Goal: Task Accomplishment & Management: Complete application form

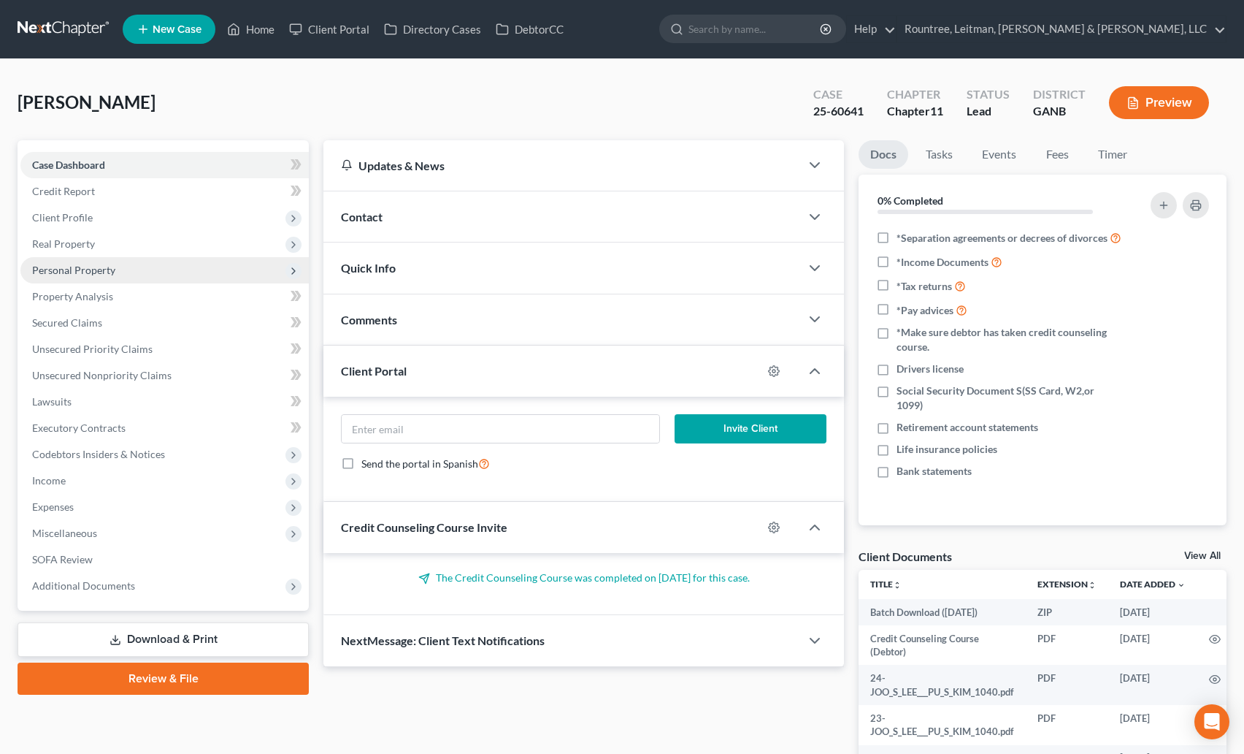
click at [81, 277] on span "Personal Property" at bounding box center [164, 270] width 288 height 26
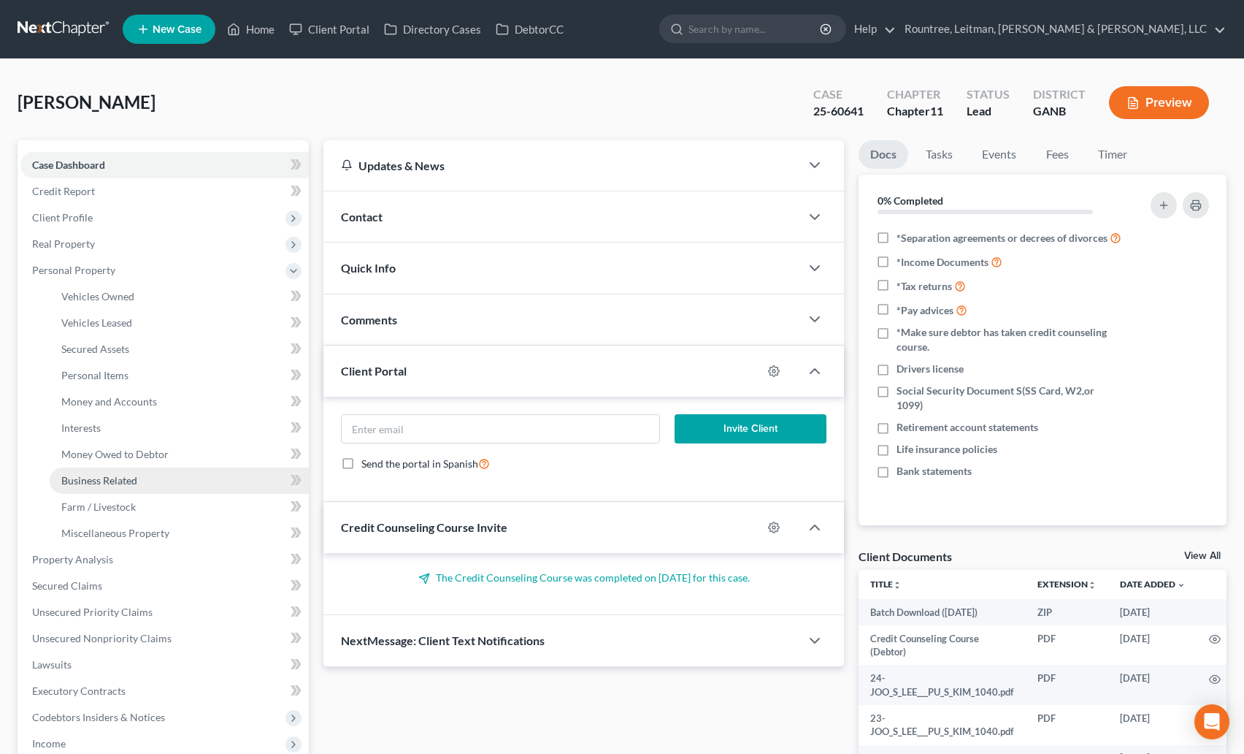
click at [105, 475] on span "Business Related" at bounding box center [99, 480] width 76 height 12
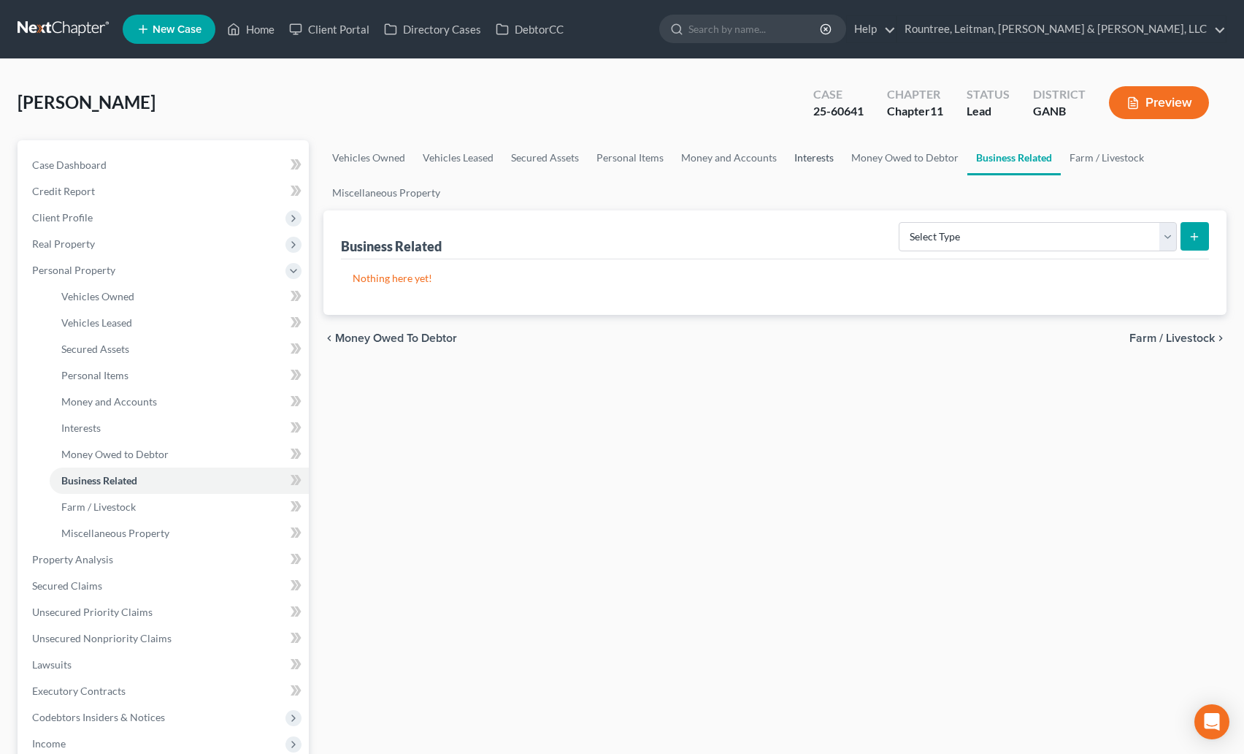
click at [804, 164] on link "Interests" at bounding box center [814, 157] width 57 height 35
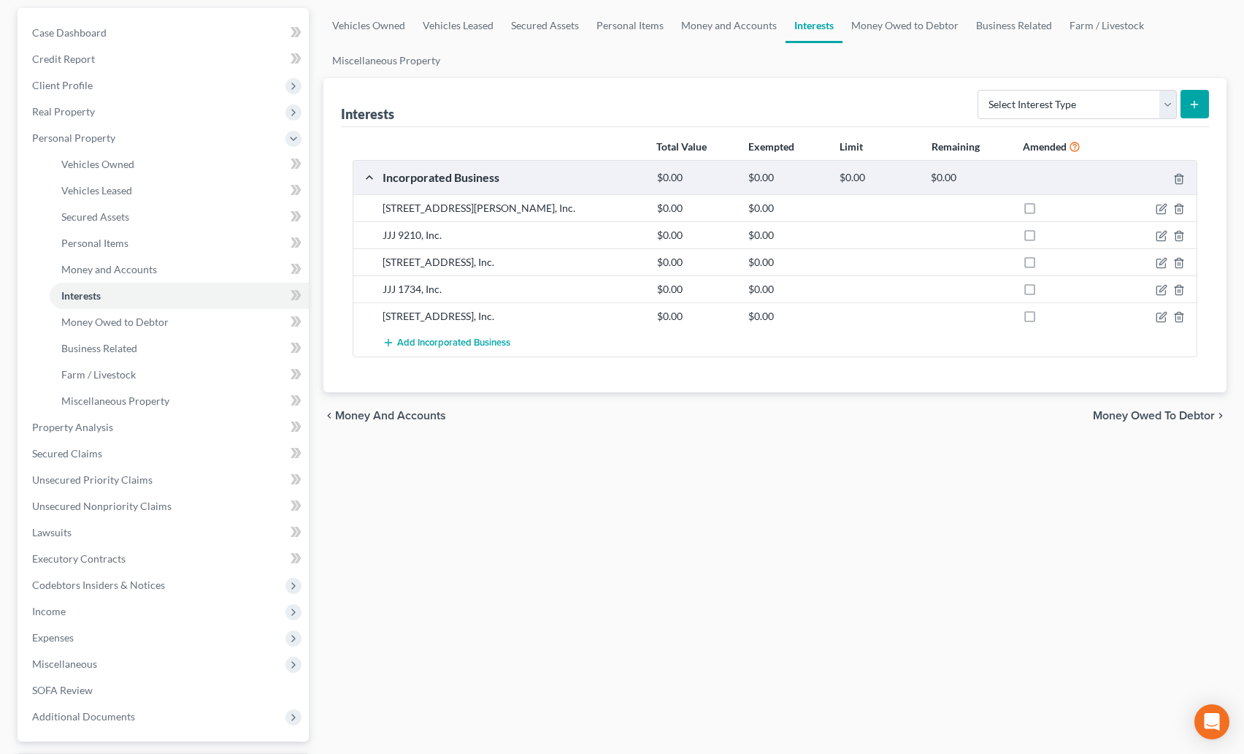
scroll to position [175, 0]
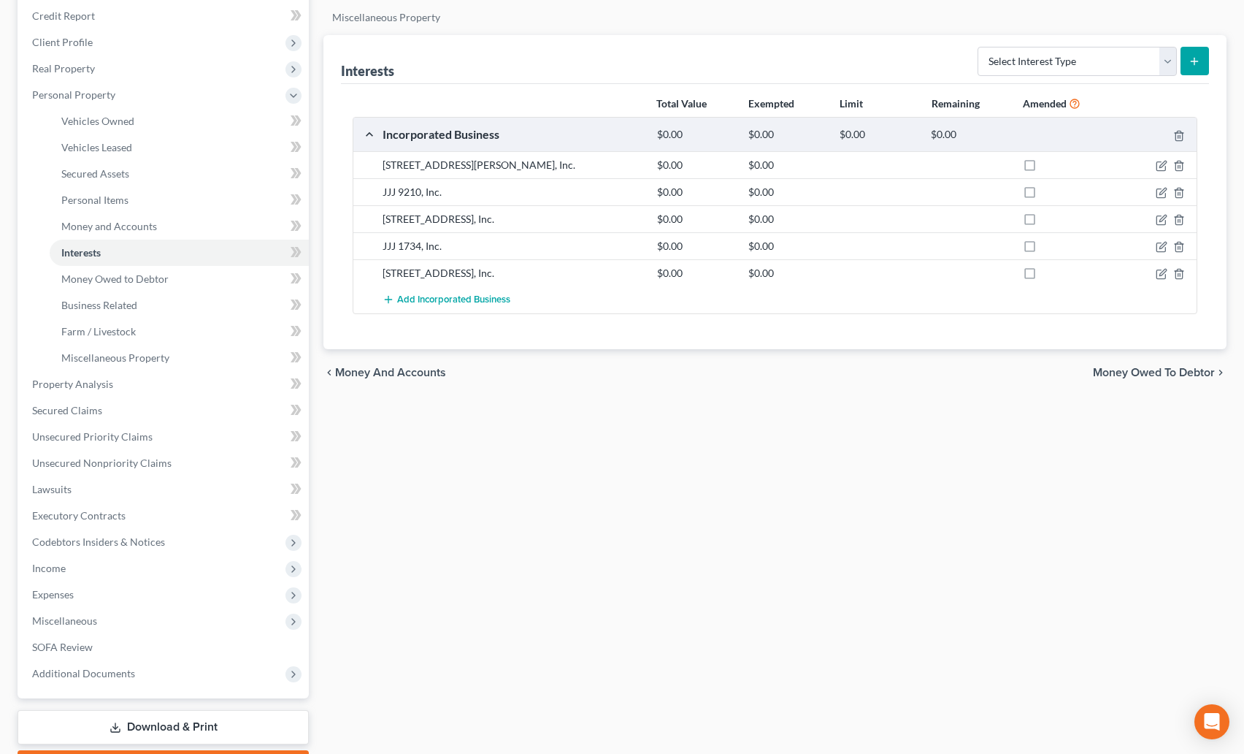
click at [426, 271] on div "[STREET_ADDRESS], Inc." at bounding box center [512, 273] width 275 height 15
click at [421, 261] on div "[STREET_ADDRESS], Inc. $0.00 $0.00" at bounding box center [775, 272] width 844 height 27
click at [418, 215] on div "[STREET_ADDRESS], Inc." at bounding box center [512, 219] width 275 height 15
click at [417, 198] on div "JJJ 9210, Inc." at bounding box center [512, 192] width 275 height 15
click at [386, 172] on div "[STREET_ADDRESS][PERSON_NAME], Inc." at bounding box center [512, 165] width 275 height 15
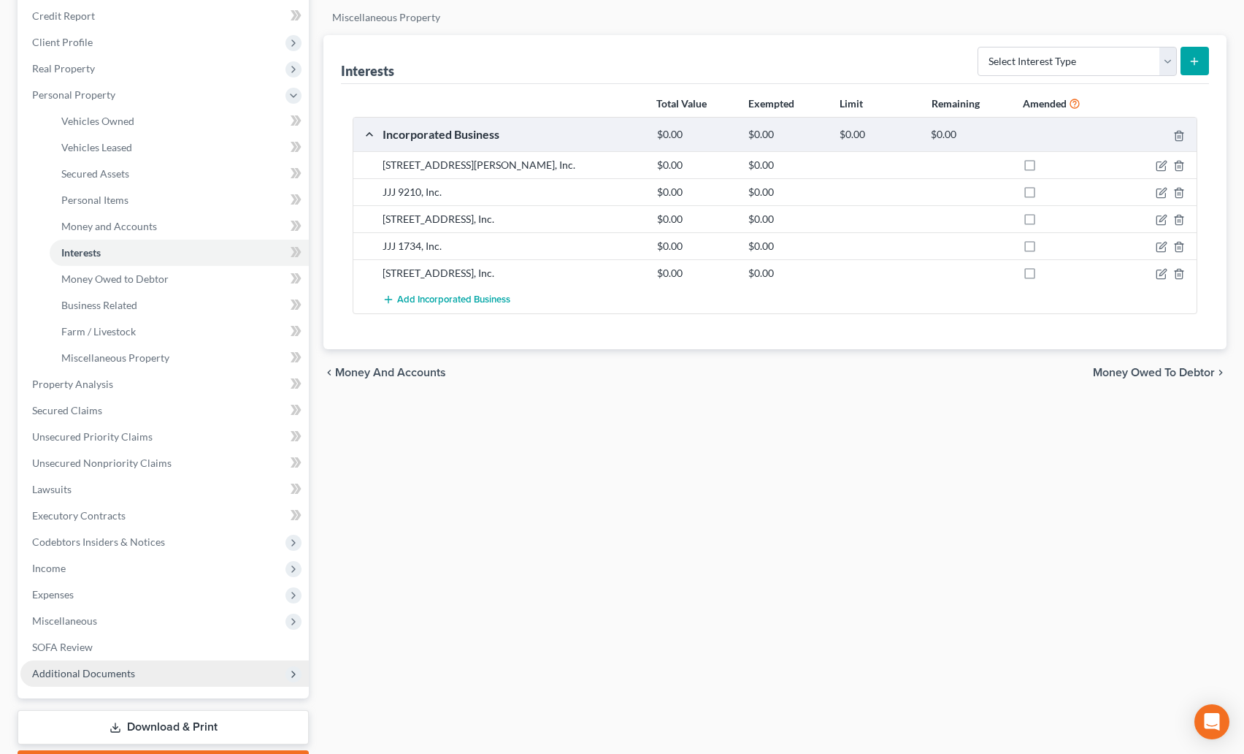
click at [96, 662] on span "Additional Documents" at bounding box center [164, 673] width 288 height 26
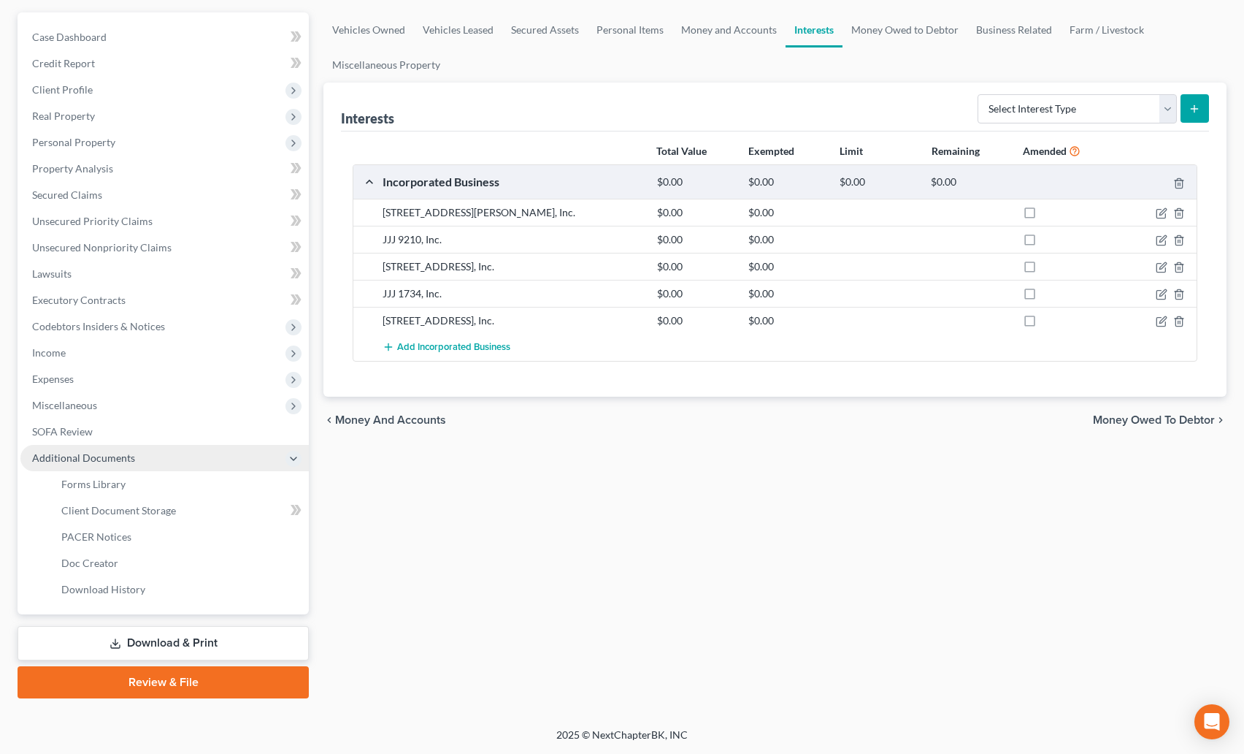
scroll to position [128, 0]
click at [126, 512] on span "Client Document Storage" at bounding box center [118, 510] width 115 height 12
select select "5"
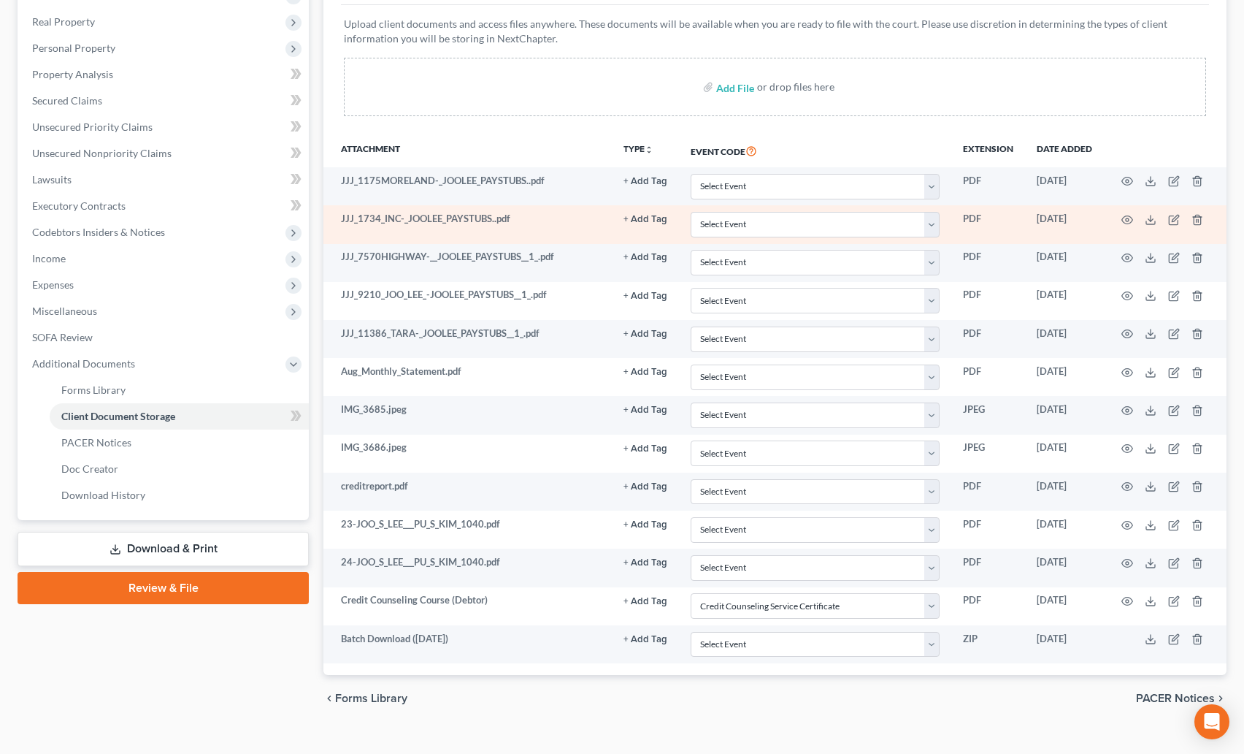
scroll to position [245, 0]
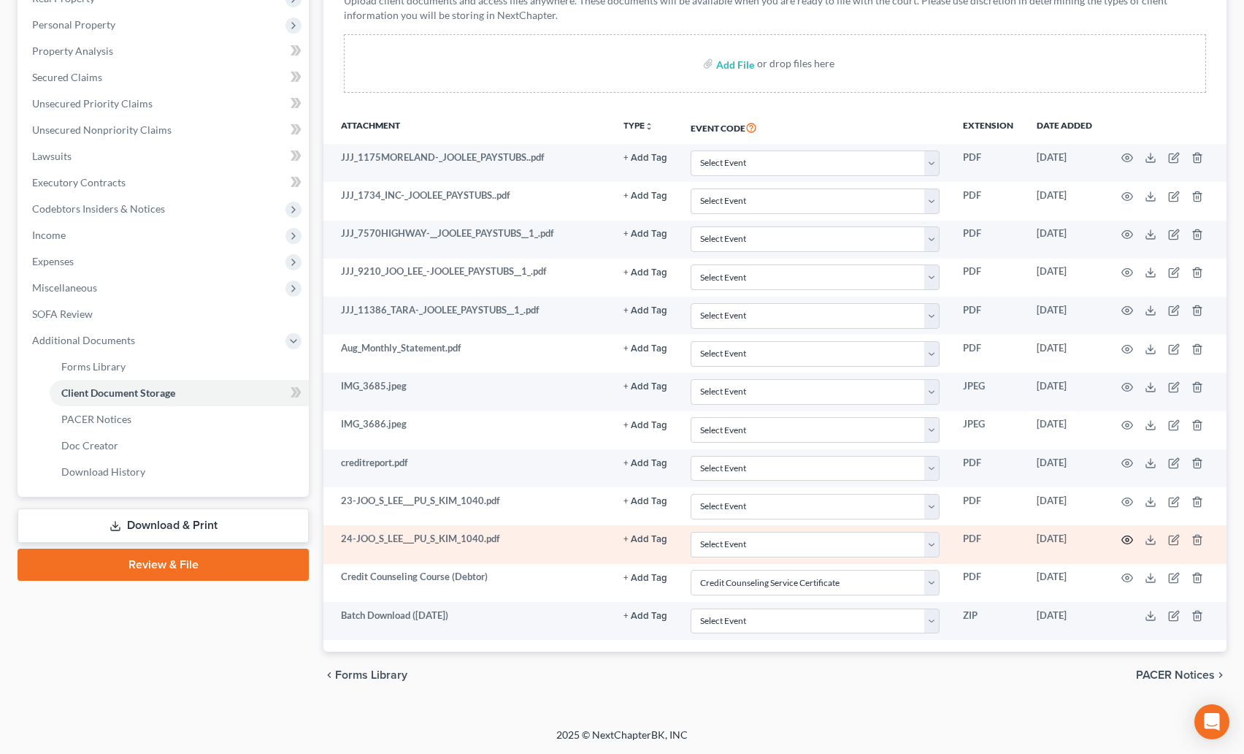
click at [1126, 535] on icon "button" at bounding box center [1128, 540] width 12 height 12
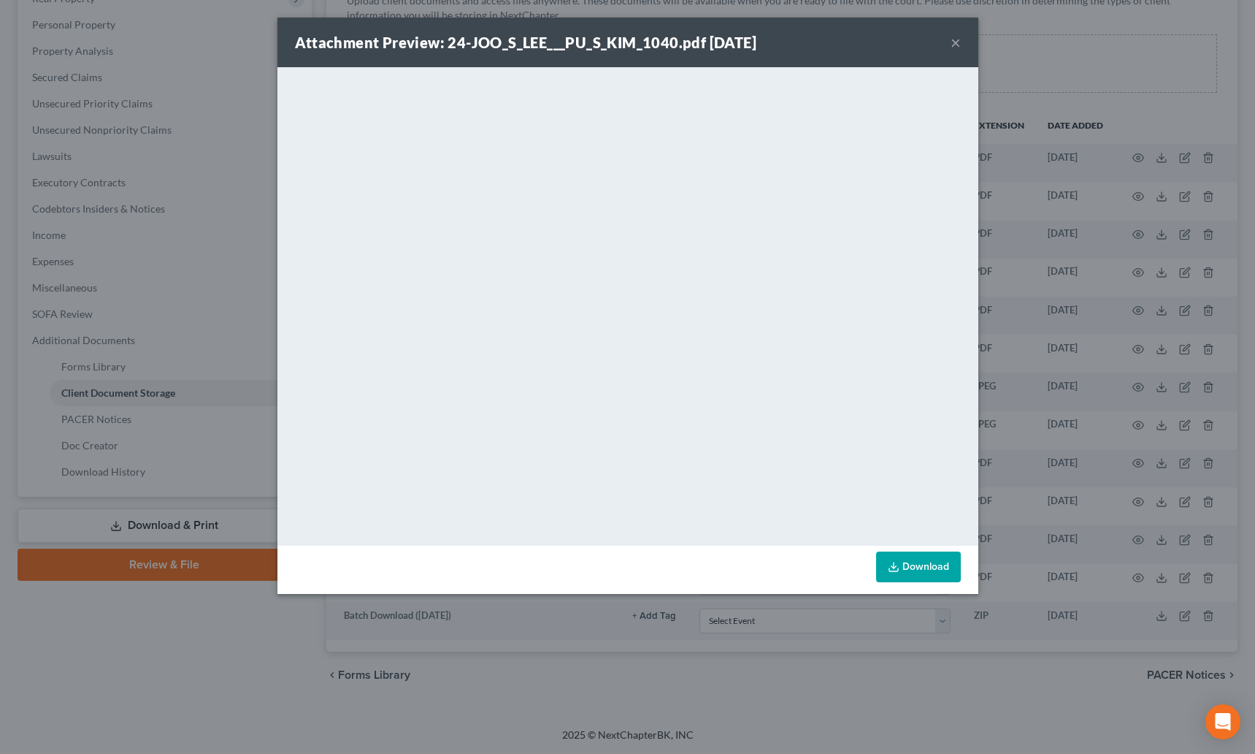
click at [957, 44] on button "×" at bounding box center [956, 43] width 10 height 18
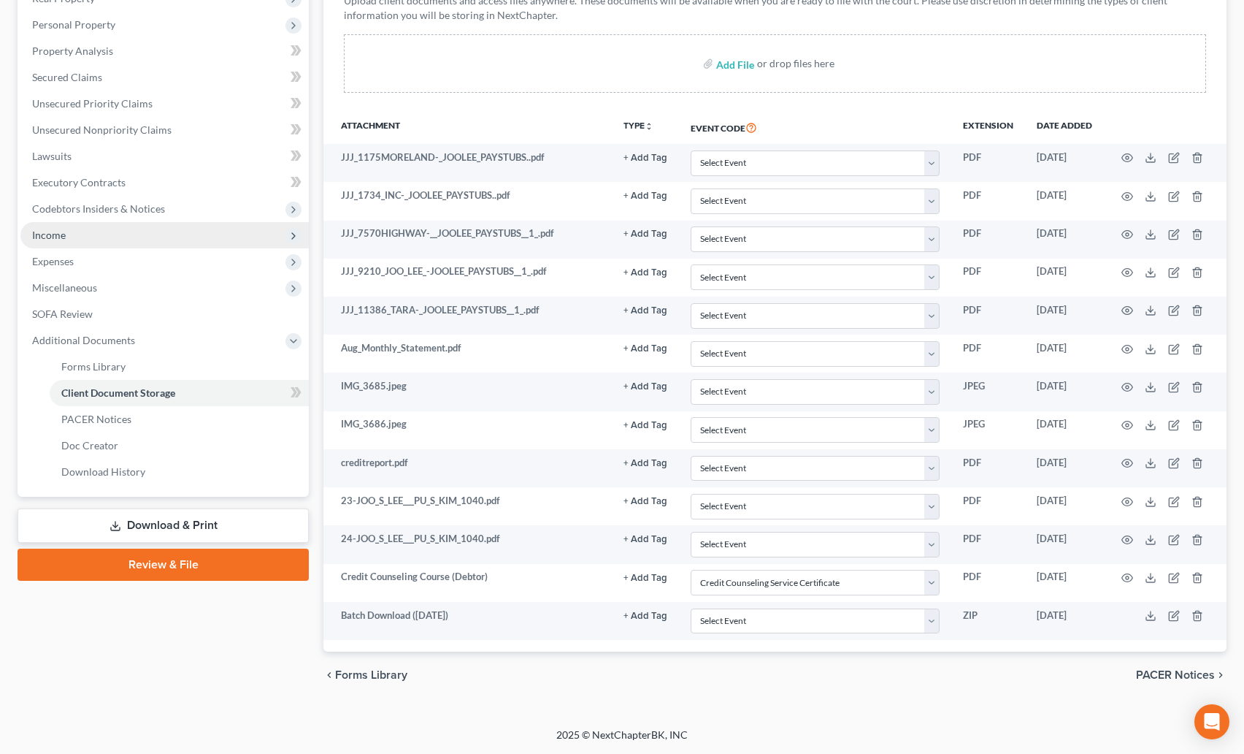
scroll to position [242, 0]
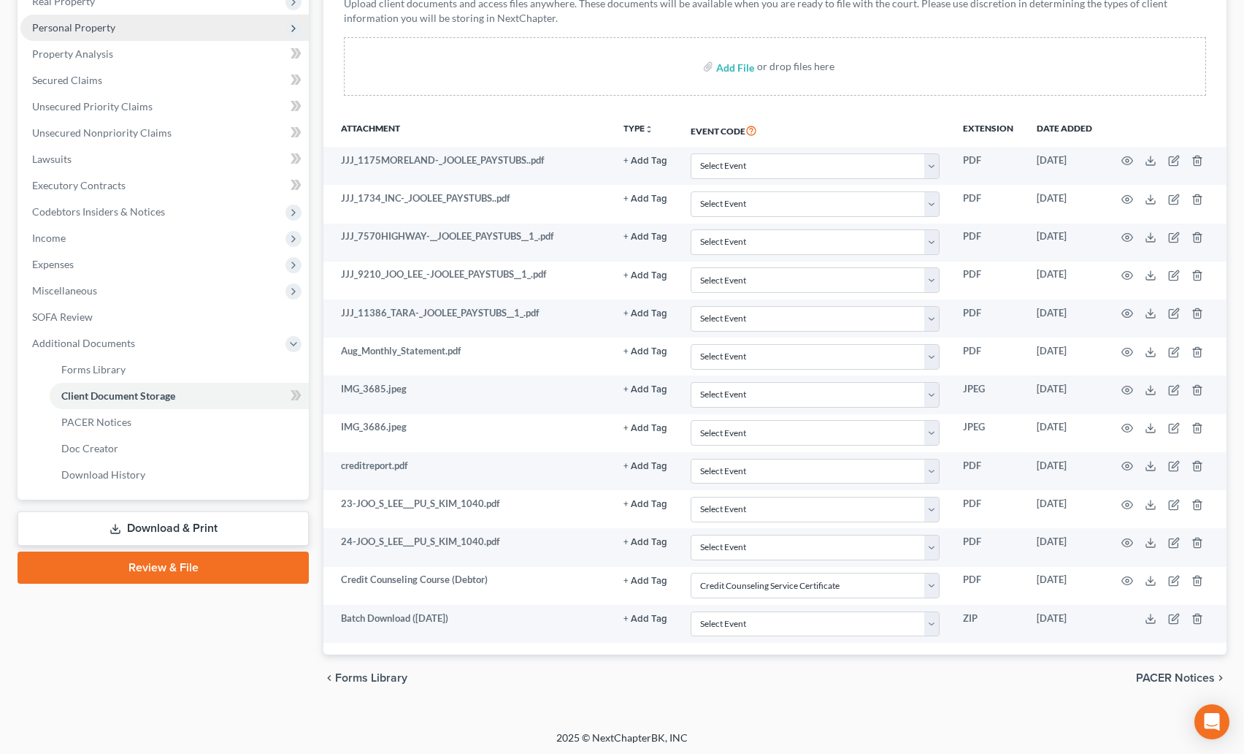
click at [81, 20] on span "Personal Property" at bounding box center [164, 28] width 288 height 26
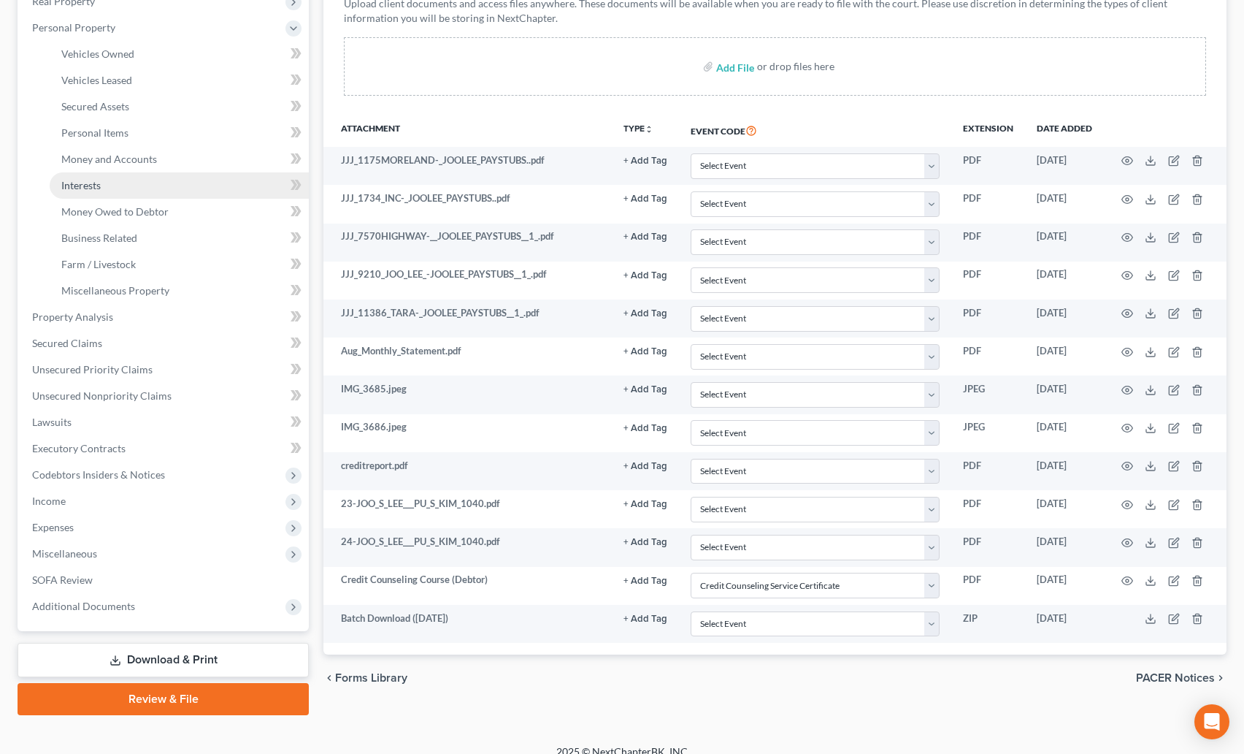
click at [91, 183] on span "Interests" at bounding box center [80, 185] width 39 height 12
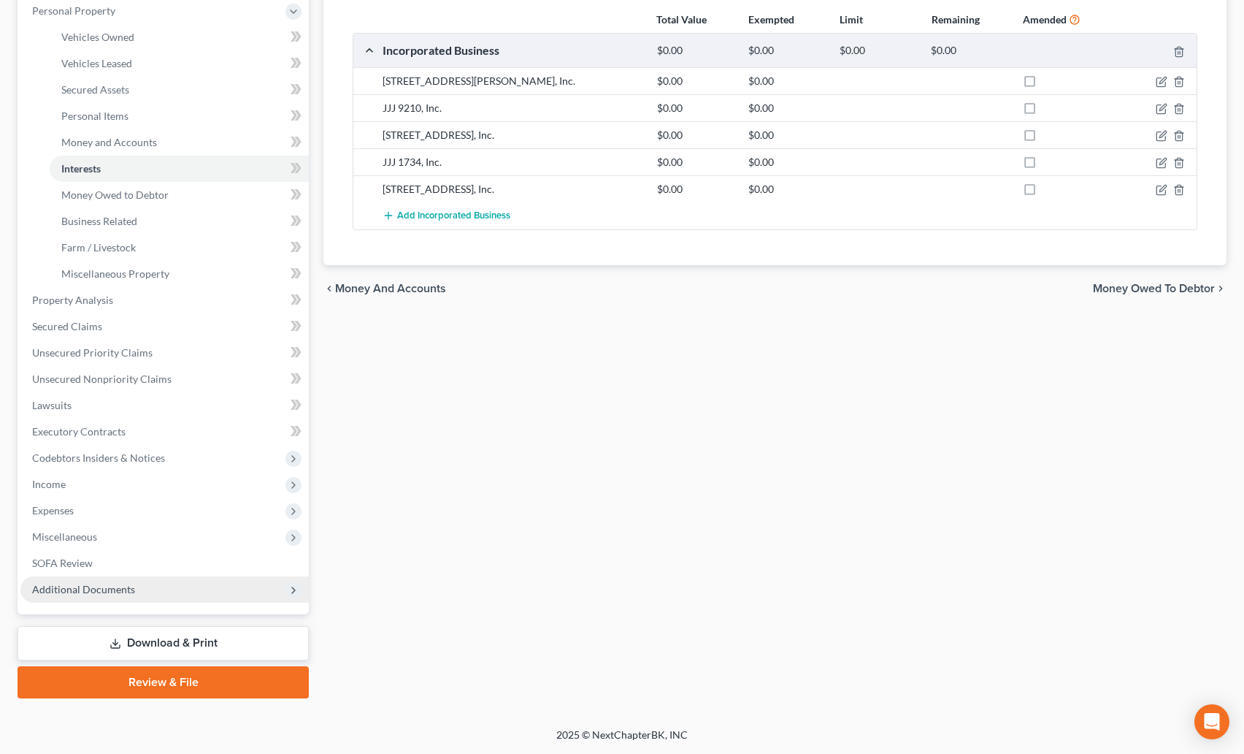
click at [125, 584] on span "Additional Documents" at bounding box center [83, 589] width 103 height 12
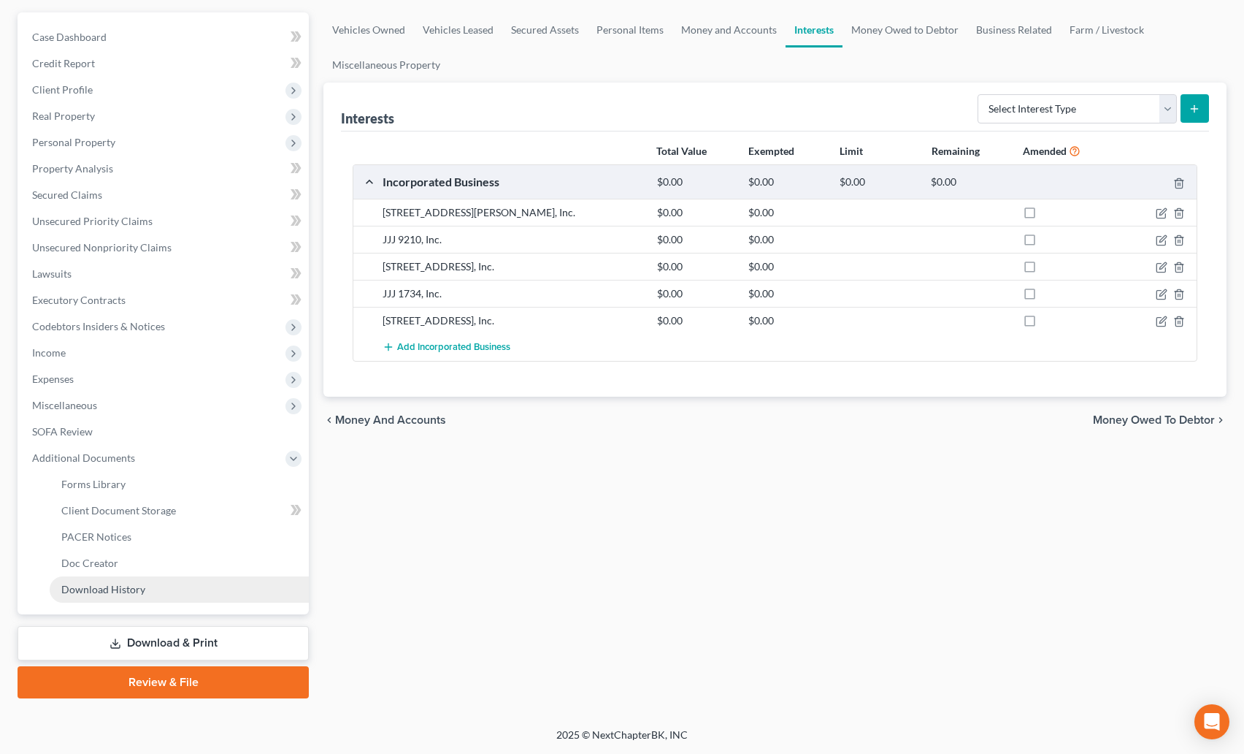
scroll to position [128, 0]
click at [129, 508] on span "Client Document Storage" at bounding box center [118, 510] width 115 height 12
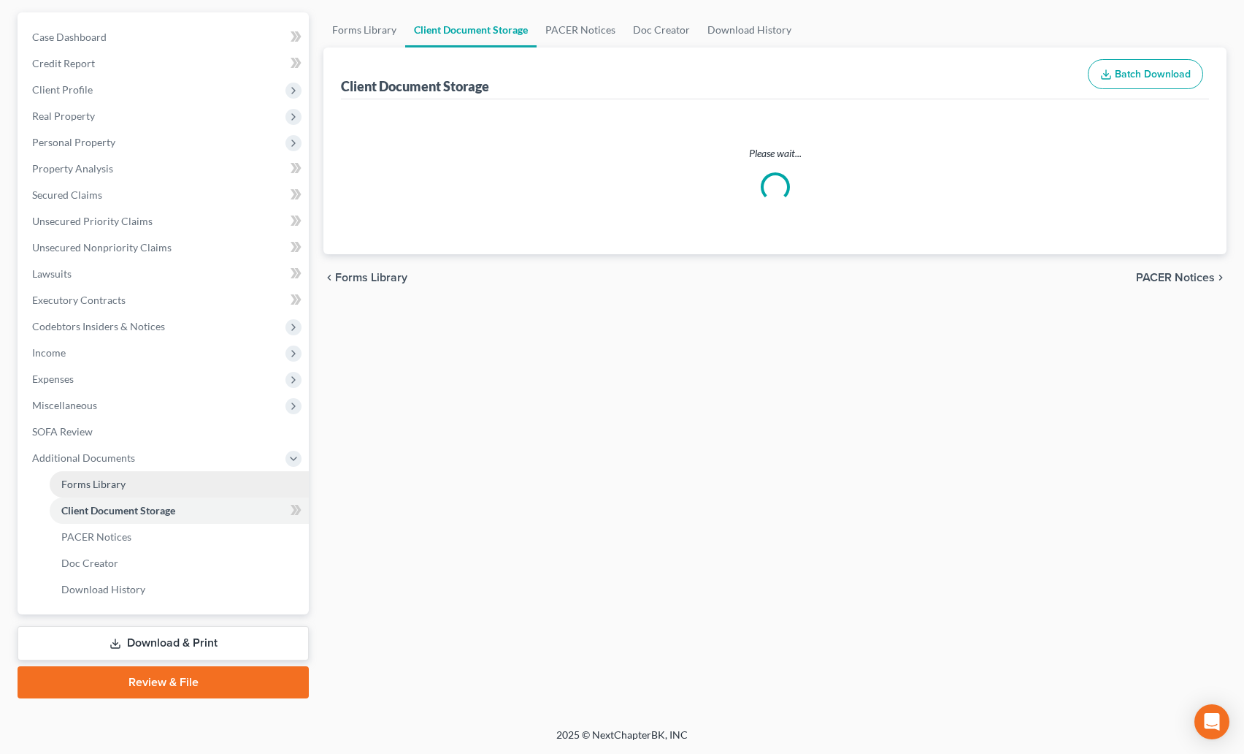
scroll to position [27, 0]
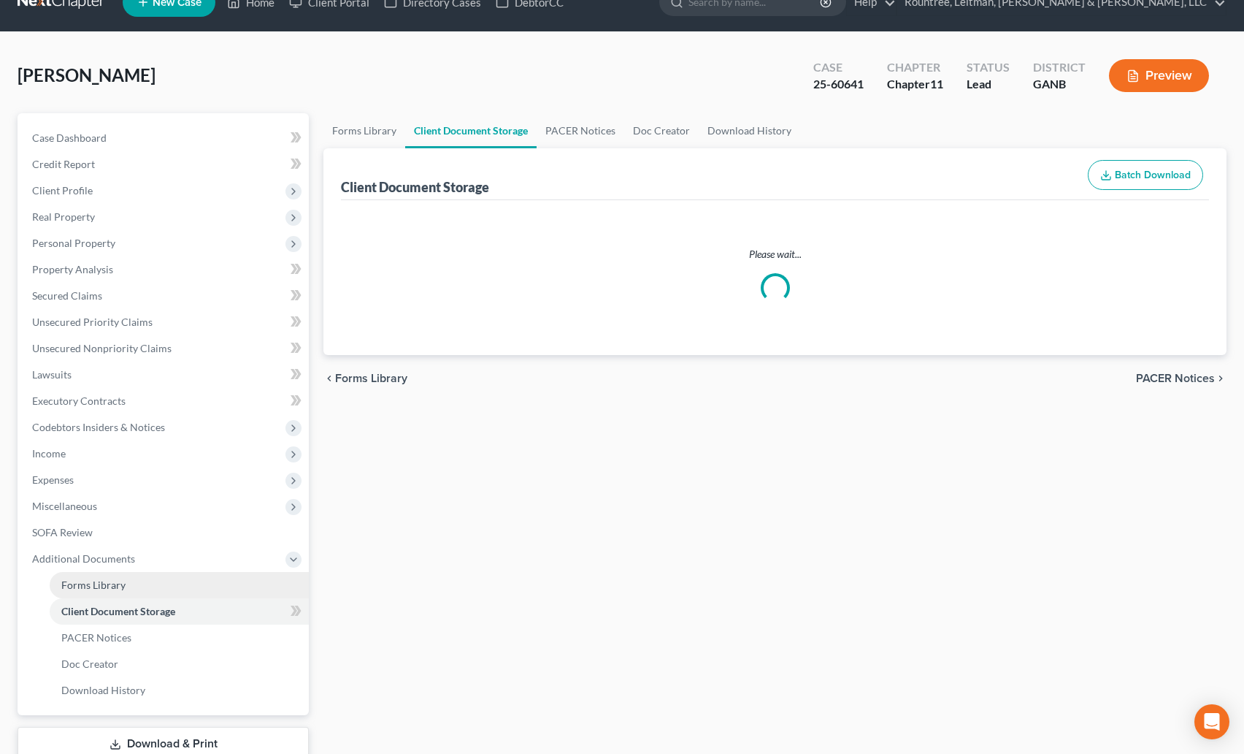
select select "5"
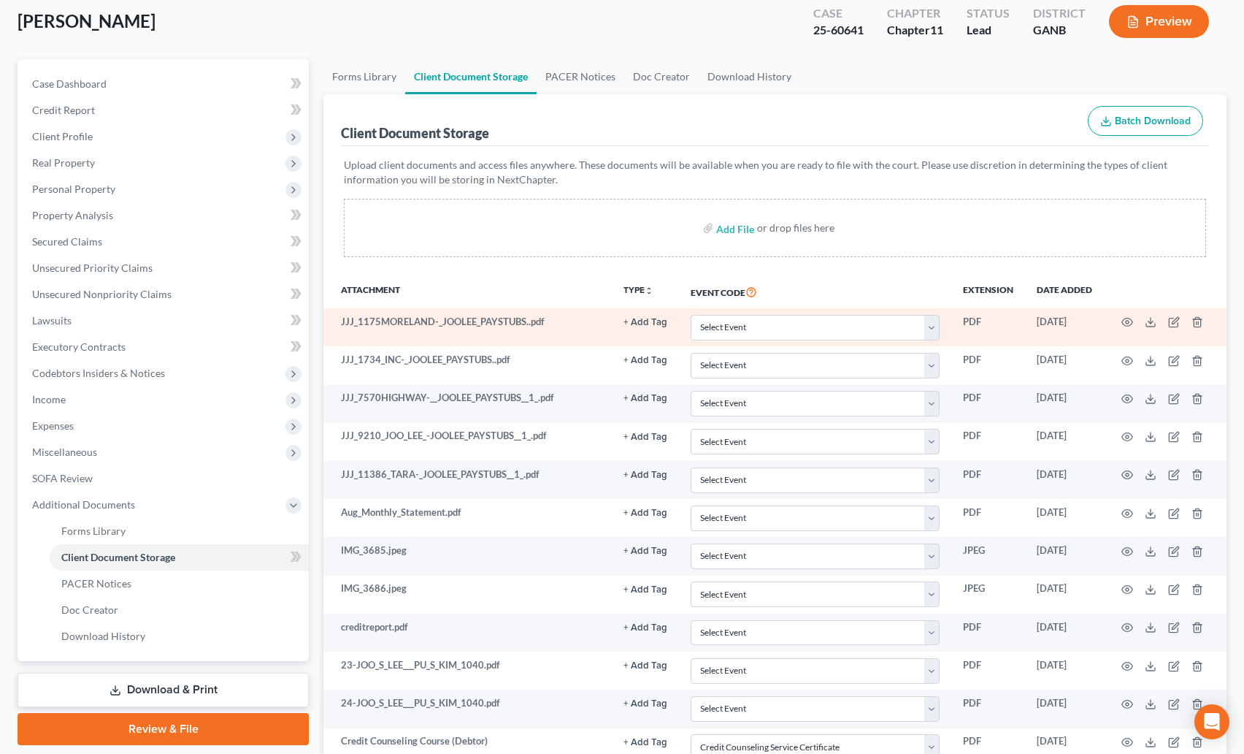
scroll to position [241, 0]
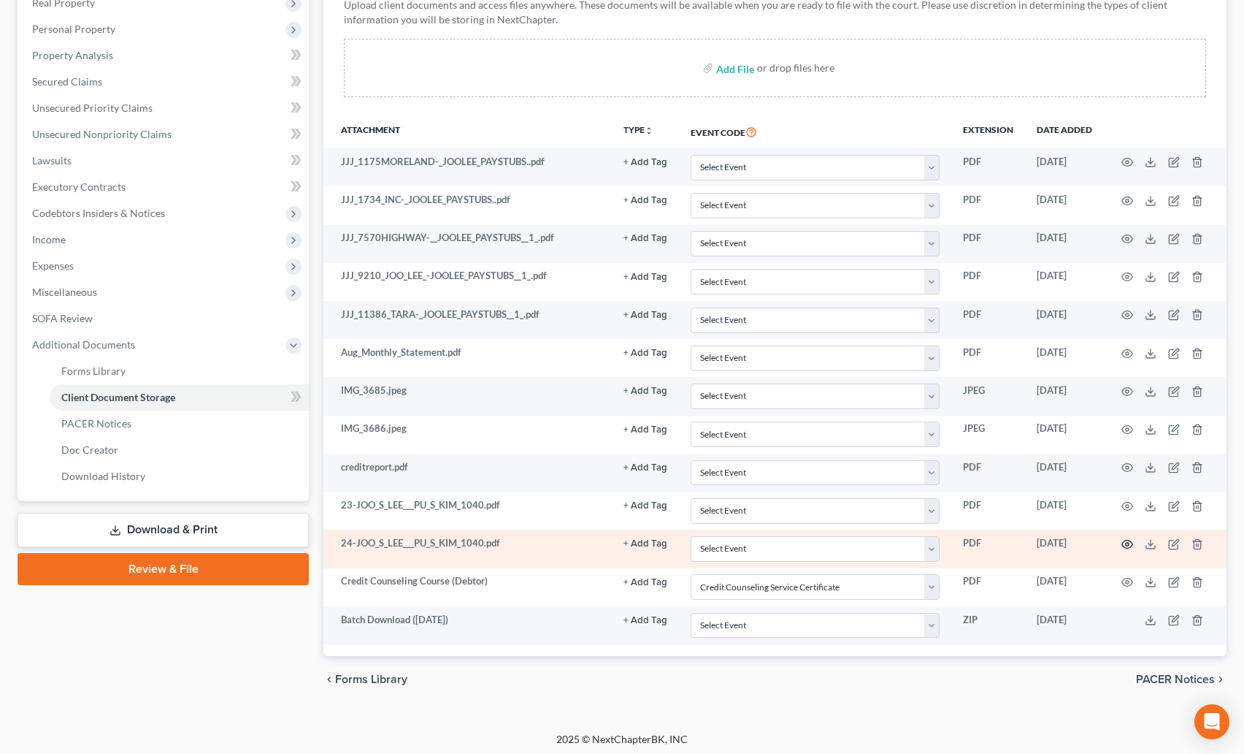
click at [1129, 543] on icon "button" at bounding box center [1128, 544] width 12 height 12
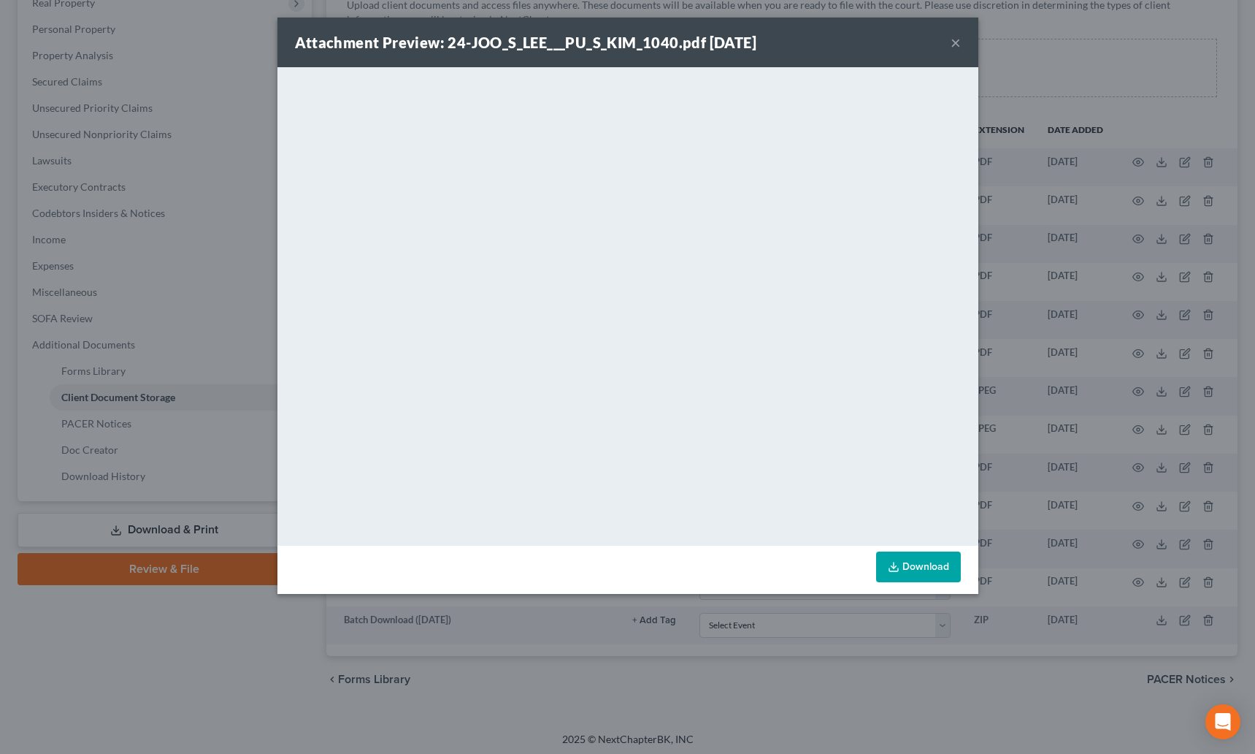
click at [953, 41] on button "×" at bounding box center [956, 43] width 10 height 18
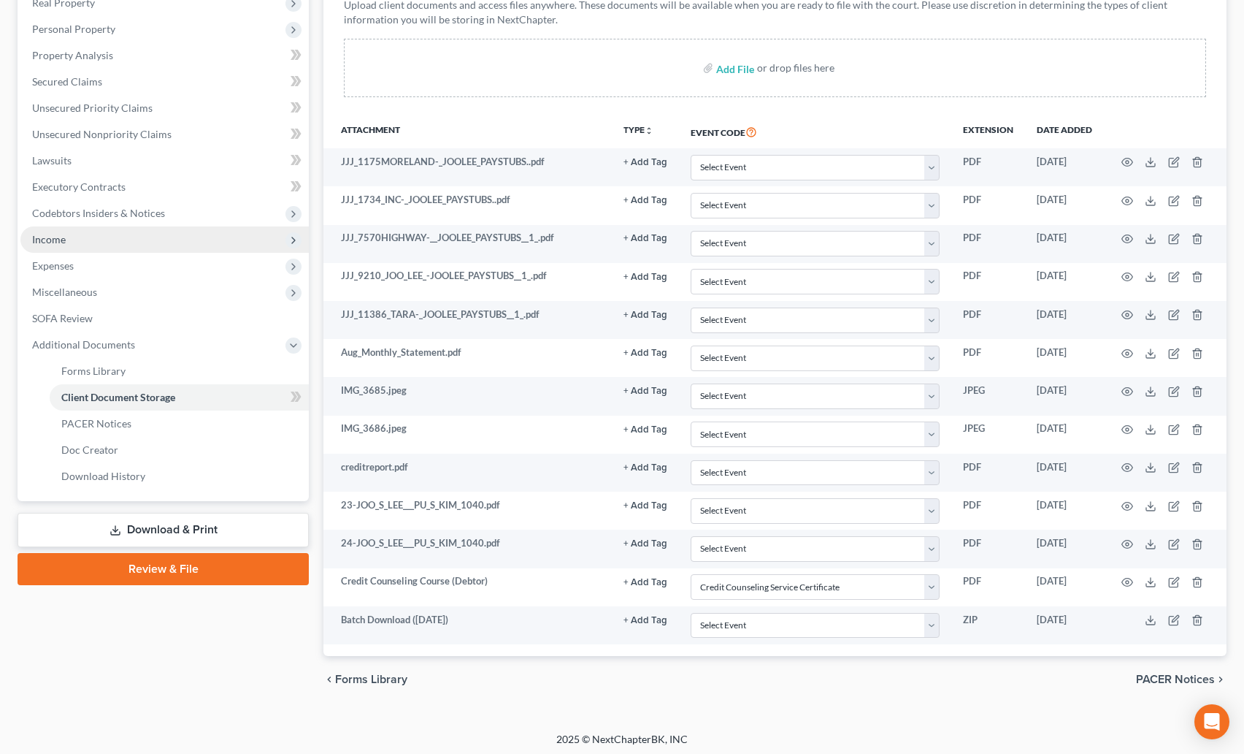
click at [62, 248] on span "Income" at bounding box center [164, 239] width 288 height 26
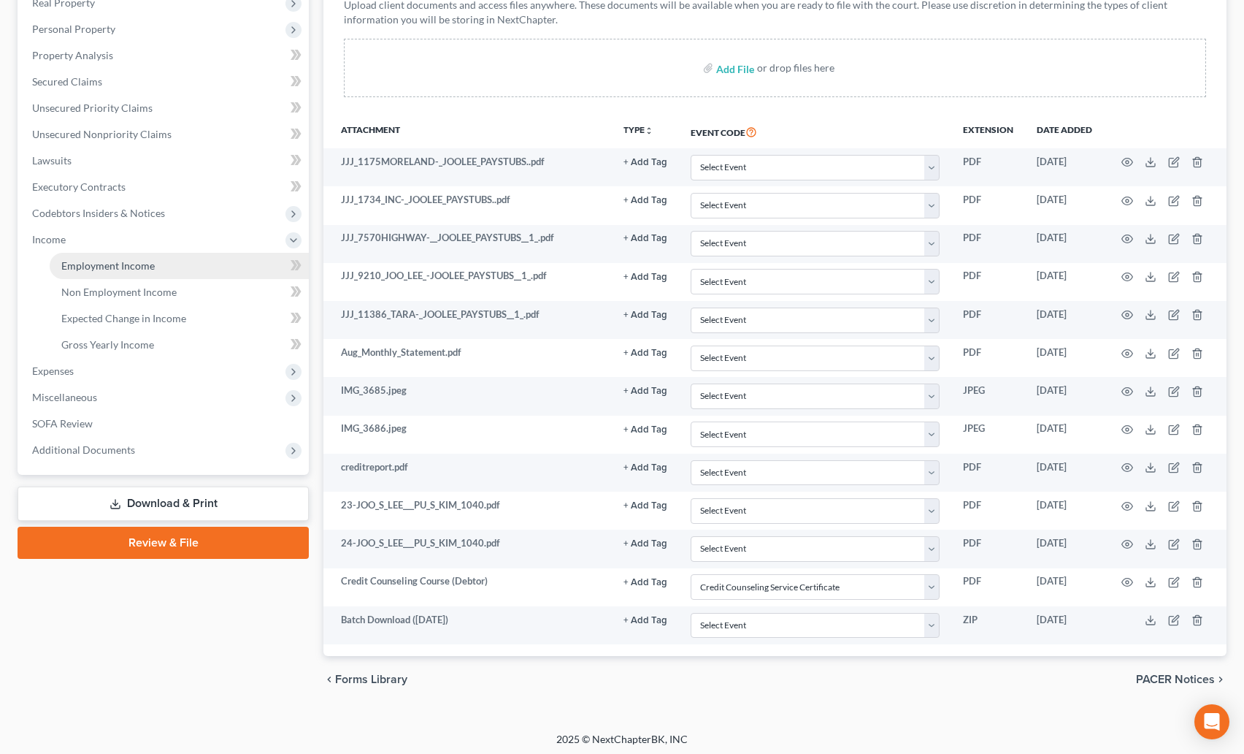
click at [74, 258] on link "Employment Income" at bounding box center [179, 266] width 259 height 26
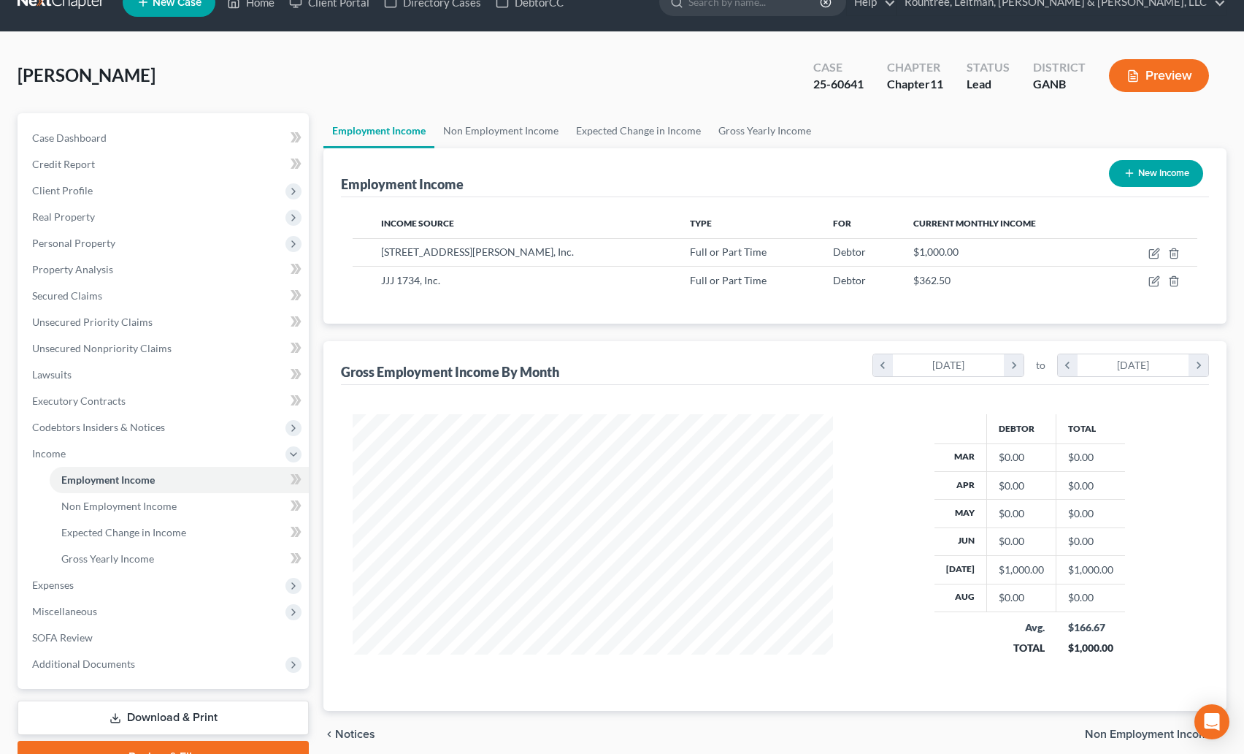
scroll to position [28, 0]
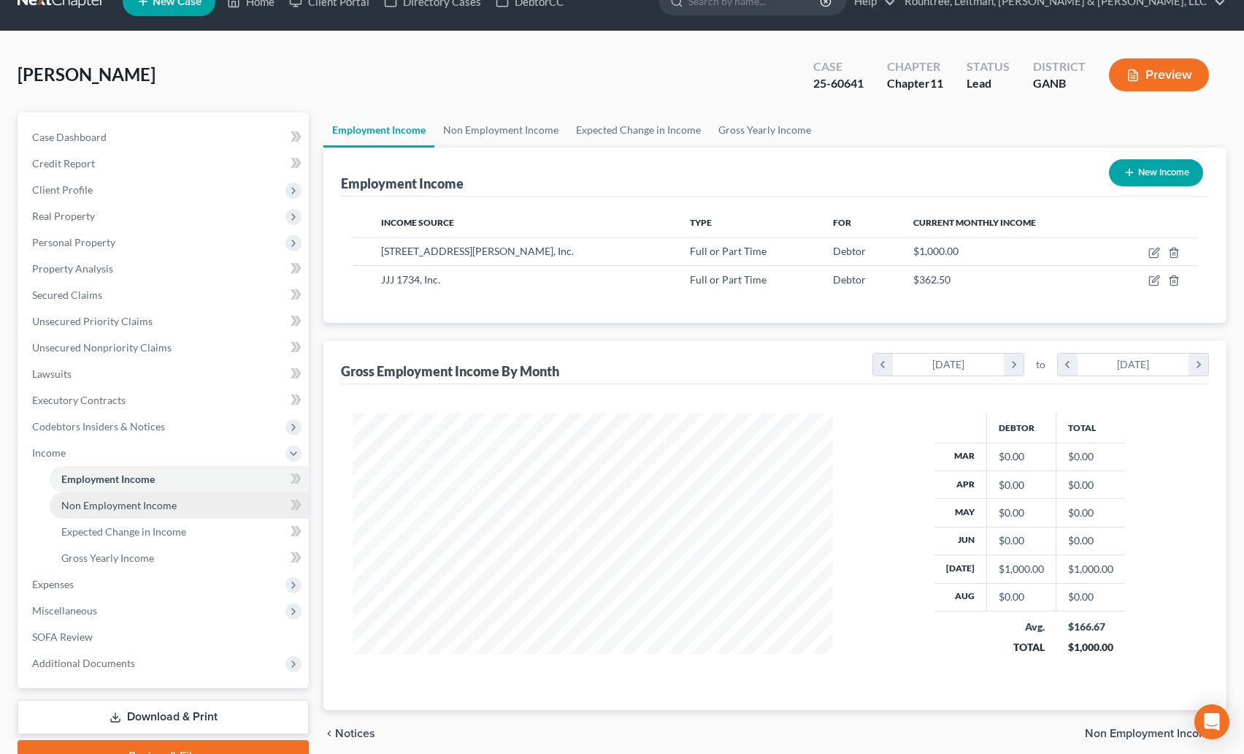
click at [107, 499] on span "Non Employment Income" at bounding box center [118, 505] width 115 height 12
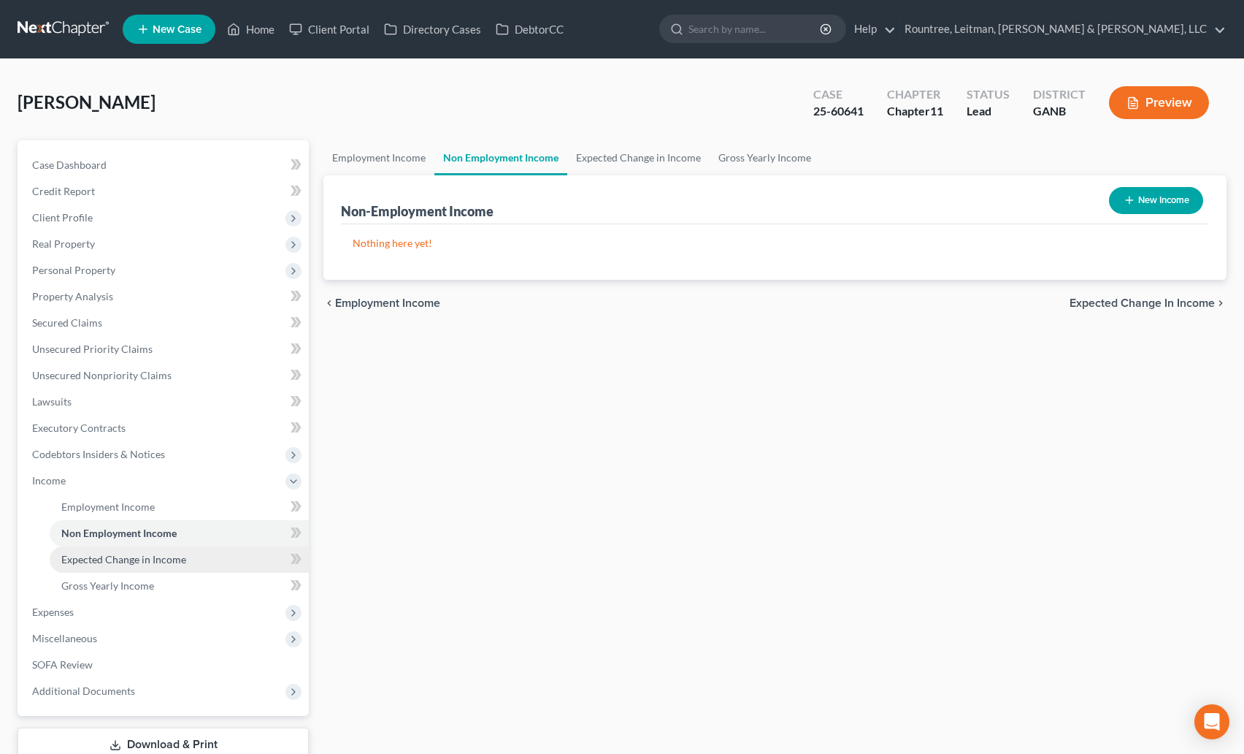
click at [112, 553] on span "Expected Change in Income" at bounding box center [123, 559] width 125 height 12
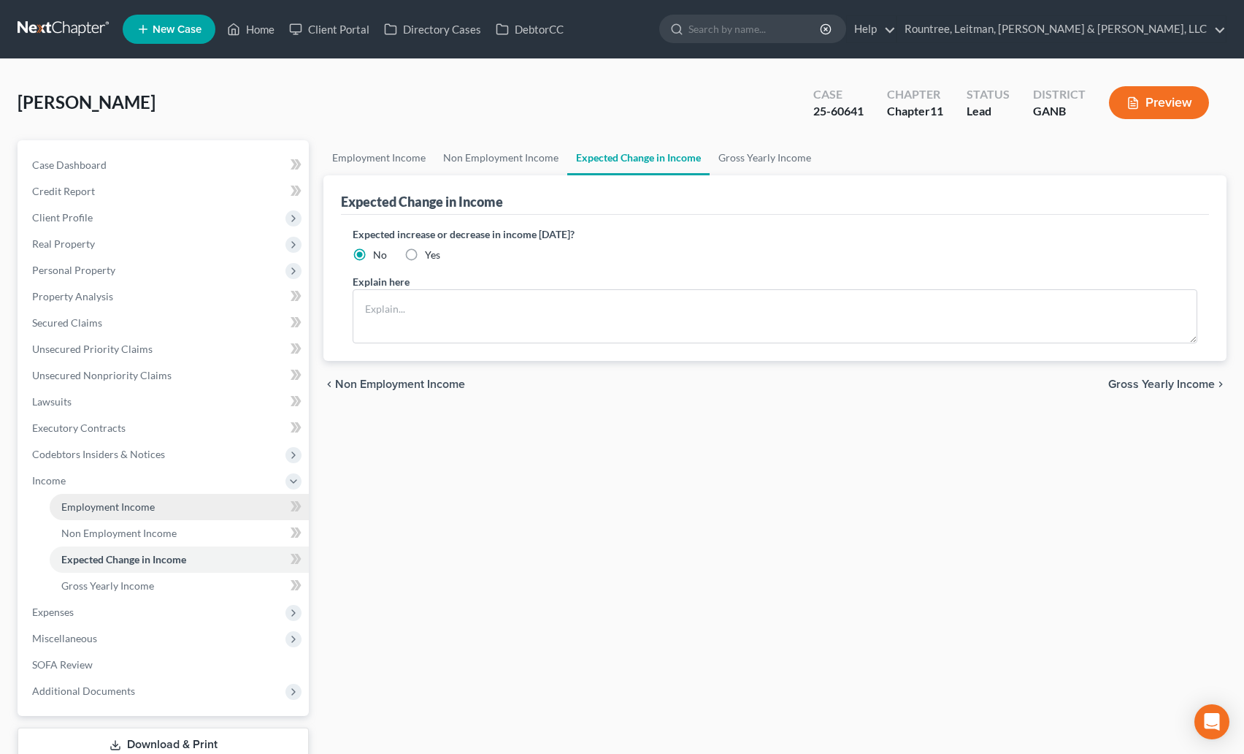
click at [97, 506] on span "Employment Income" at bounding box center [107, 506] width 93 height 12
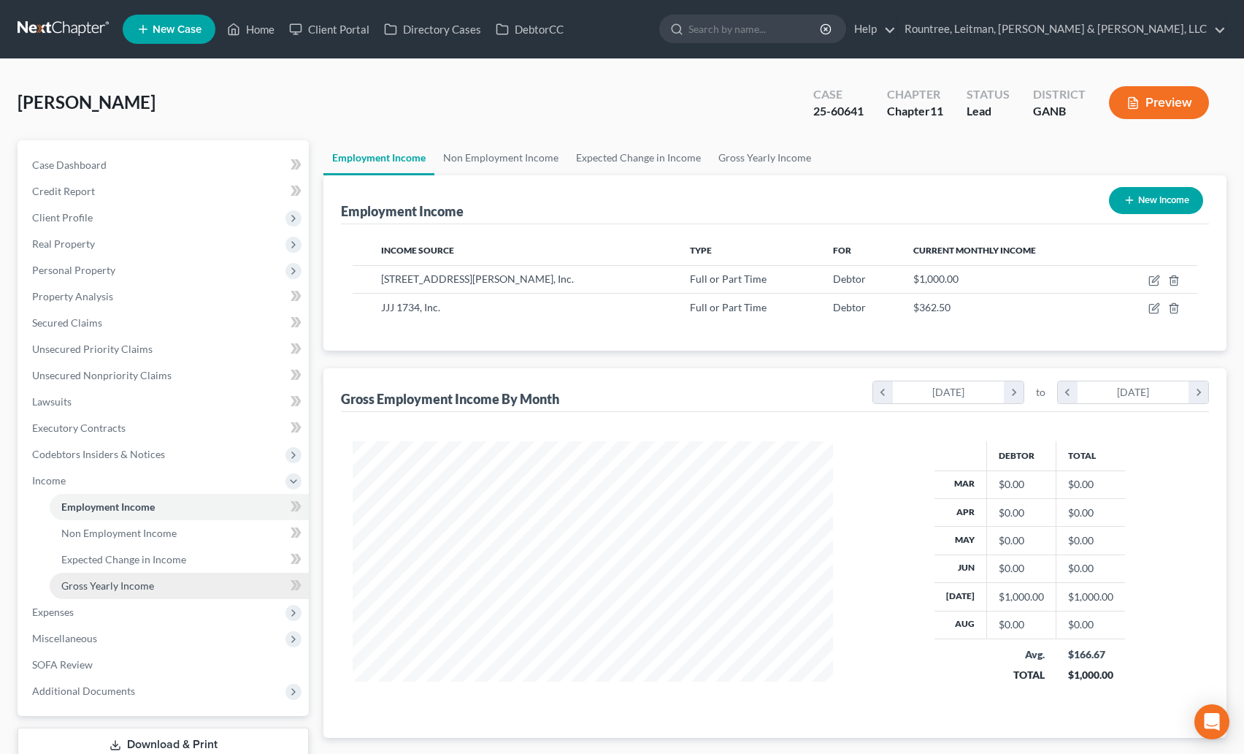
scroll to position [262, 510]
click at [105, 578] on link "Gross Yearly Income" at bounding box center [179, 586] width 259 height 26
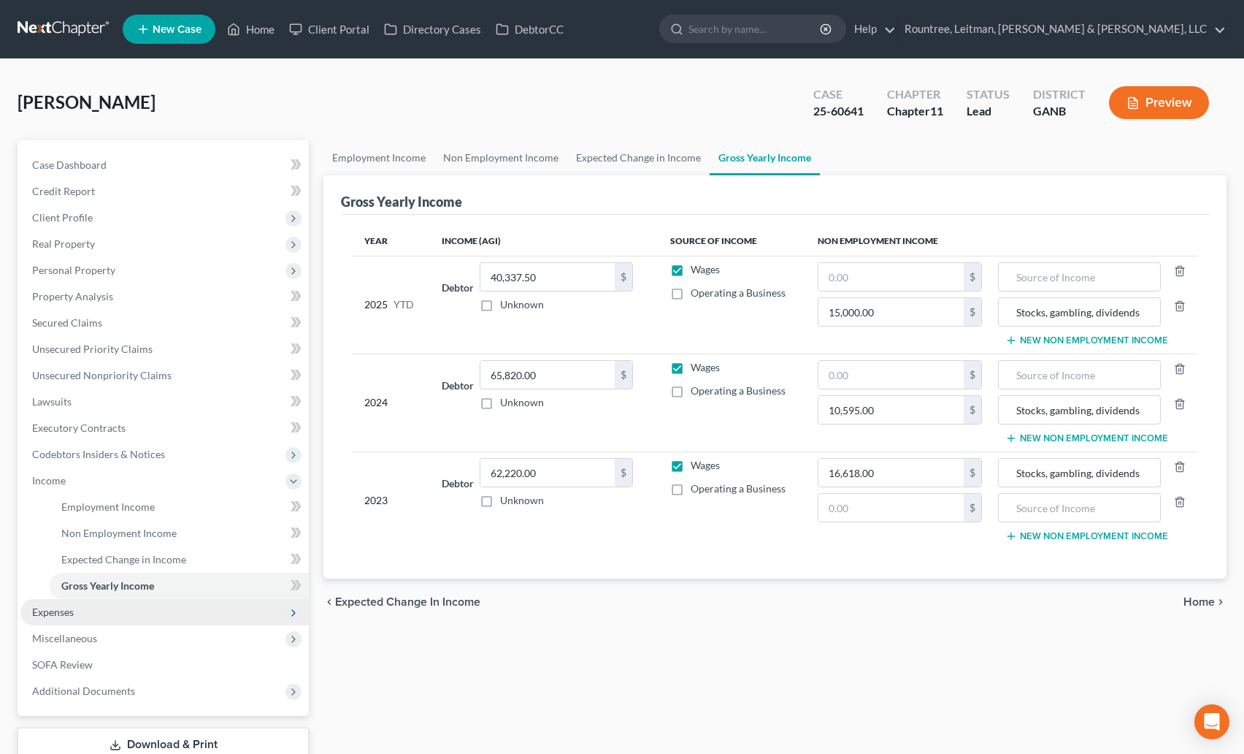
click at [65, 611] on span "Expenses" at bounding box center [53, 611] width 42 height 12
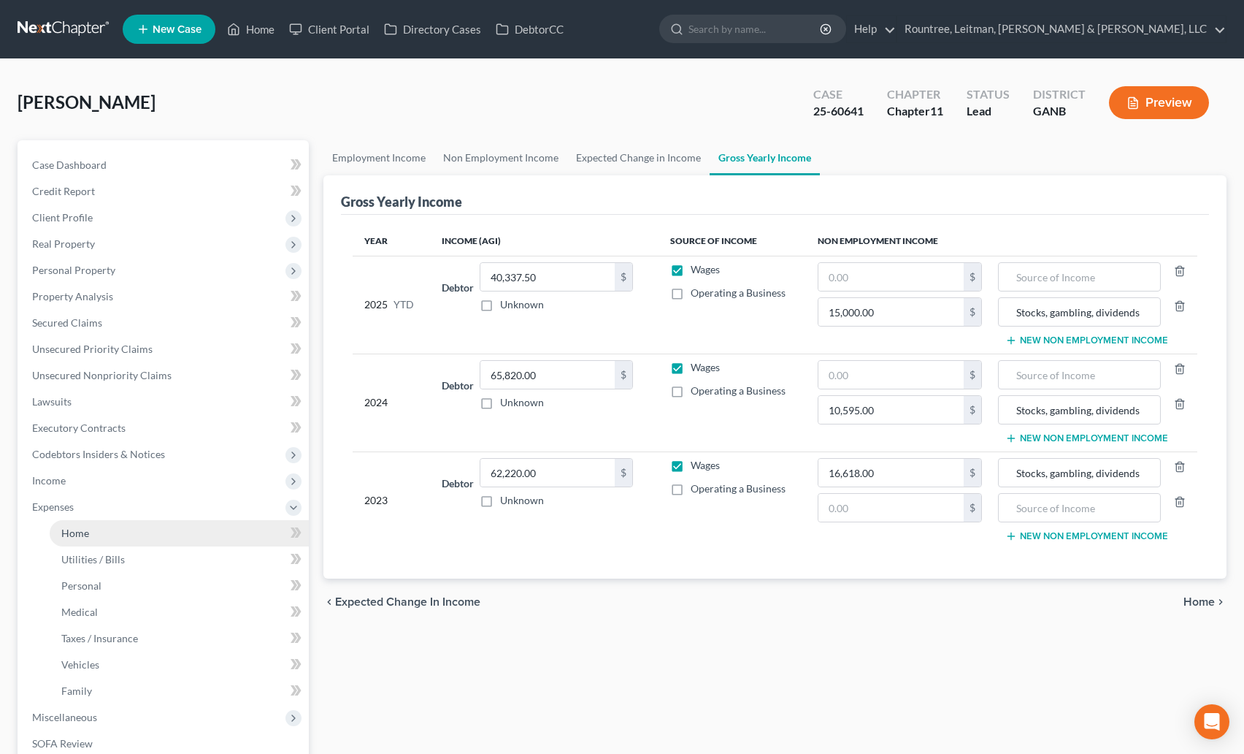
click at [90, 536] on link "Home" at bounding box center [179, 533] width 259 height 26
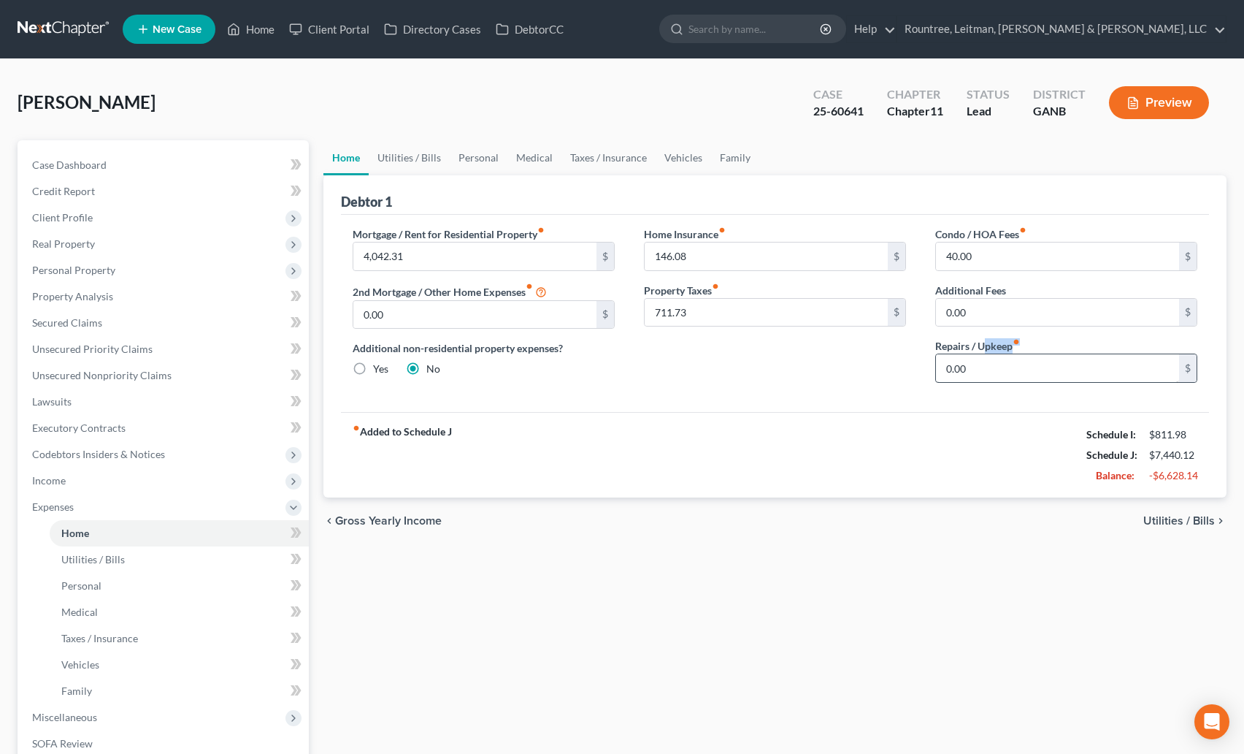
click at [987, 354] on div "Repairs / Upkeep fiber_manual_record 0.00 $" at bounding box center [1067, 360] width 262 height 45
click at [979, 370] on input "0.00" at bounding box center [1057, 368] width 243 height 28
click at [800, 402] on div "Mortgage / Rent for Residential Property fiber_manual_record 4,042.31 $ 2nd Mor…" at bounding box center [775, 313] width 868 height 197
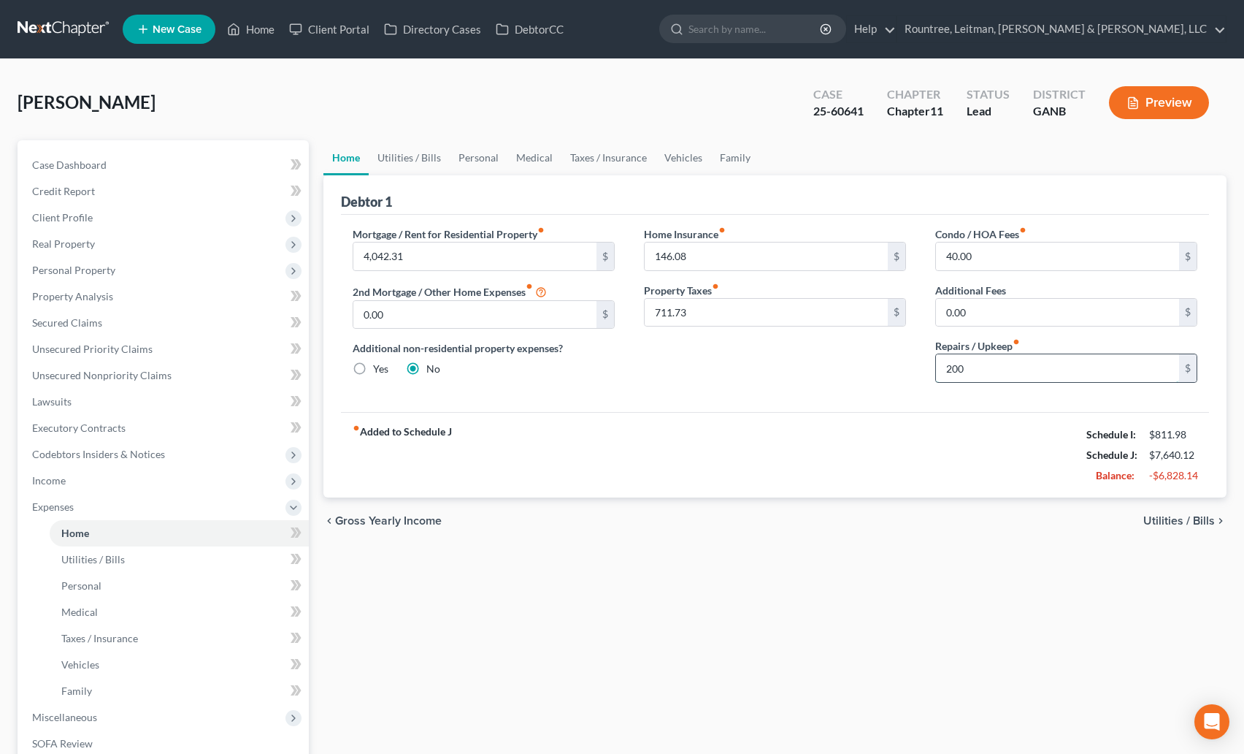
drag, startPoint x: 970, startPoint y: 372, endPoint x: 1018, endPoint y: 378, distance: 48.6
click at [1018, 378] on input "200" at bounding box center [1057, 368] width 243 height 28
type input "400"
click at [860, 371] on div "Home Insurance fiber_manual_record 146.08 $ Property Taxes fiber_manual_record …" at bounding box center [775, 310] width 291 height 168
click at [51, 502] on span "Expenses" at bounding box center [53, 506] width 42 height 12
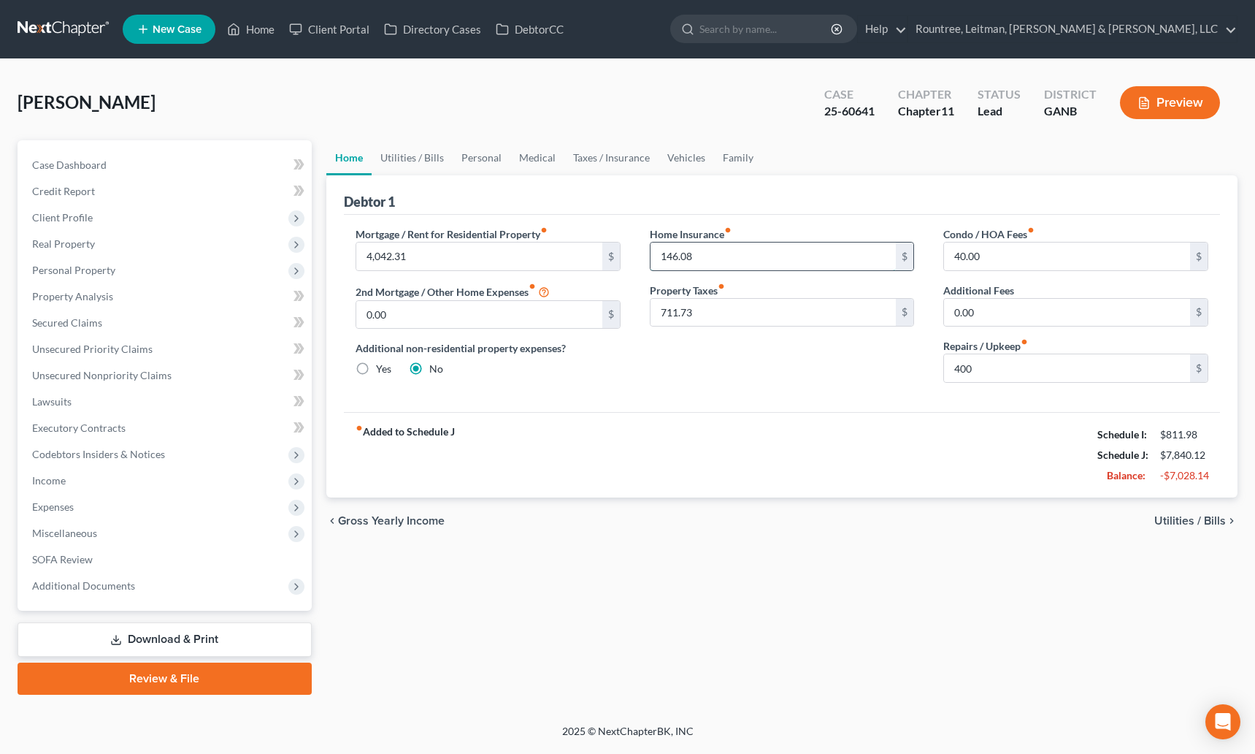
drag, startPoint x: 720, startPoint y: 257, endPoint x: 745, endPoint y: 259, distance: 24.9
click at [745, 259] on input "146.08" at bounding box center [774, 256] width 246 height 28
drag, startPoint x: 726, startPoint y: 261, endPoint x: 648, endPoint y: 255, distance: 78.4
click at [648, 255] on div "Home Insurance fiber_manual_record 146.08 $ Property Taxes fiber_manual_record …" at bounding box center [782, 310] width 294 height 168
type input "0"
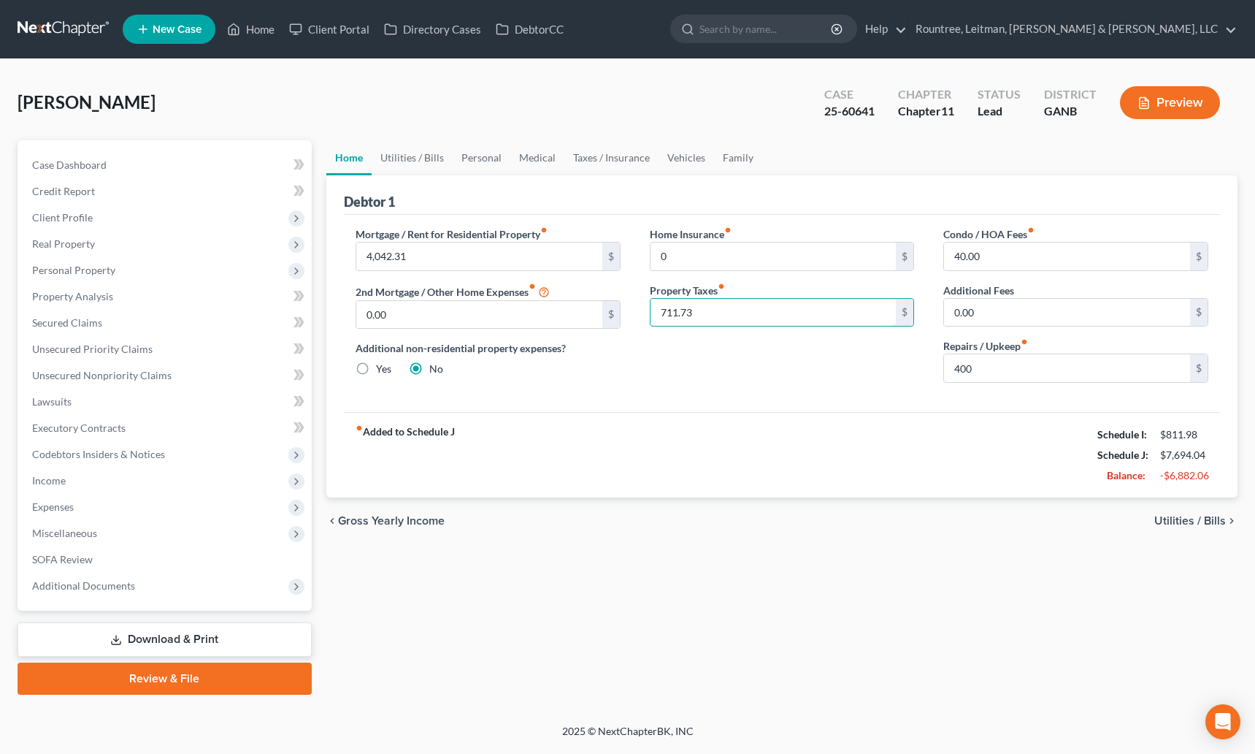
drag, startPoint x: 689, startPoint y: 312, endPoint x: 668, endPoint y: 372, distance: 63.3
click at [654, 320] on input "711.73" at bounding box center [774, 313] width 246 height 28
type input "7"
type input "0"
click at [1026, 305] on input "0.00" at bounding box center [1067, 313] width 246 height 28
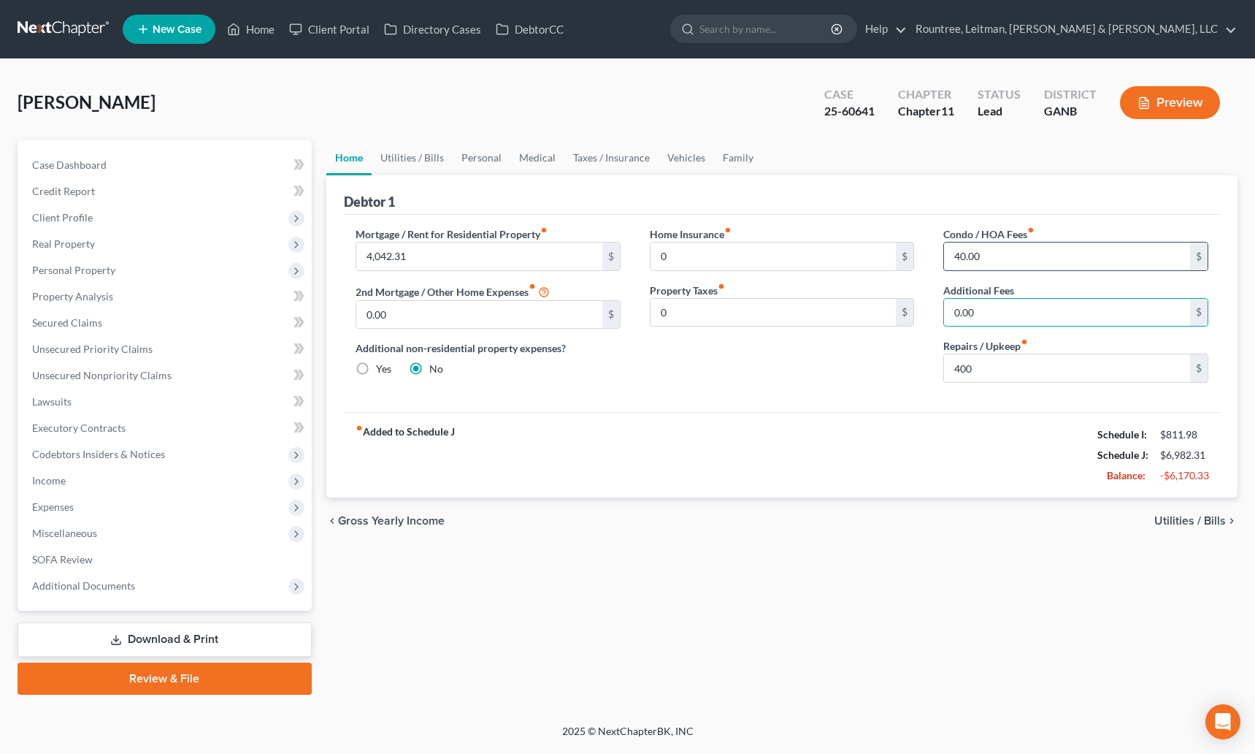
click at [984, 264] on input "40.00" at bounding box center [1067, 256] width 246 height 28
click at [414, 156] on link "Utilities / Bills" at bounding box center [412, 157] width 81 height 35
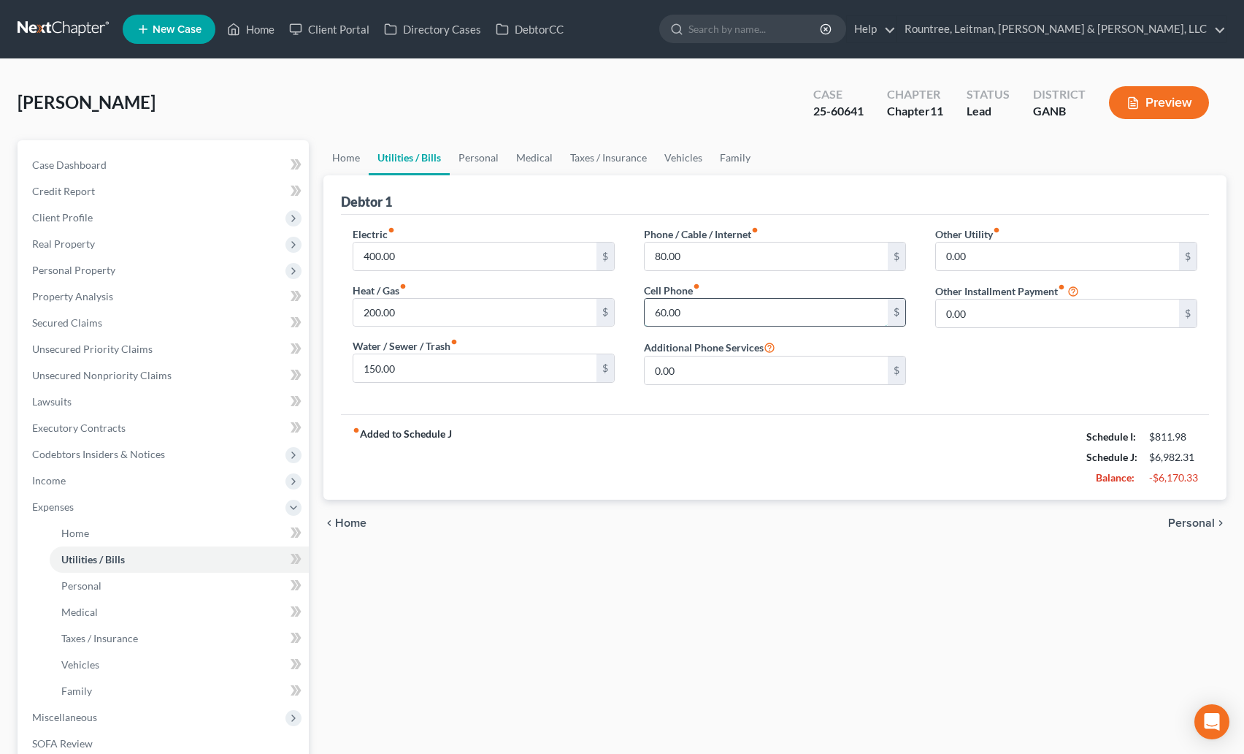
click at [705, 311] on input "60.00" at bounding box center [766, 313] width 243 height 28
type input "135"
click at [744, 246] on input "80.00" at bounding box center [766, 256] width 243 height 28
click at [483, 153] on link "Personal" at bounding box center [479, 157] width 58 height 35
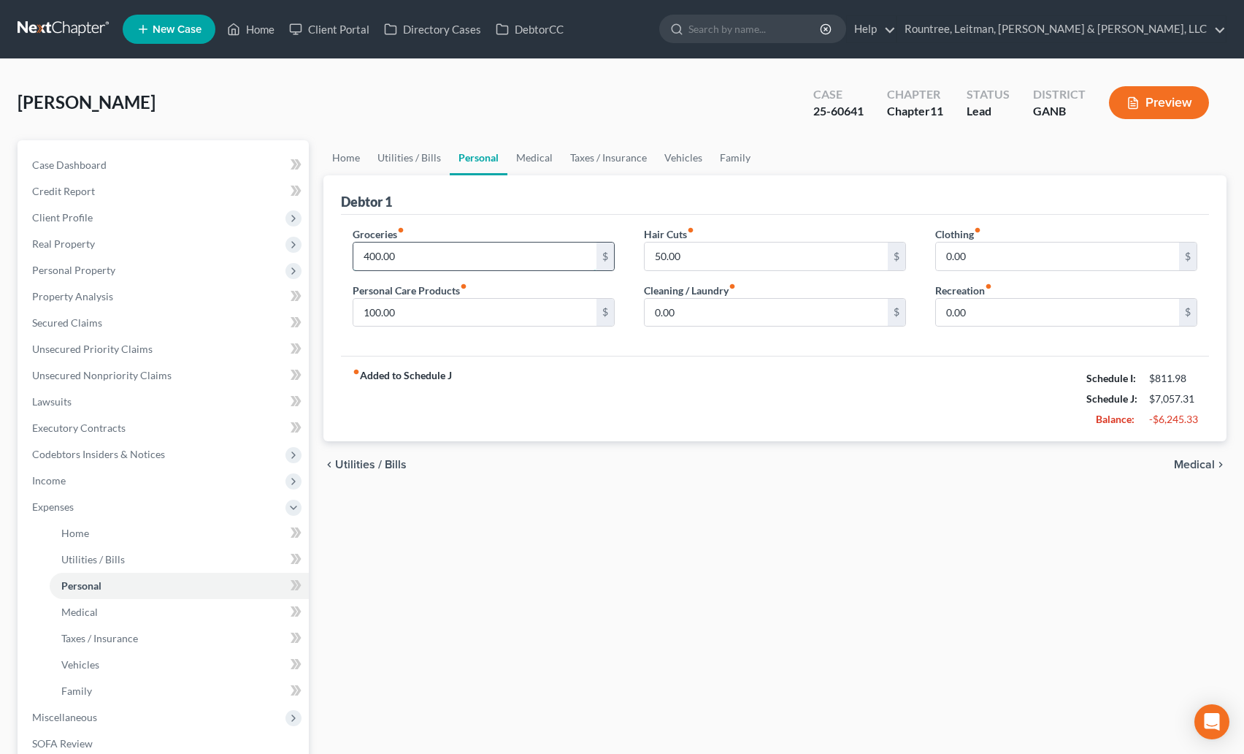
drag, startPoint x: 417, startPoint y: 262, endPoint x: 439, endPoint y: 259, distance: 22.1
click at [439, 259] on input "400.00" at bounding box center [474, 256] width 243 height 28
type input "1"
type input "1,000"
click at [415, 153] on link "Utilities / Bills" at bounding box center [409, 157] width 81 height 35
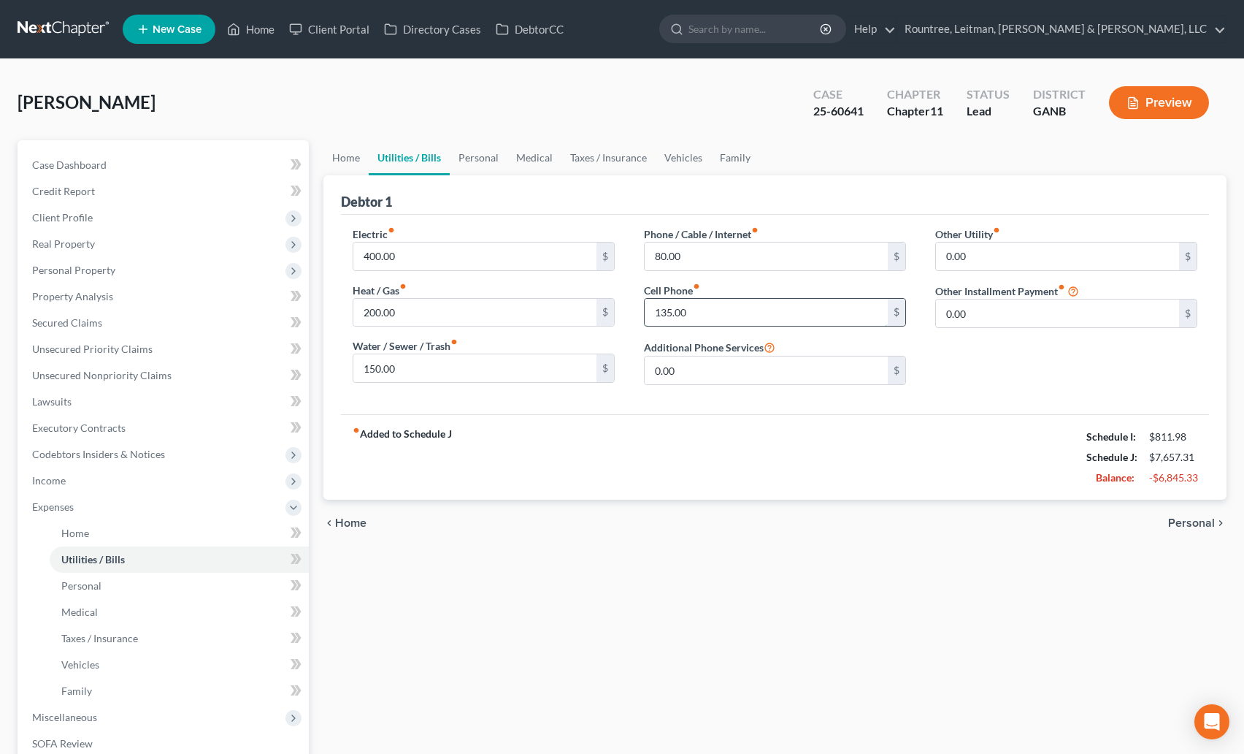
click at [703, 319] on input "135.00" at bounding box center [766, 313] width 243 height 28
type input "0"
click at [478, 164] on link "Personal" at bounding box center [479, 157] width 58 height 35
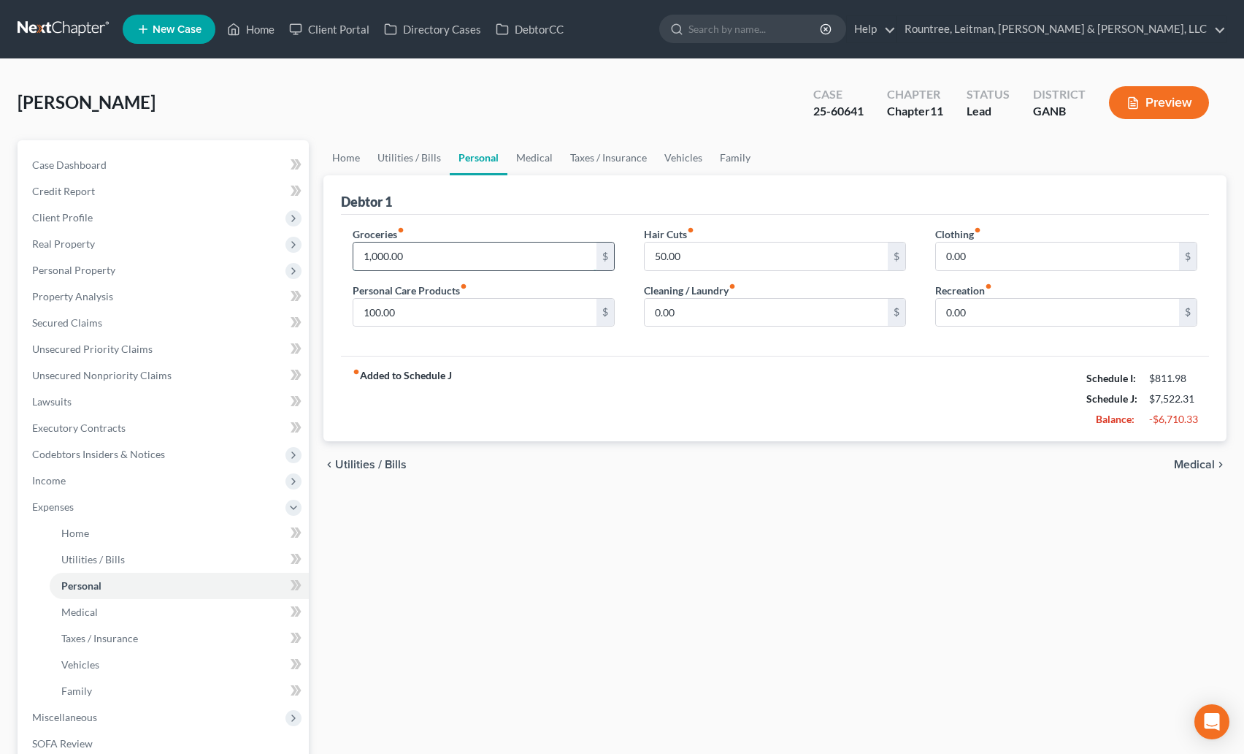
drag, startPoint x: 410, startPoint y: 258, endPoint x: 437, endPoint y: 255, distance: 27.9
click at [437, 255] on input "1,000.00" at bounding box center [474, 256] width 243 height 28
type input "1,200"
click at [534, 386] on div "fiber_manual_record Added to Schedule J Schedule I: $811.98 Schedule J: $7,722.…" at bounding box center [775, 398] width 868 height 85
click at [969, 322] on input "0.00" at bounding box center [1057, 313] width 243 height 28
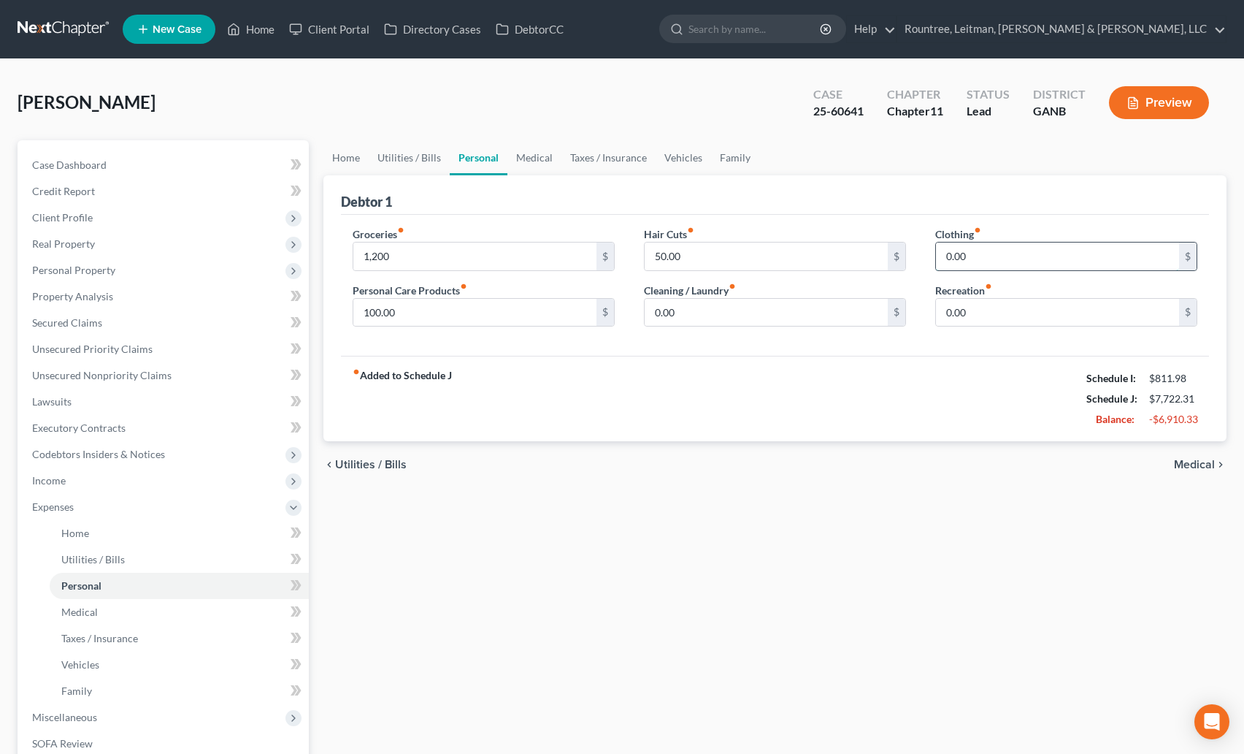
click at [970, 259] on input "0.00" at bounding box center [1057, 256] width 243 height 28
type input "200"
click at [659, 413] on div "fiber_manual_record Added to Schedule J Schedule I: $811.98 Schedule J: $7,922.…" at bounding box center [775, 398] width 868 height 85
click at [550, 163] on link "Medical" at bounding box center [535, 157] width 54 height 35
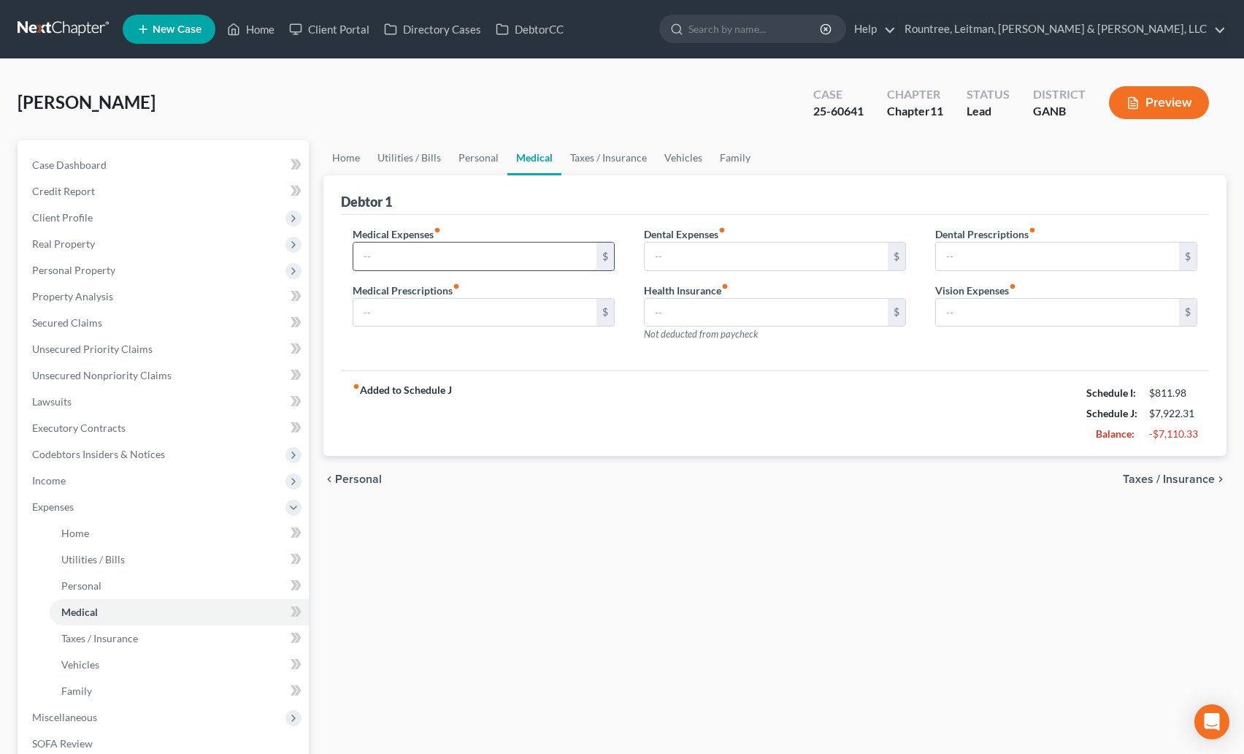
click at [527, 252] on input "text" at bounding box center [474, 256] width 243 height 28
type input "200"
click at [624, 389] on div "fiber_manual_record Added to Schedule J Schedule I: $811.98 Schedule J: $8,122.…" at bounding box center [775, 412] width 868 height 85
click at [612, 158] on link "Taxes / Insurance" at bounding box center [609, 157] width 94 height 35
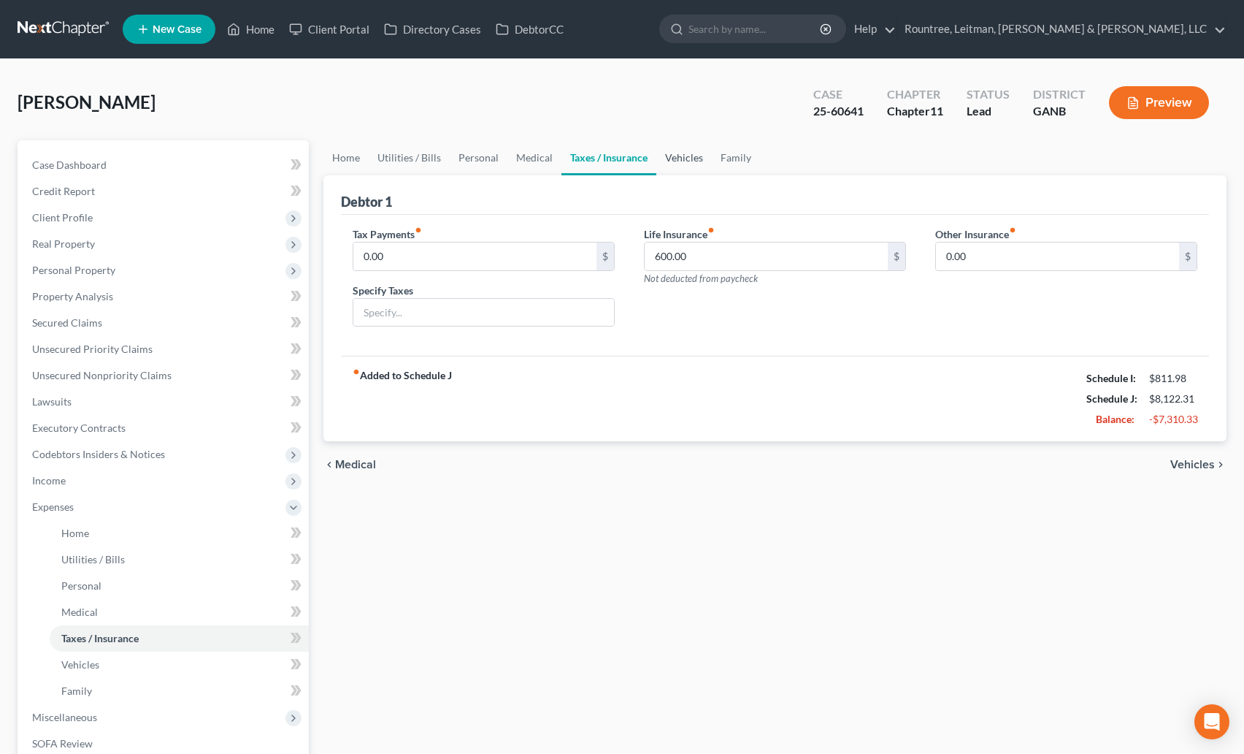
click at [683, 159] on link "Vehicles" at bounding box center [685, 157] width 56 height 35
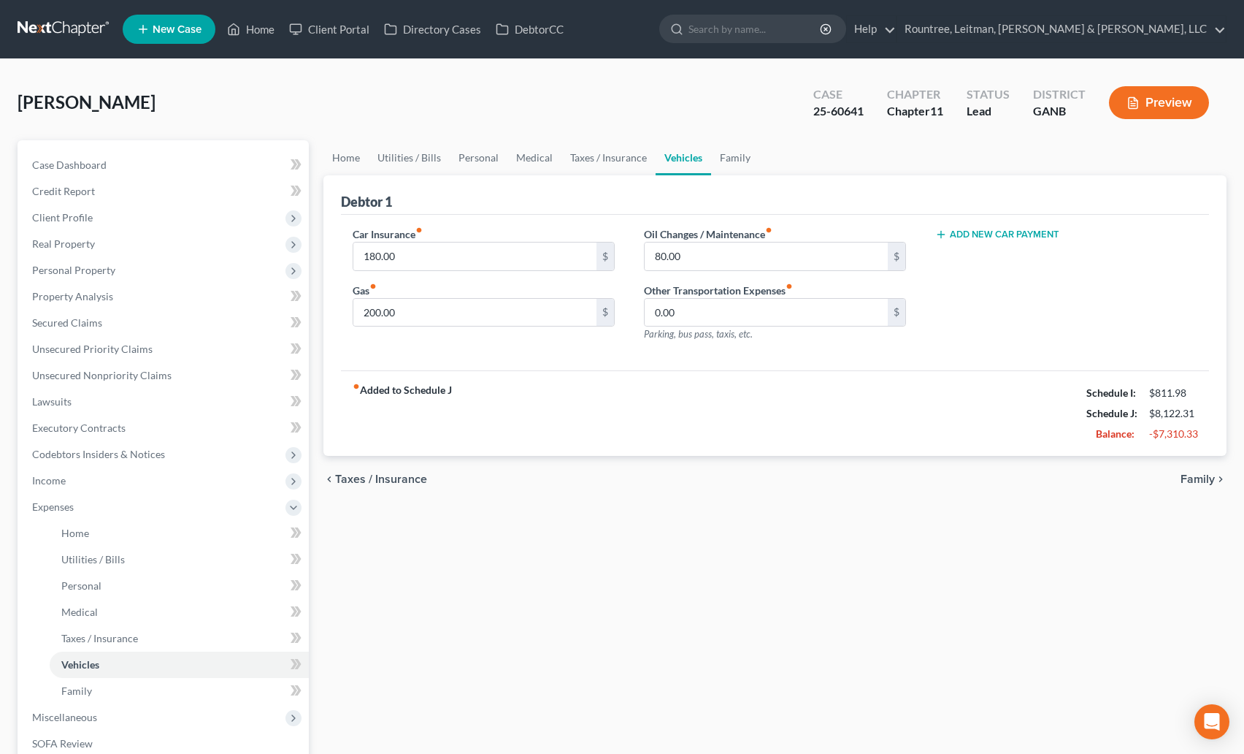
click at [683, 159] on link "Vehicles" at bounding box center [684, 157] width 56 height 35
click at [749, 149] on link "Family" at bounding box center [735, 157] width 48 height 35
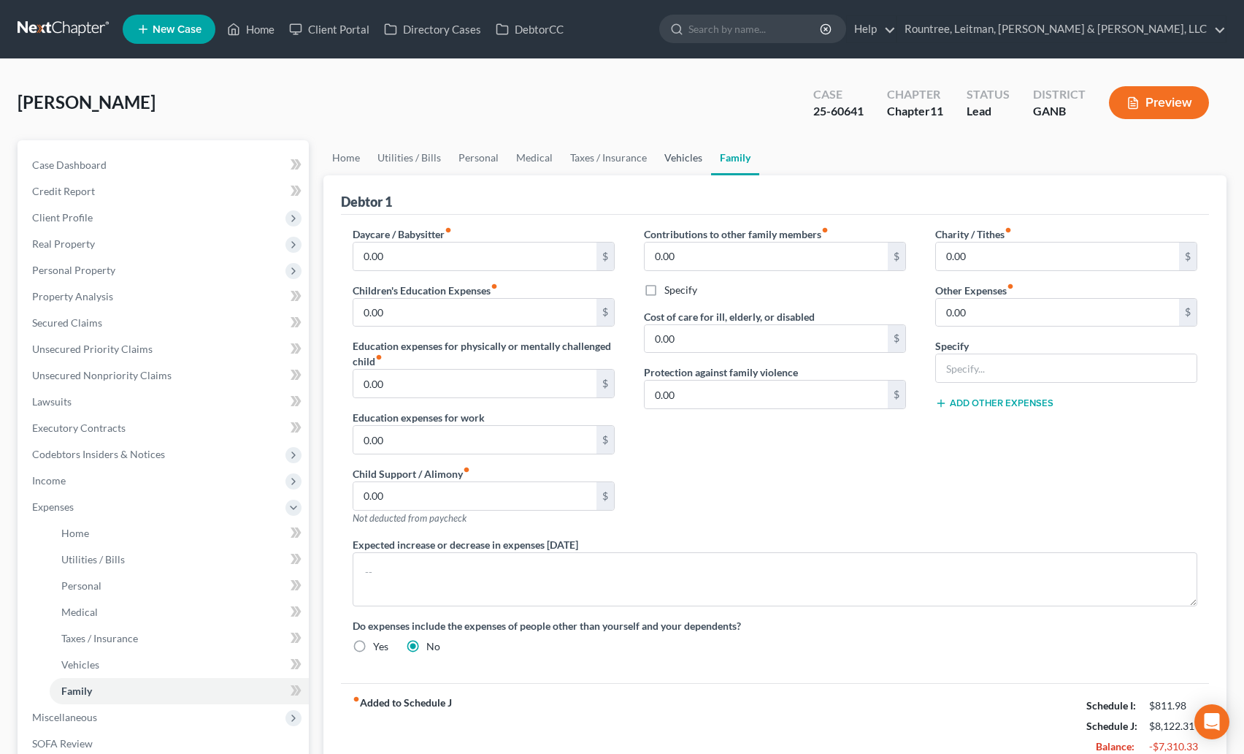
click at [687, 157] on link "Vehicles" at bounding box center [684, 157] width 56 height 35
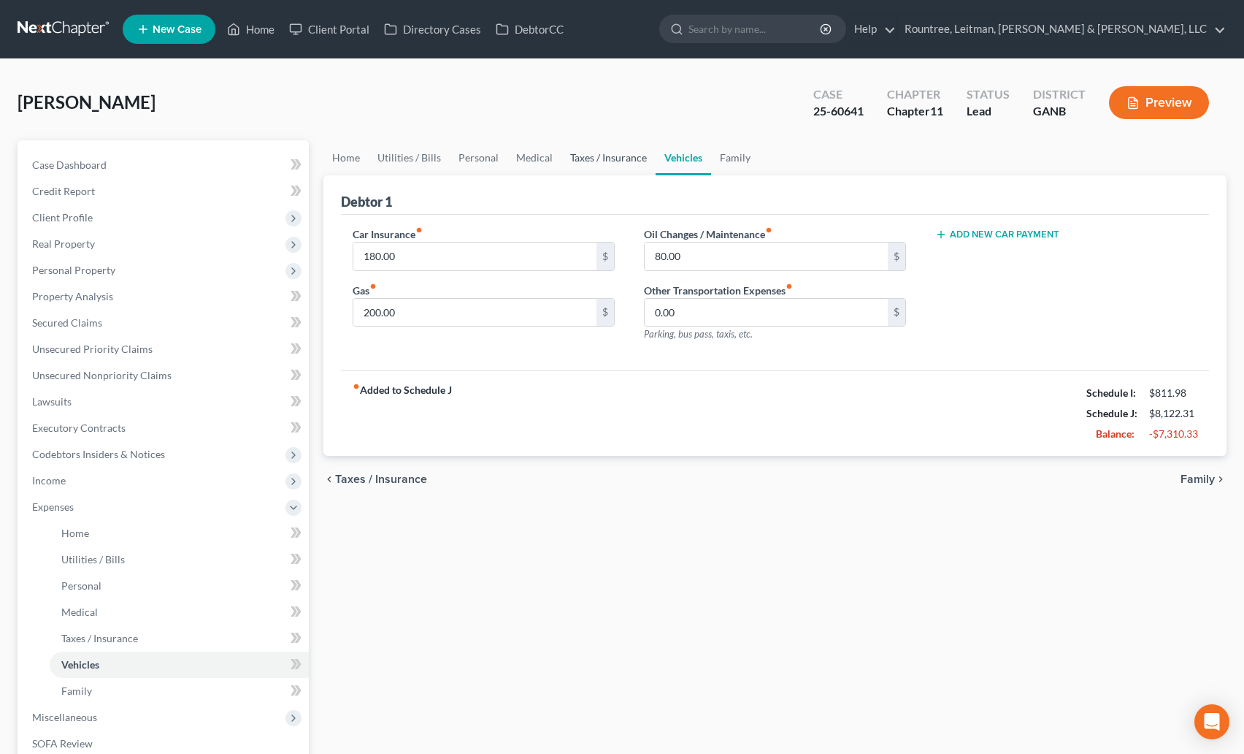
click at [598, 158] on link "Taxes / Insurance" at bounding box center [609, 157] width 94 height 35
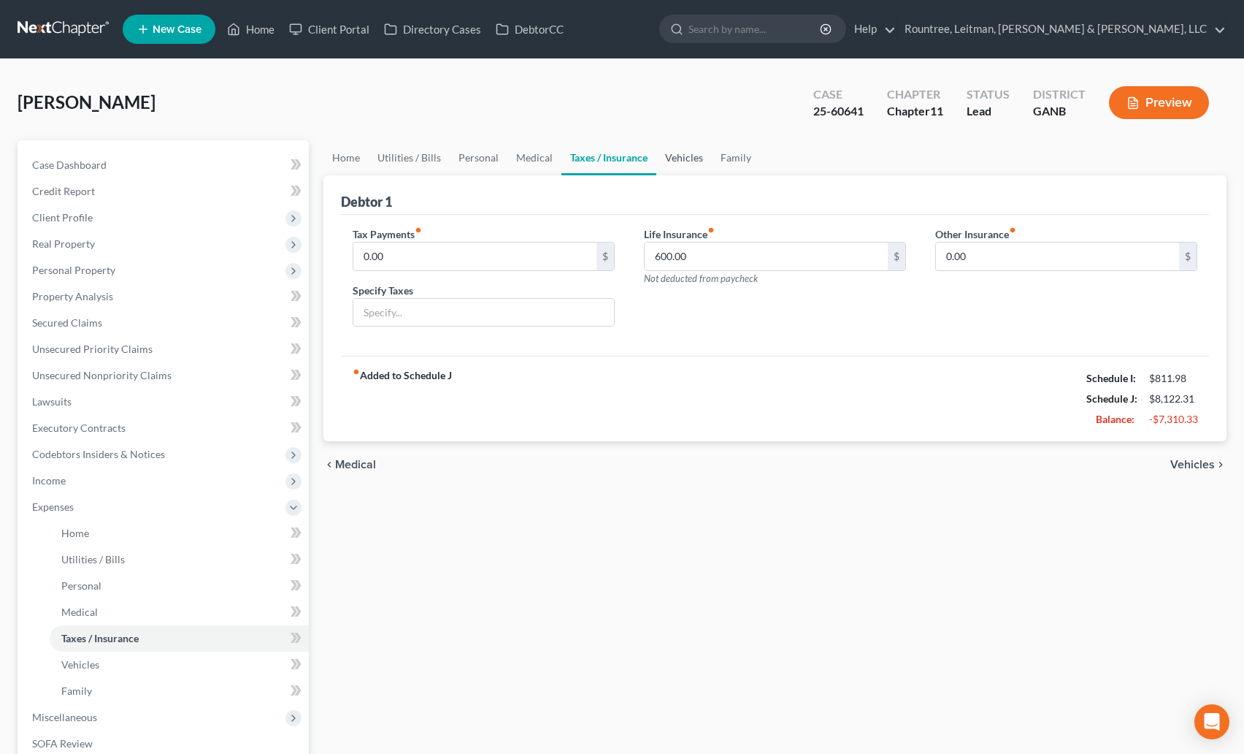
click at [684, 158] on link "Vehicles" at bounding box center [685, 157] width 56 height 35
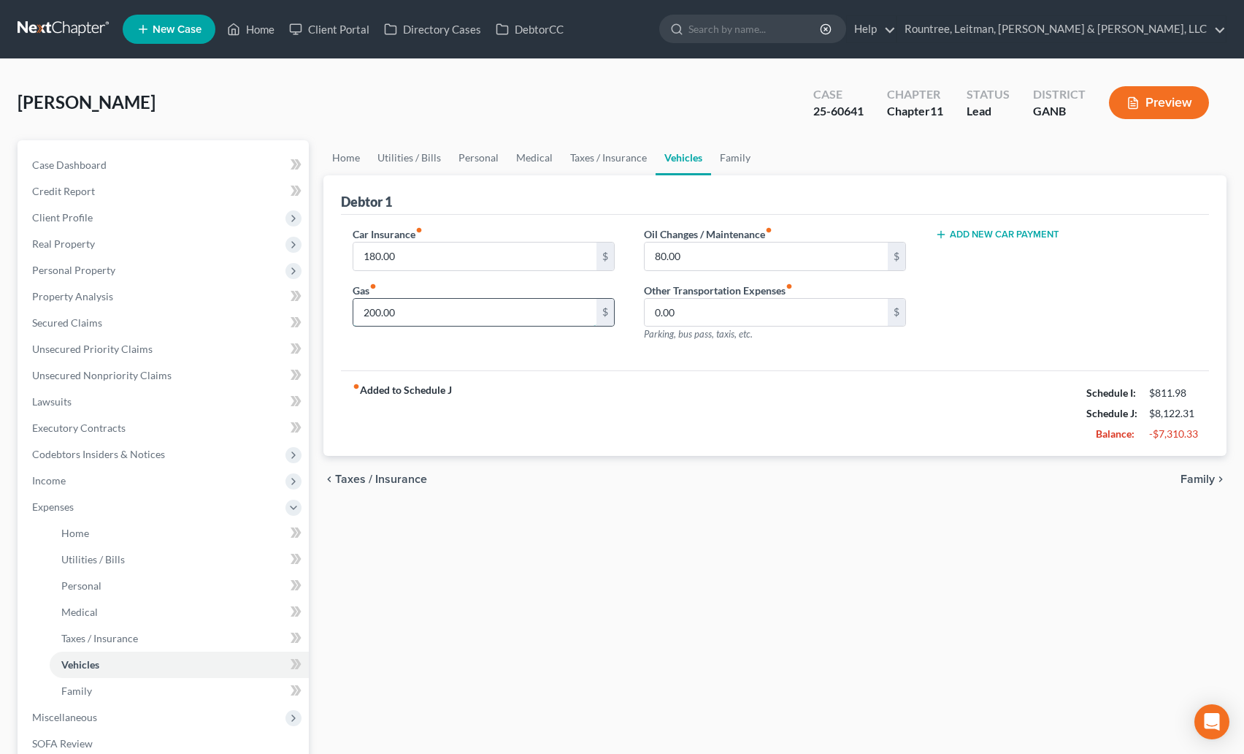
click at [410, 323] on input "200.00" at bounding box center [474, 313] width 243 height 28
click at [743, 148] on link "Family" at bounding box center [735, 157] width 48 height 35
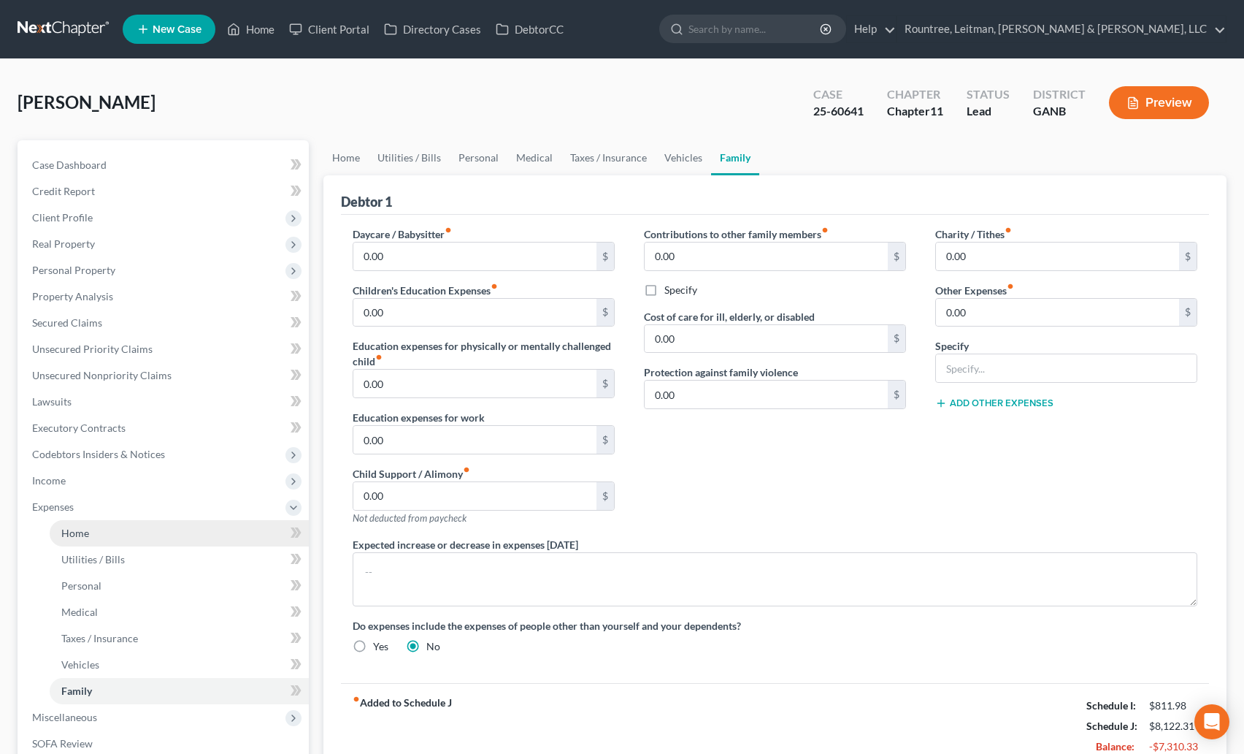
click at [69, 520] on link "Home" at bounding box center [179, 533] width 259 height 26
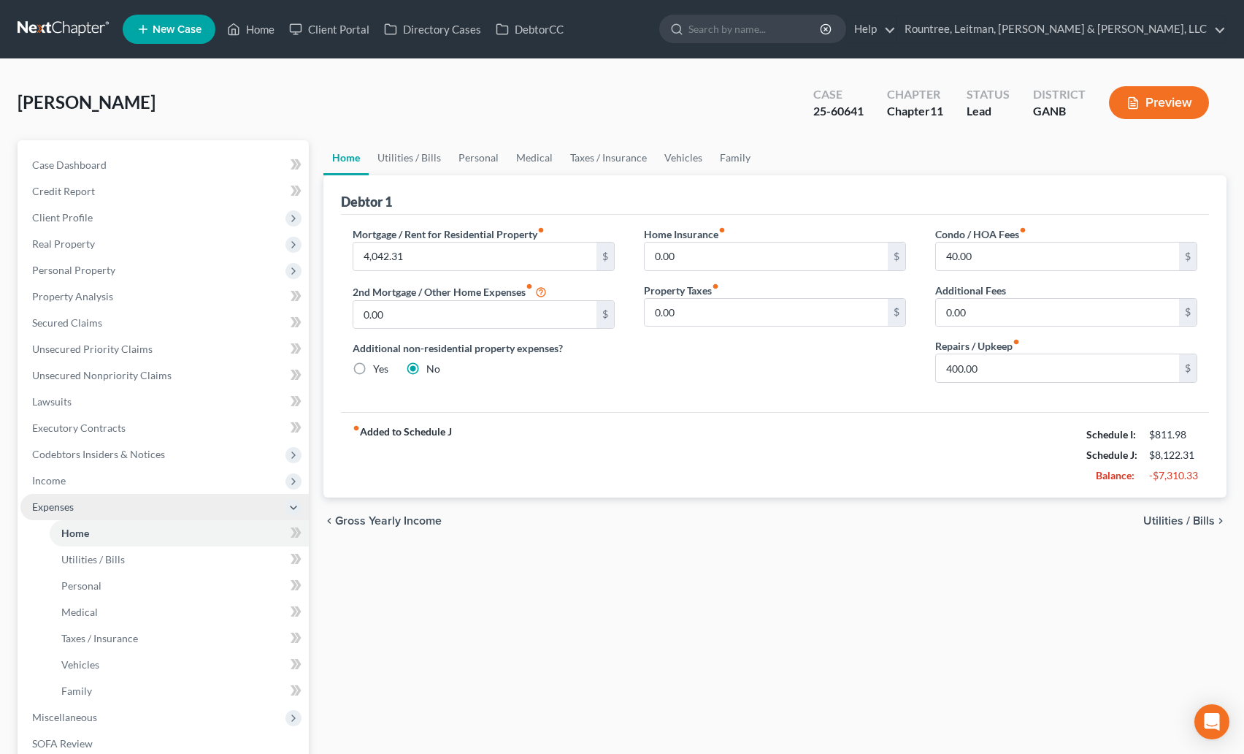
click at [64, 505] on span "Expenses" at bounding box center [53, 506] width 42 height 12
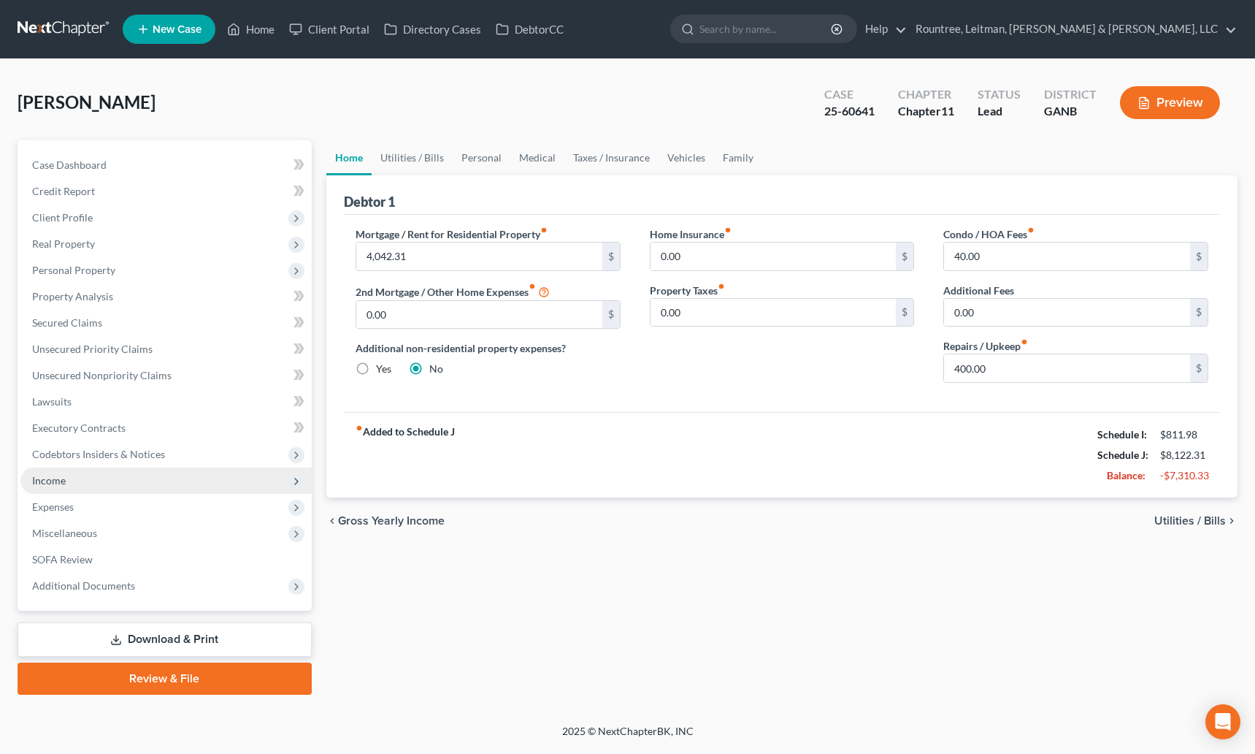
click at [57, 478] on span "Income" at bounding box center [49, 480] width 34 height 12
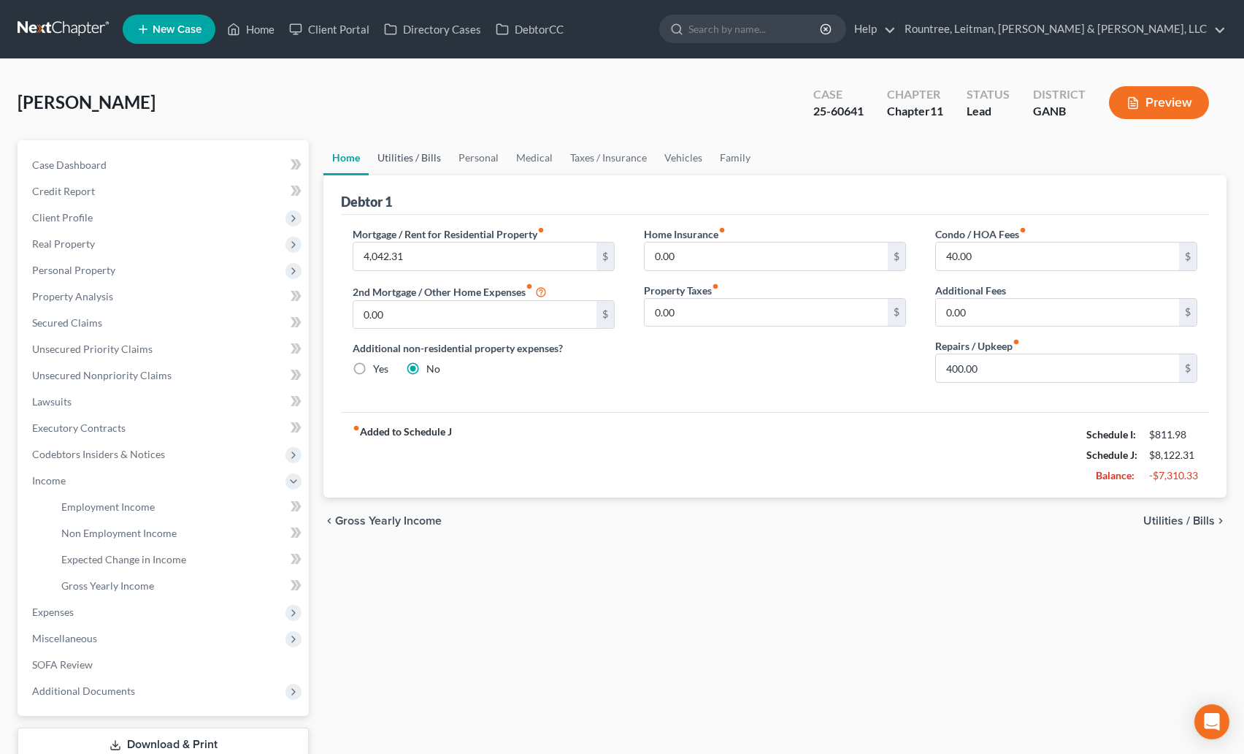
click at [432, 158] on link "Utilities / Bills" at bounding box center [409, 157] width 81 height 35
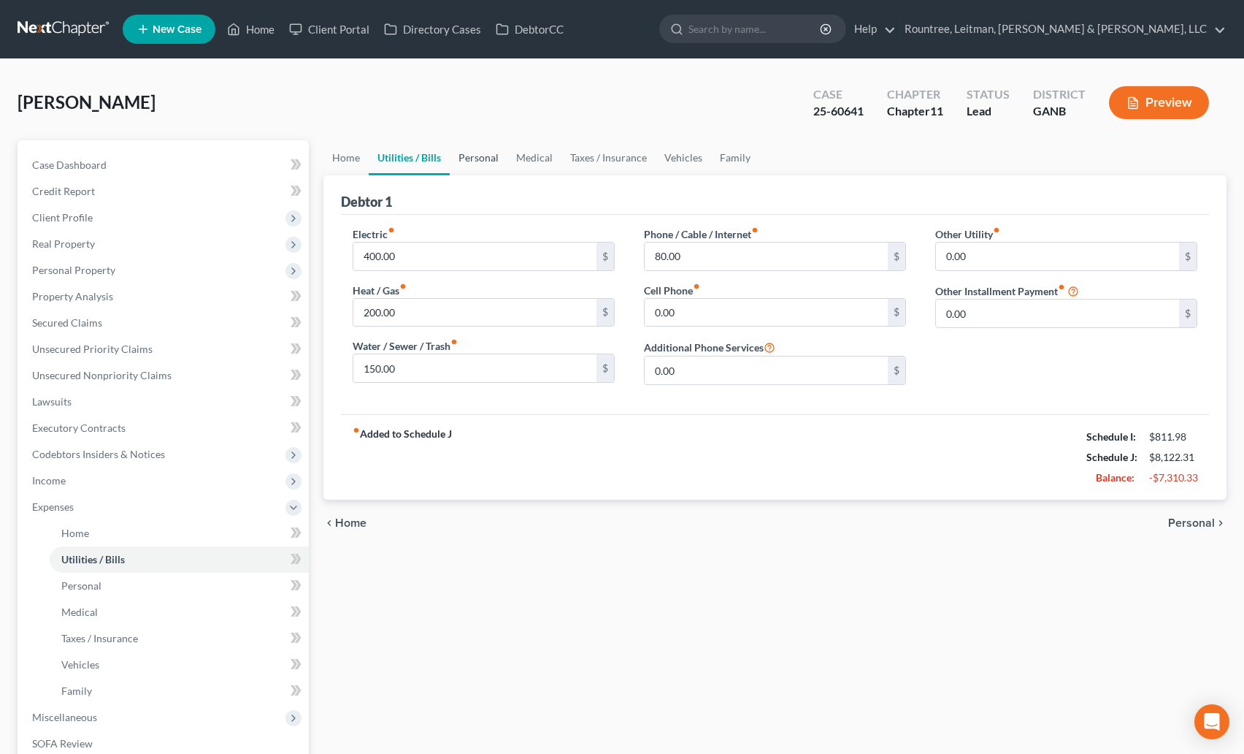
click at [483, 155] on link "Personal" at bounding box center [479, 157] width 58 height 35
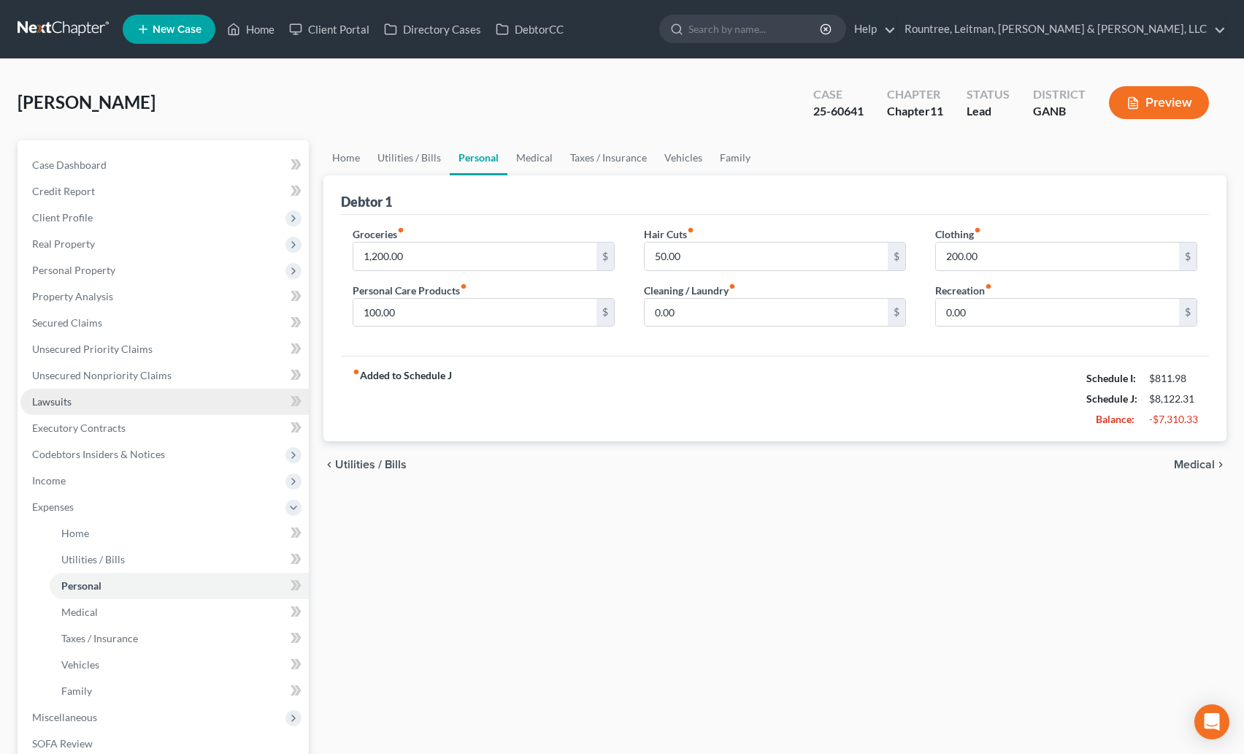
click at [42, 397] on span "Lawsuits" at bounding box center [51, 401] width 39 height 12
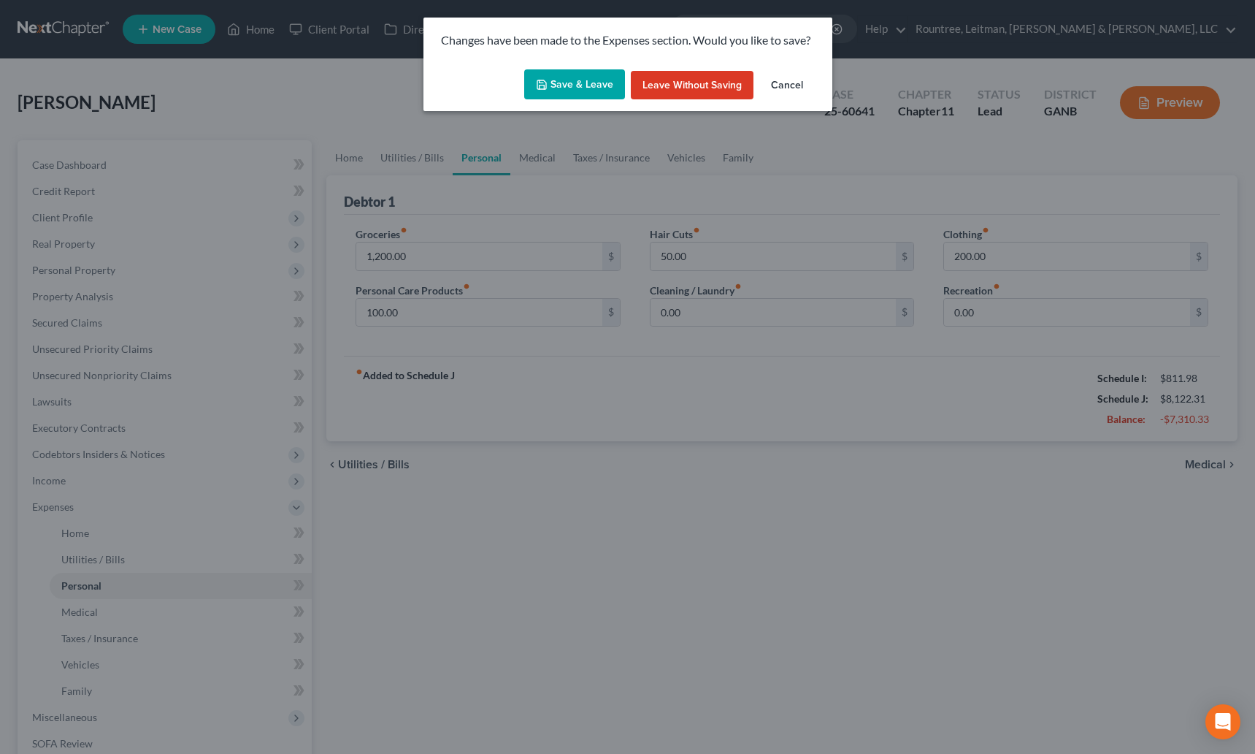
click at [600, 93] on button "Save & Leave" at bounding box center [574, 84] width 101 height 31
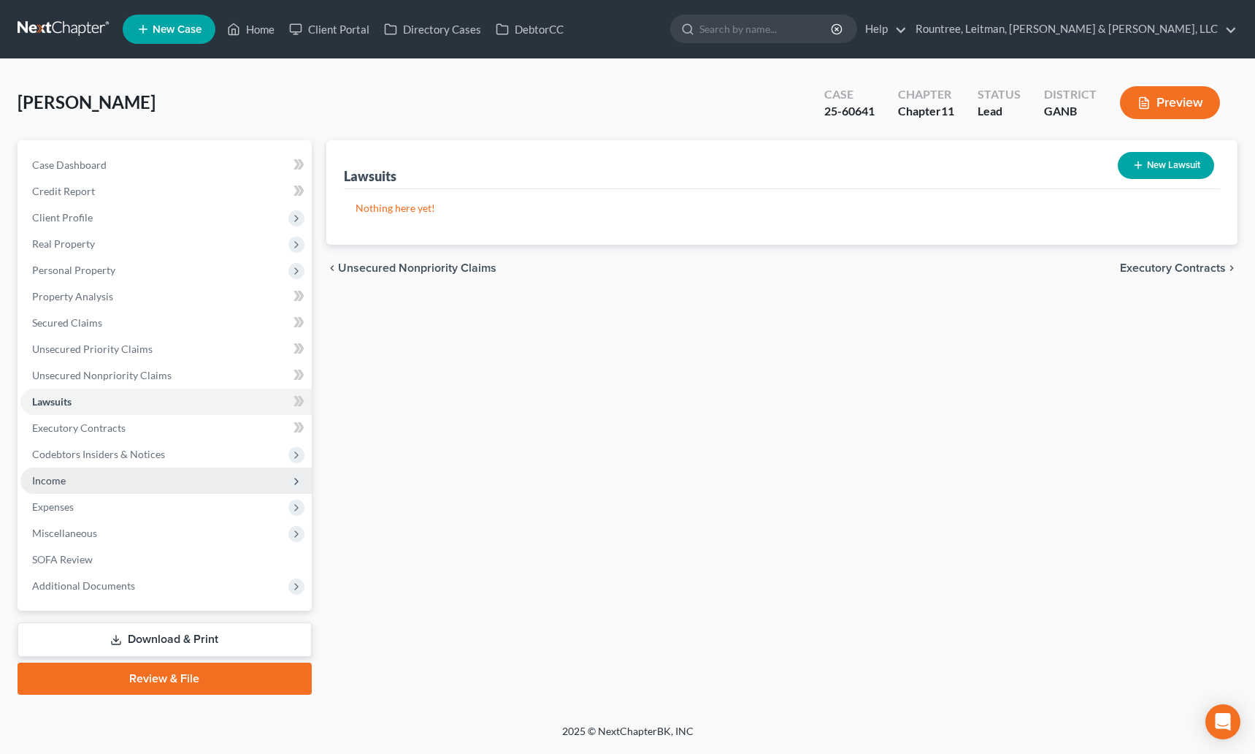
click at [80, 482] on span "Income" at bounding box center [165, 480] width 291 height 26
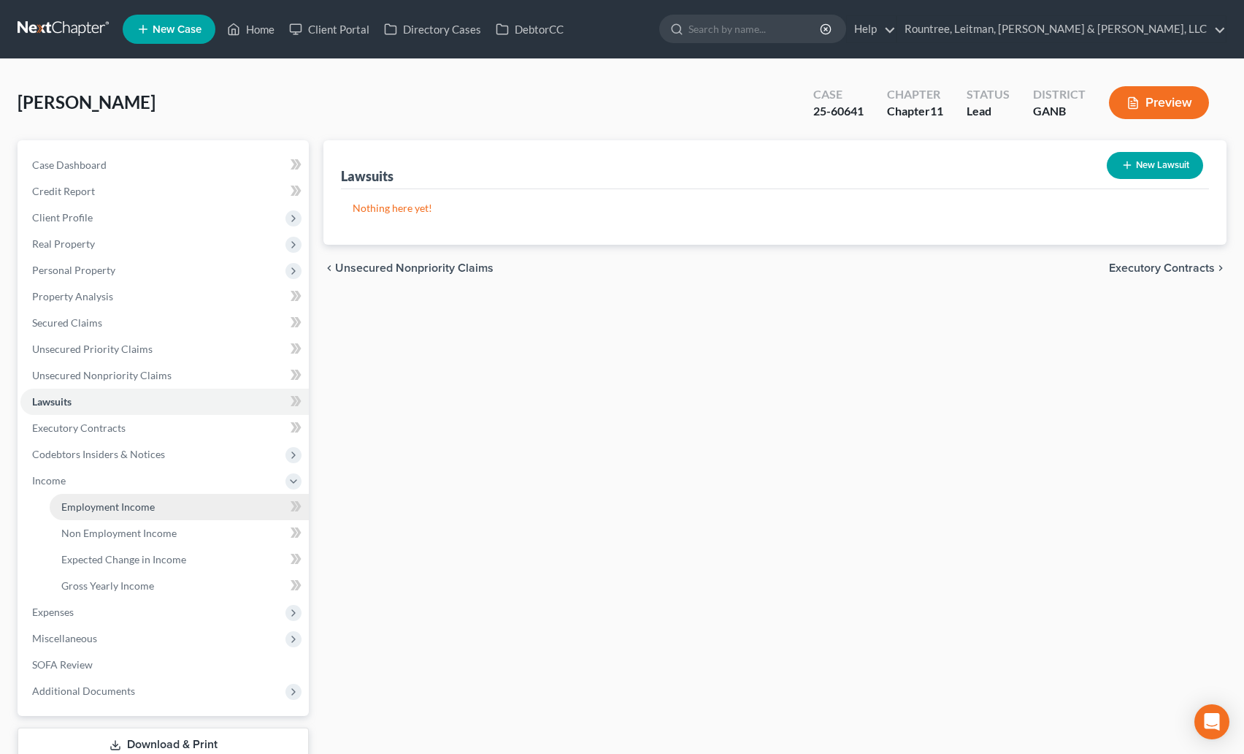
click at [169, 513] on link "Employment Income" at bounding box center [179, 507] width 259 height 26
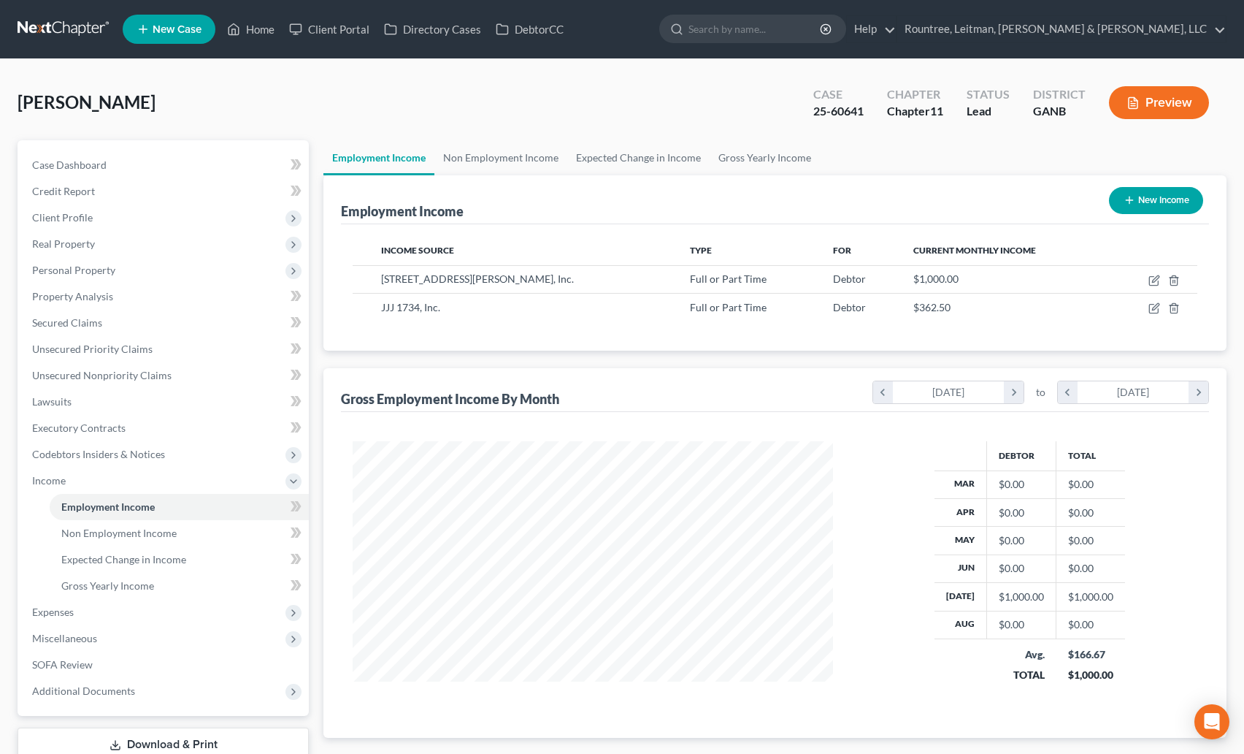
scroll to position [262, 510]
drag, startPoint x: 337, startPoint y: 210, endPoint x: 475, endPoint y: 210, distance: 137.3
click at [475, 210] on div "Employment Income New Income Income Source Type For Current Monthly Income [STR…" at bounding box center [775, 262] width 903 height 175
click at [475, 210] on div "Employment Income New Income" at bounding box center [775, 199] width 868 height 49
click at [515, 159] on link "Non Employment Income" at bounding box center [501, 157] width 133 height 35
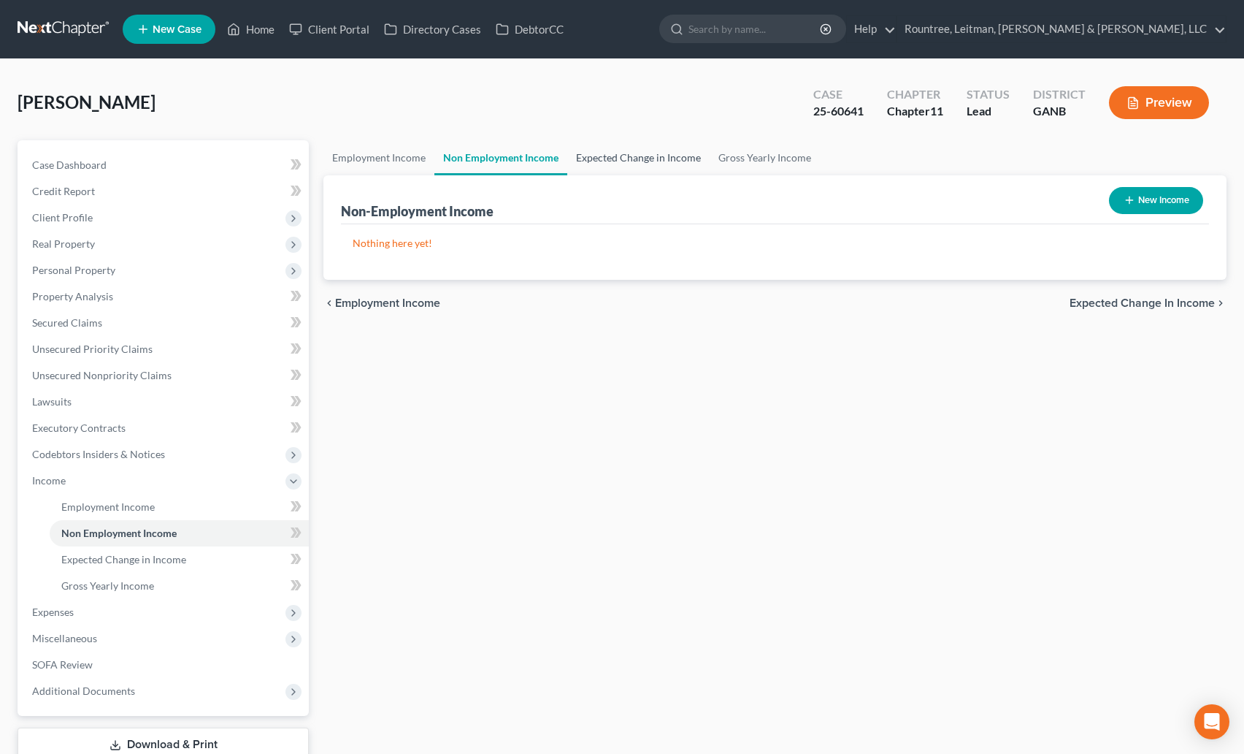
click at [643, 162] on link "Expected Change in Income" at bounding box center [638, 157] width 142 height 35
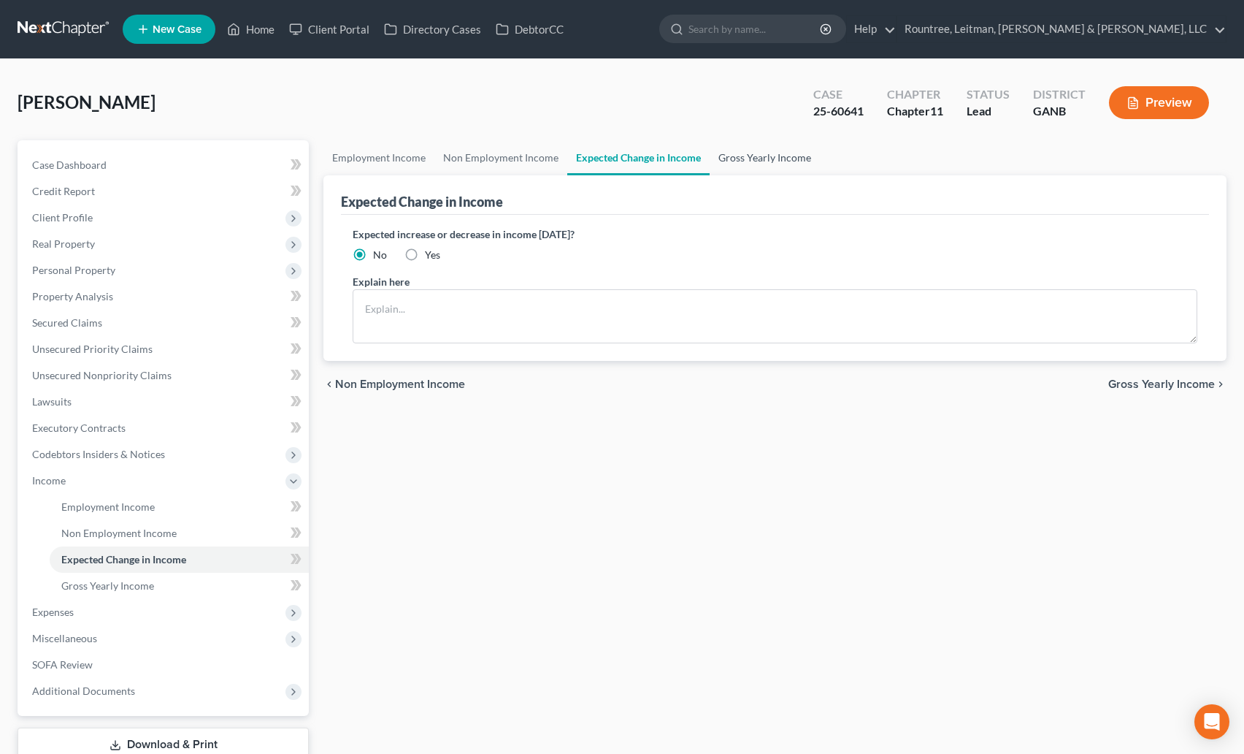
click at [747, 168] on link "Gross Yearly Income" at bounding box center [765, 157] width 110 height 35
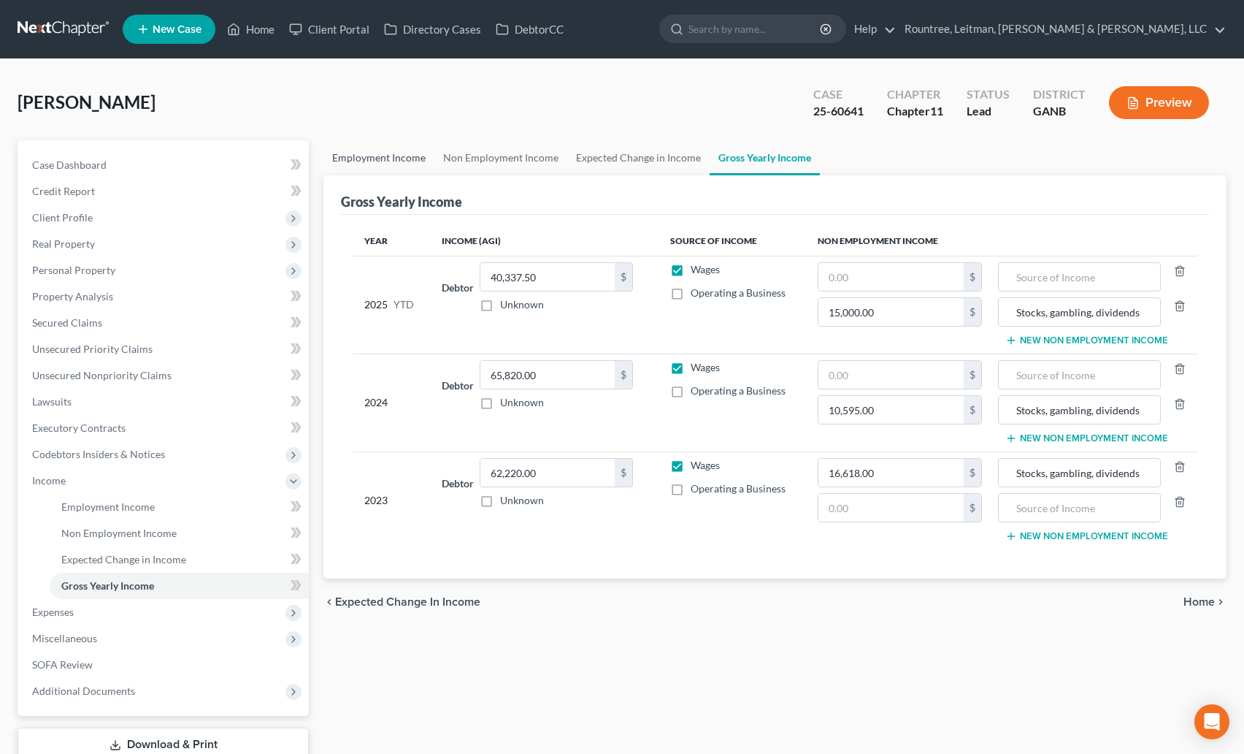
click at [384, 164] on link "Employment Income" at bounding box center [379, 157] width 111 height 35
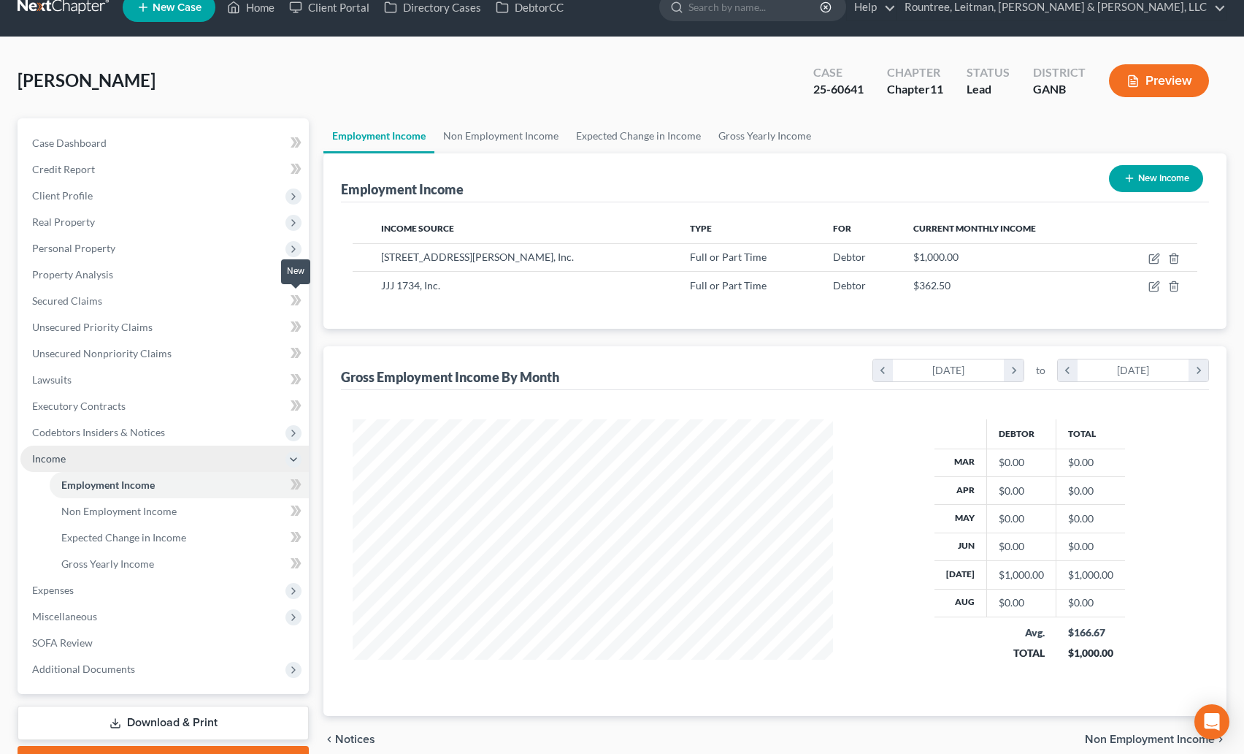
scroll to position [23, 0]
click at [62, 458] on span "Income" at bounding box center [49, 457] width 34 height 12
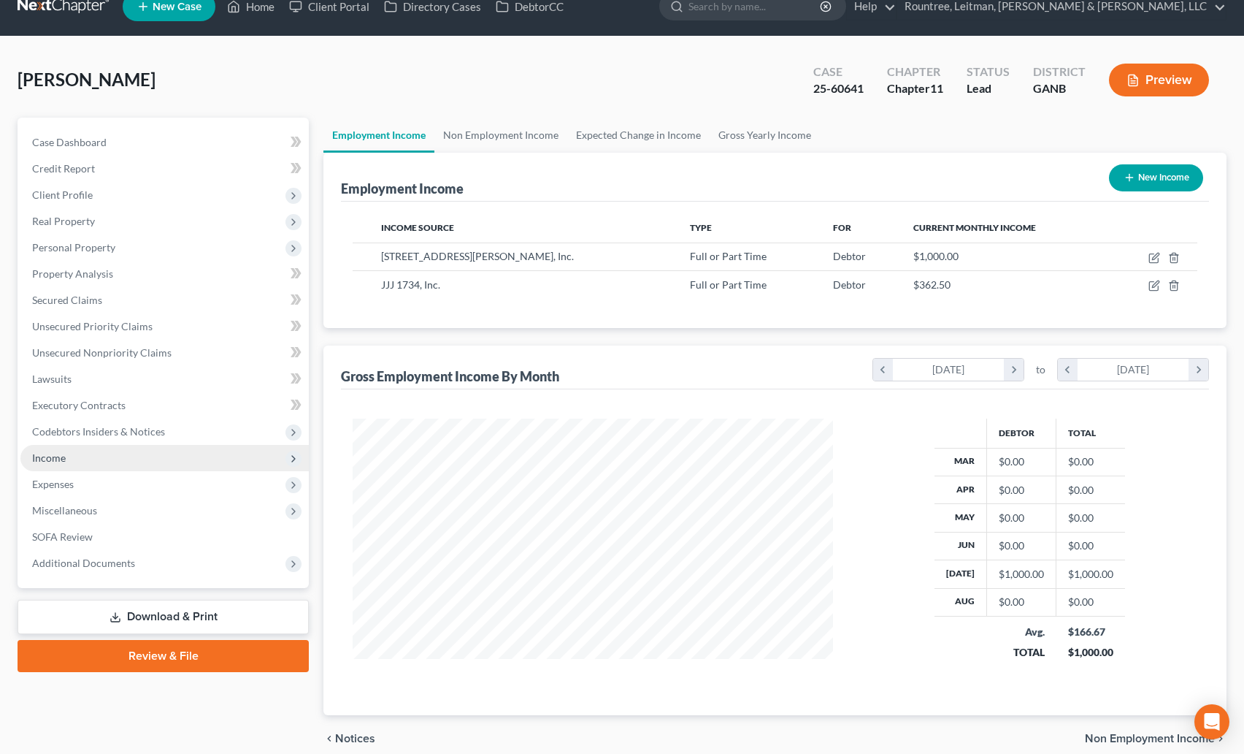
click at [72, 465] on span "Income" at bounding box center [164, 458] width 288 height 26
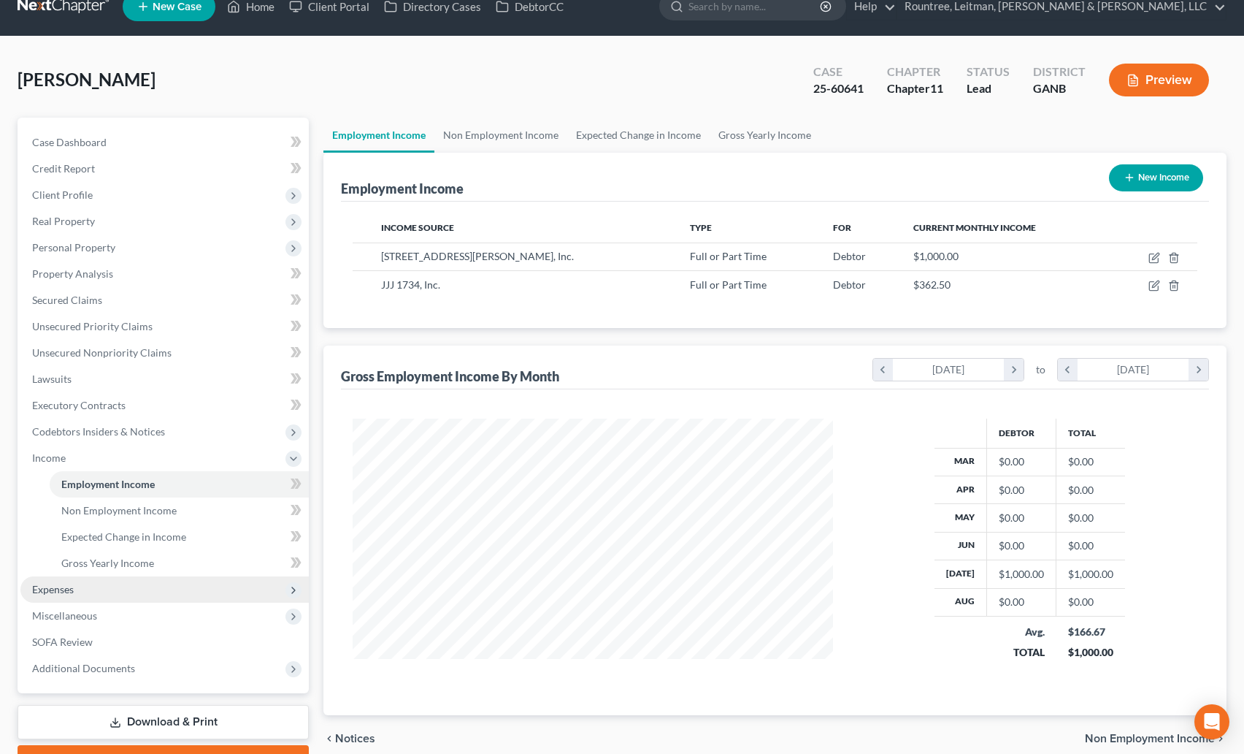
click at [57, 594] on span "Expenses" at bounding box center [53, 589] width 42 height 12
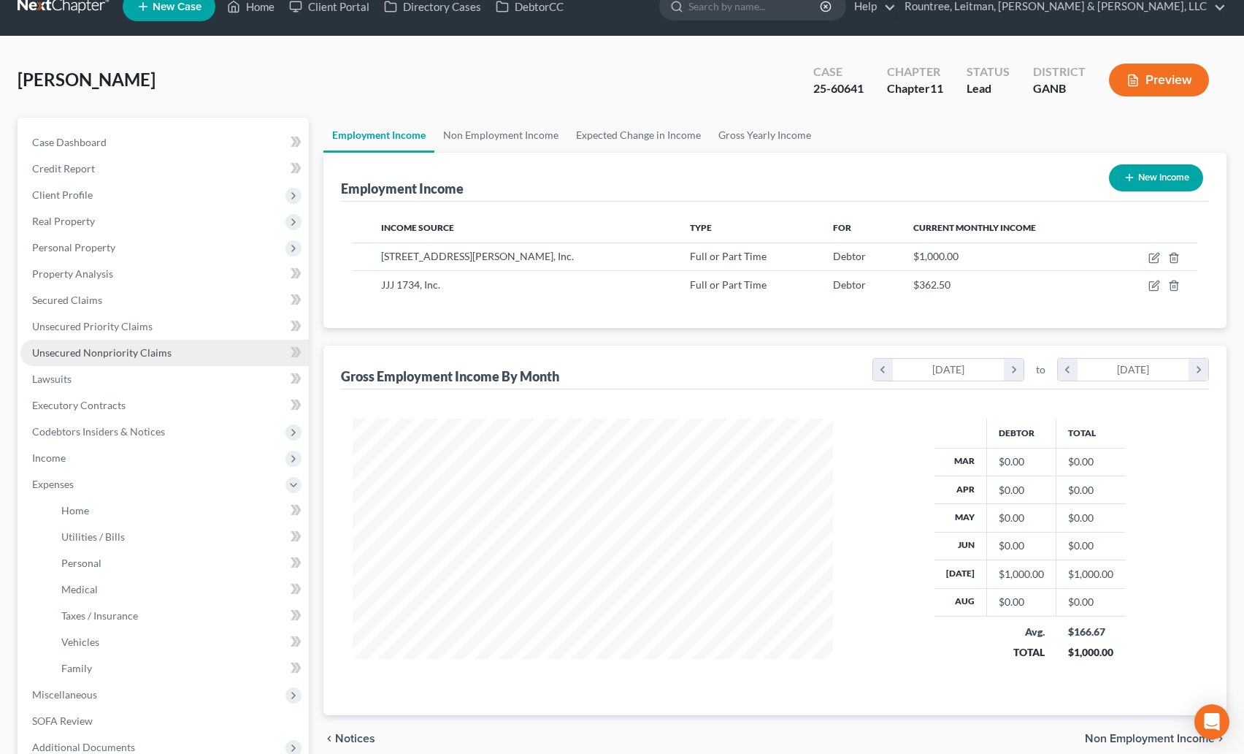
click at [75, 354] on span "Unsecured Nonpriority Claims" at bounding box center [101, 352] width 139 height 12
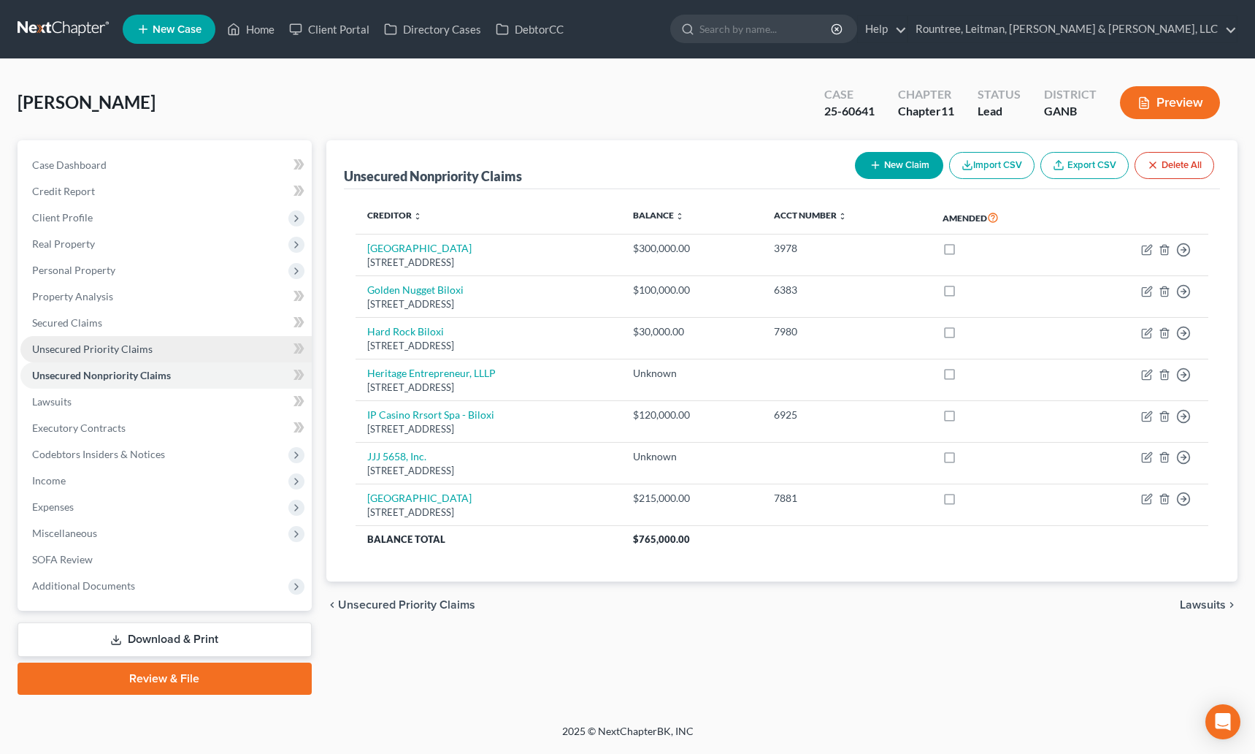
click at [88, 351] on span "Unsecured Priority Claims" at bounding box center [92, 349] width 121 height 12
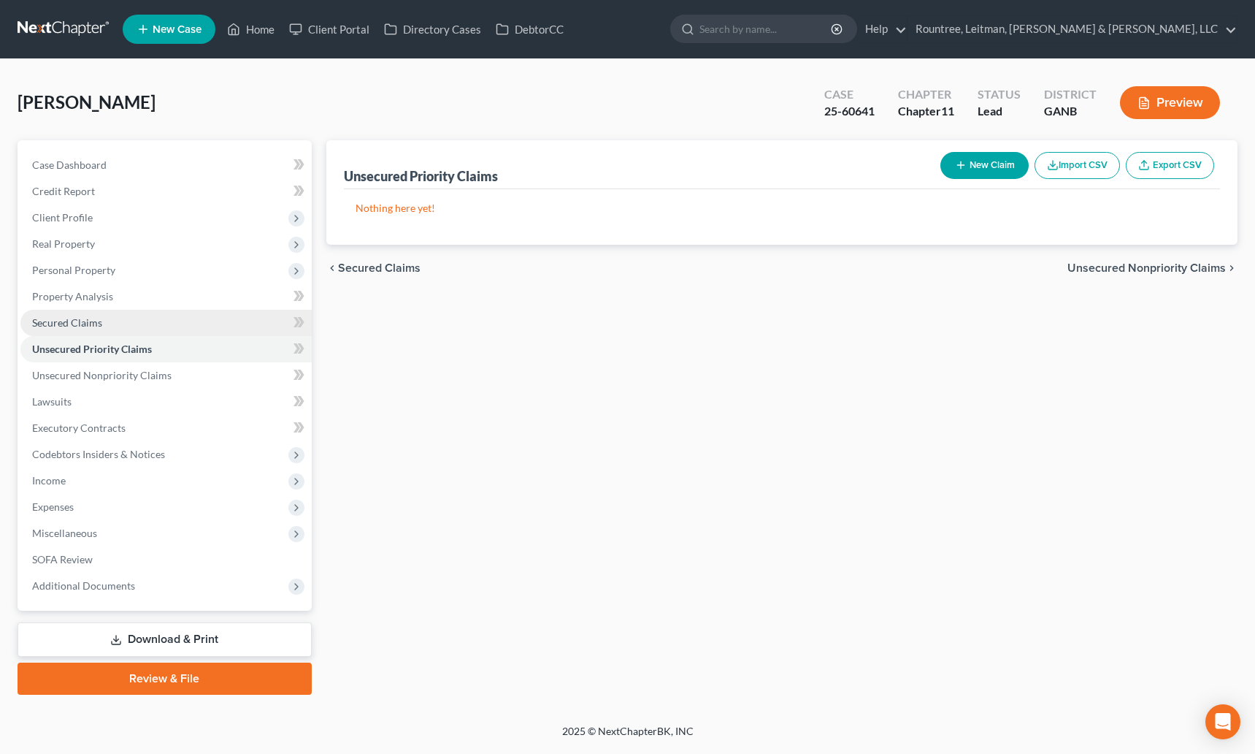
click at [69, 318] on span "Secured Claims" at bounding box center [67, 322] width 70 height 12
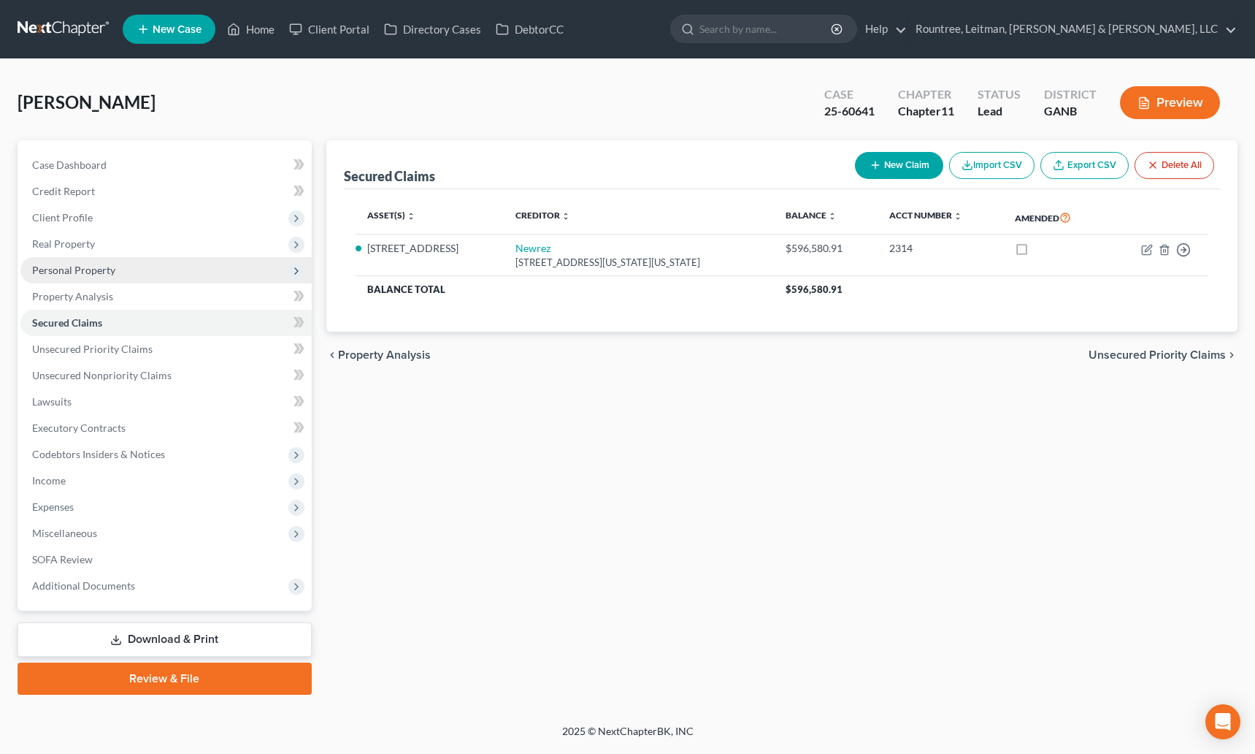
click at [70, 272] on span "Personal Property" at bounding box center [73, 270] width 83 height 12
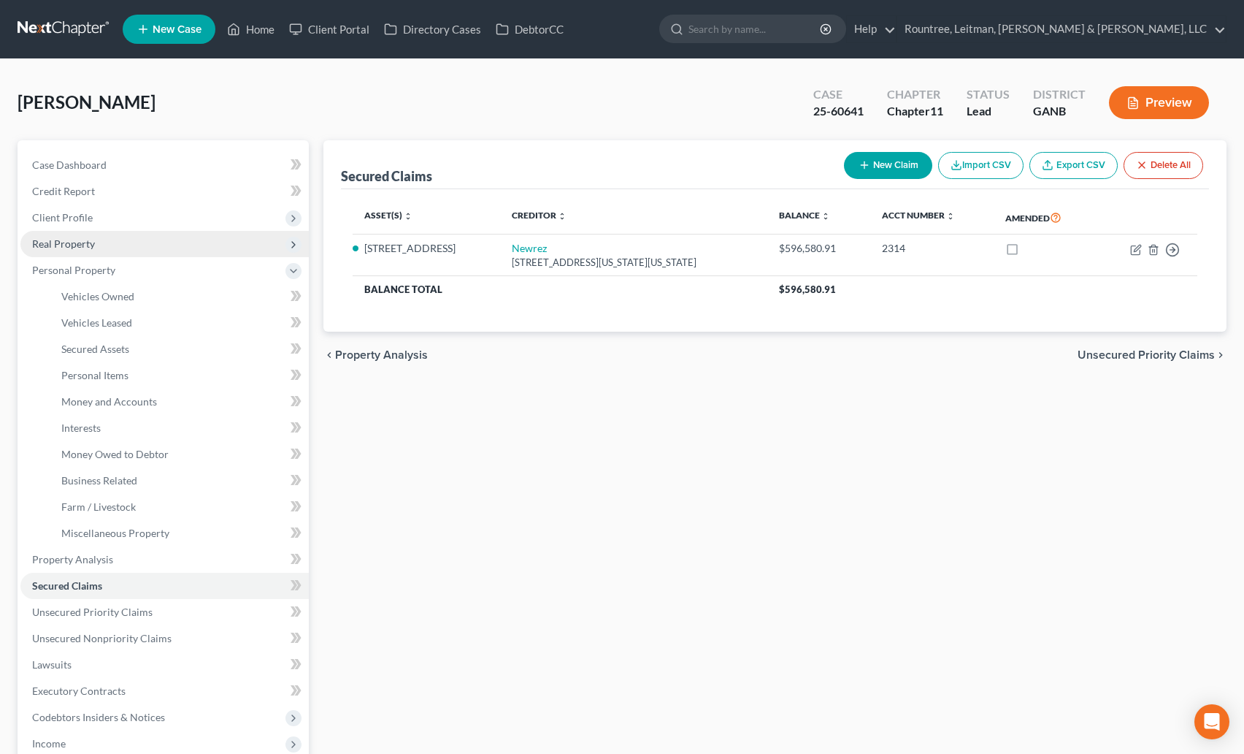
click at [79, 246] on span "Real Property" at bounding box center [63, 243] width 63 height 12
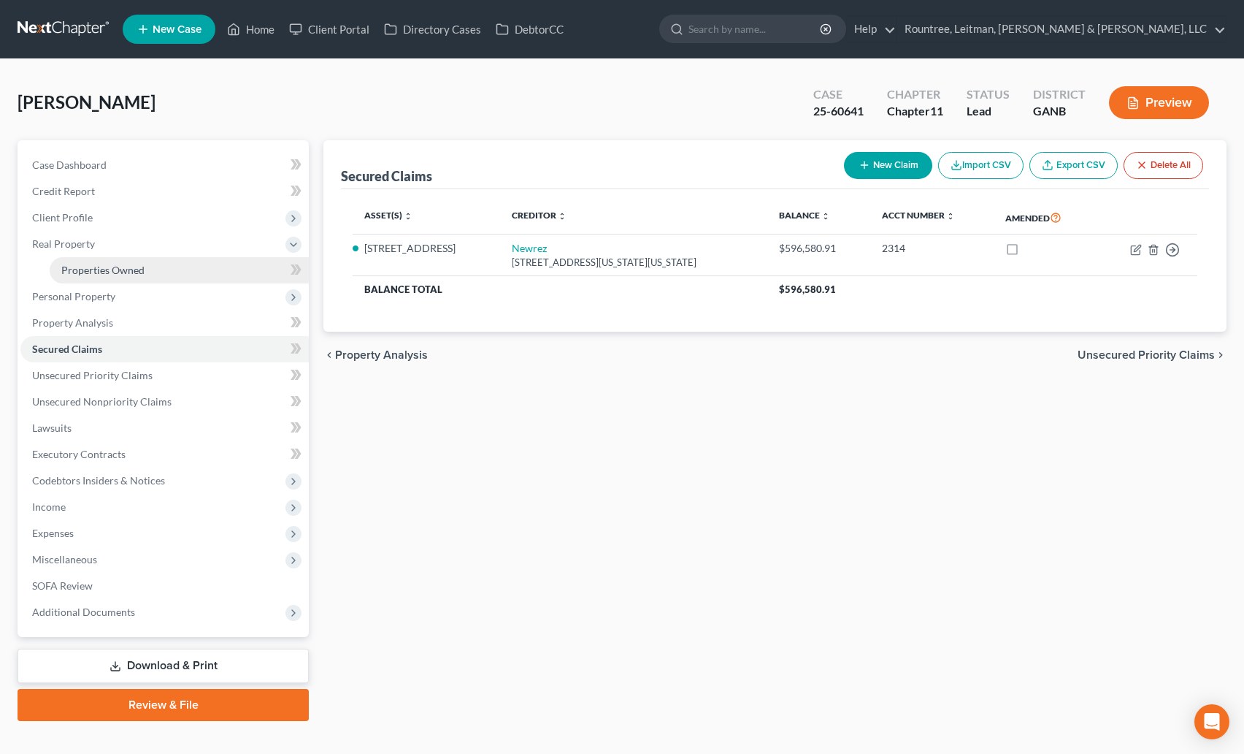
click at [91, 279] on link "Properties Owned" at bounding box center [179, 270] width 259 height 26
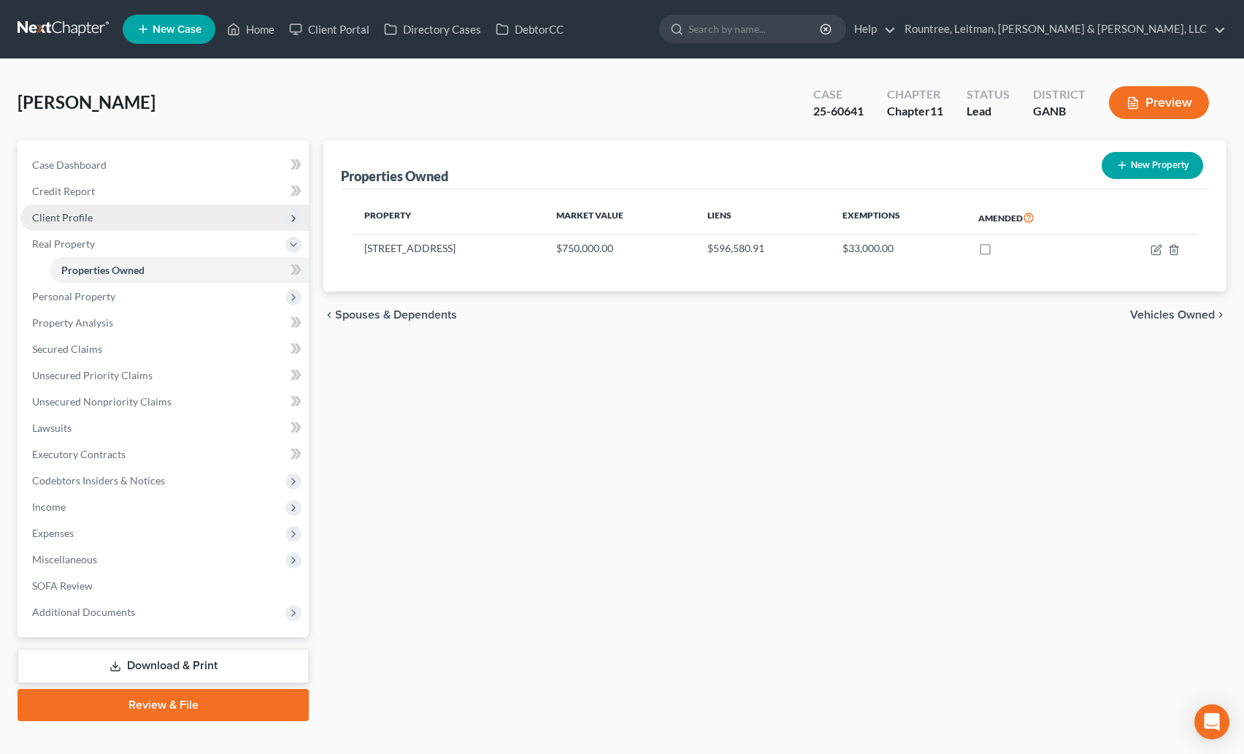
click at [76, 227] on span "Client Profile" at bounding box center [164, 217] width 288 height 26
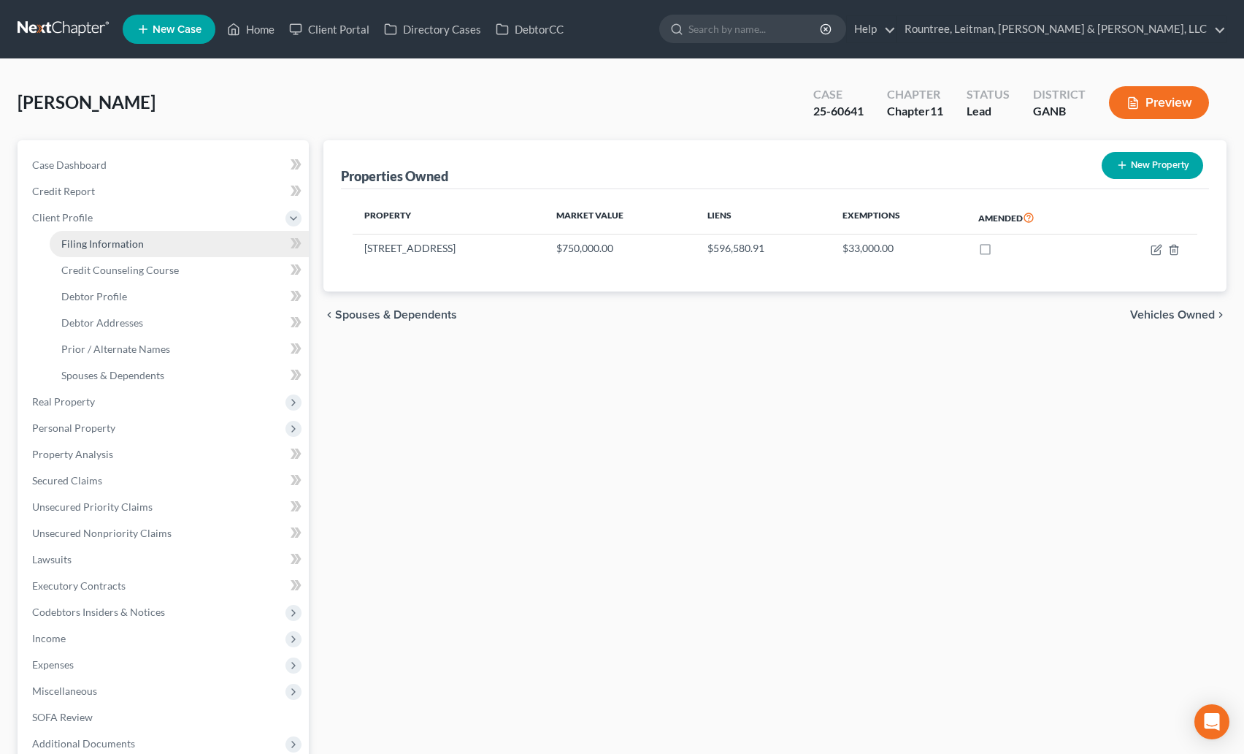
click at [85, 247] on span "Filing Information" at bounding box center [102, 243] width 83 height 12
select select "0"
select select "3"
select select "0"
select select "1"
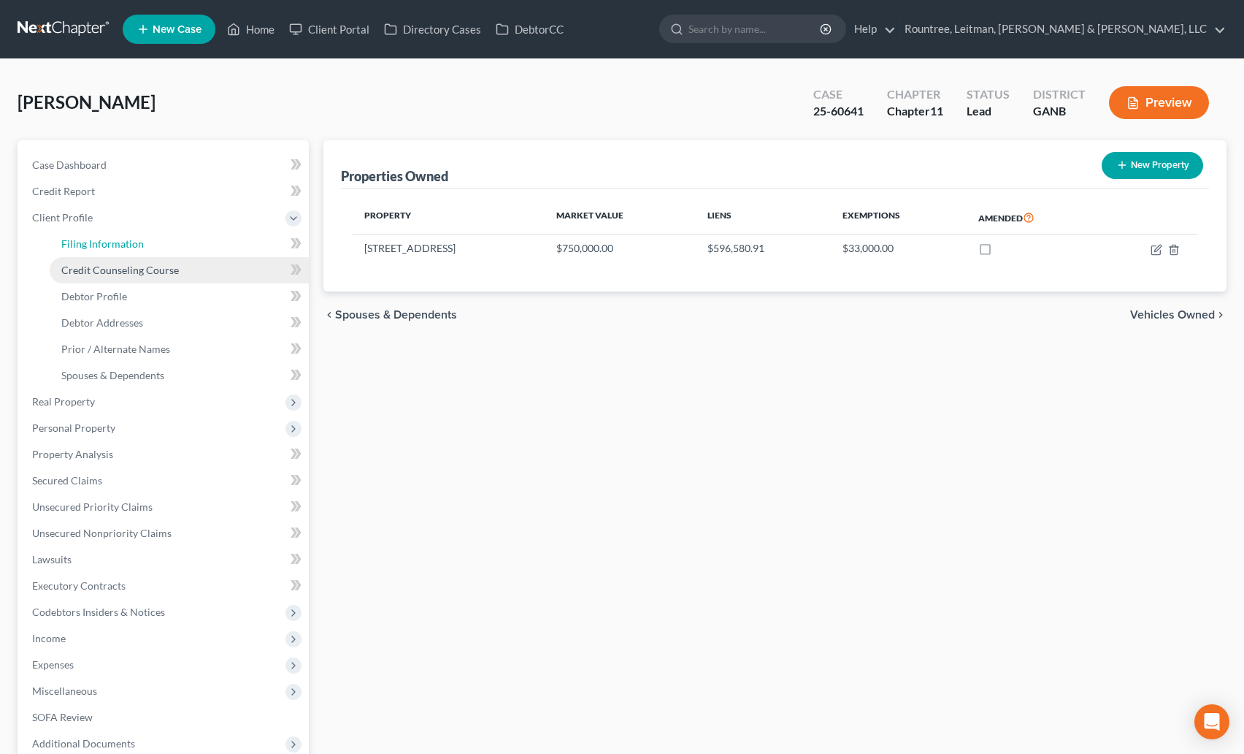
select select "19"
select select "0"
select select "10"
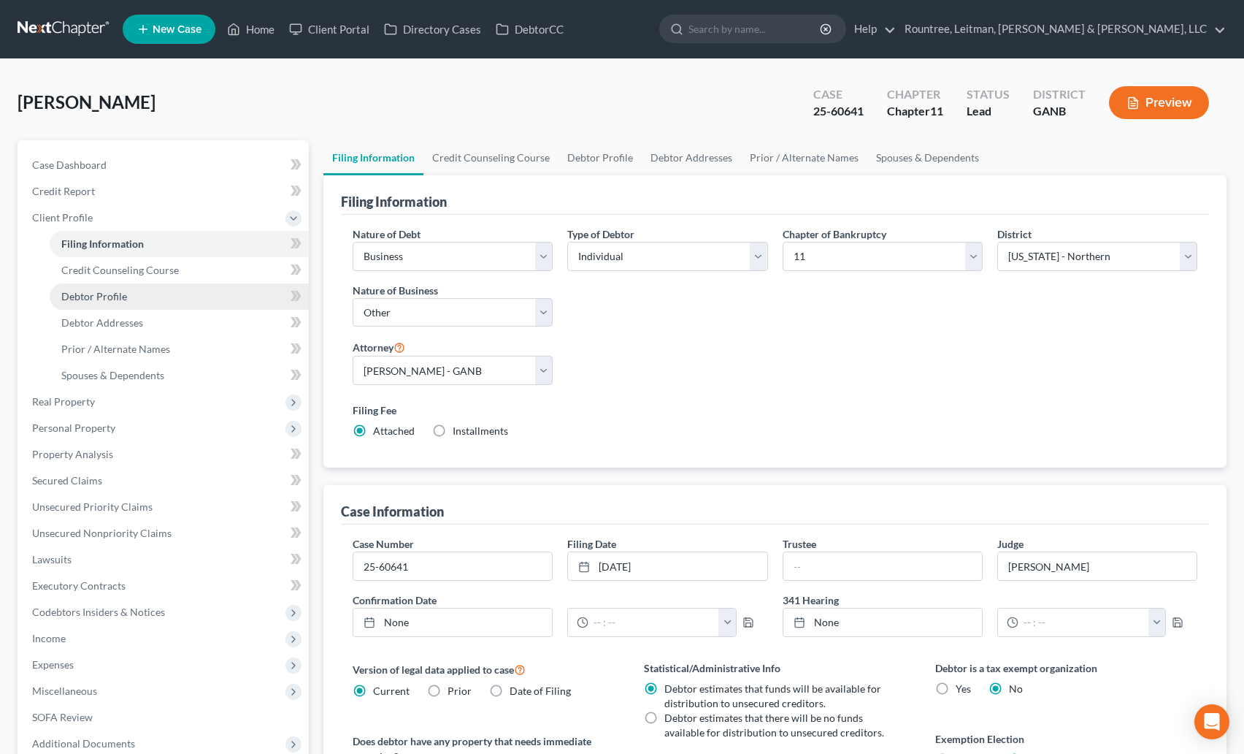
click at [89, 294] on span "Debtor Profile" at bounding box center [94, 296] width 66 height 12
select select "1"
select select "3"
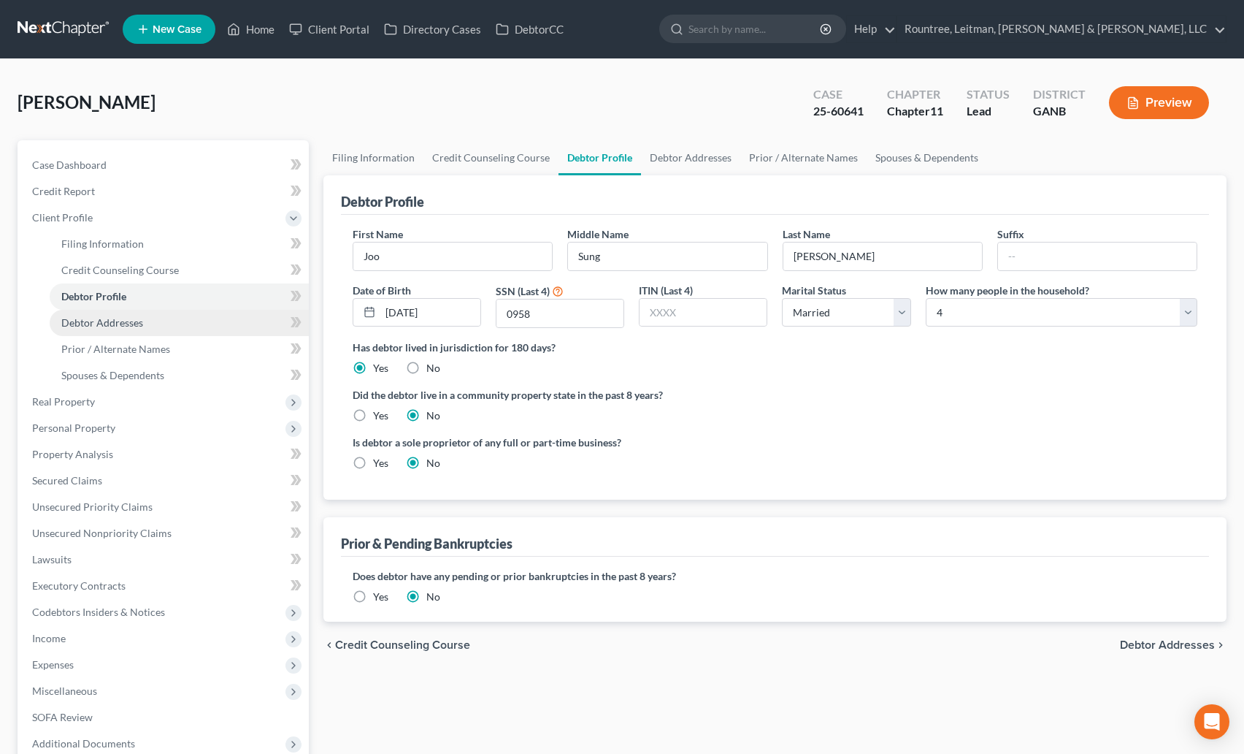
click at [97, 330] on link "Debtor Addresses" at bounding box center [179, 323] width 259 height 26
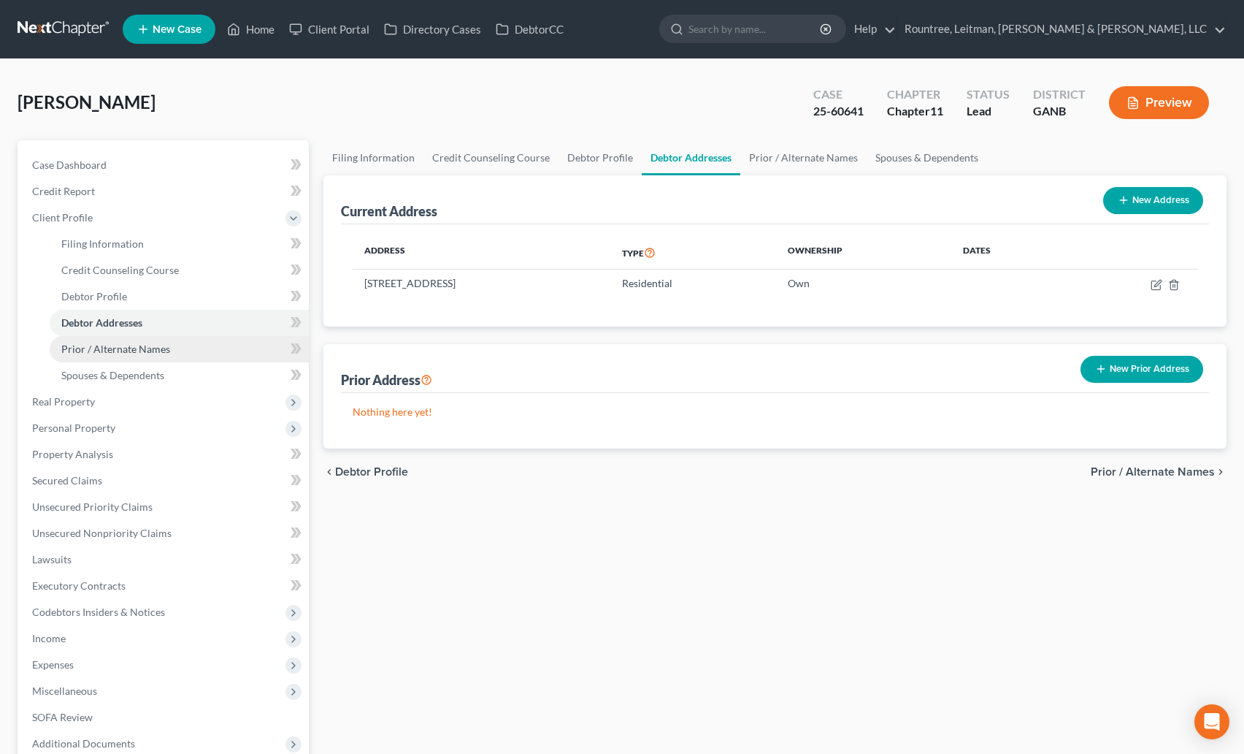
click at [97, 343] on span "Prior / Alternate Names" at bounding box center [115, 349] width 109 height 12
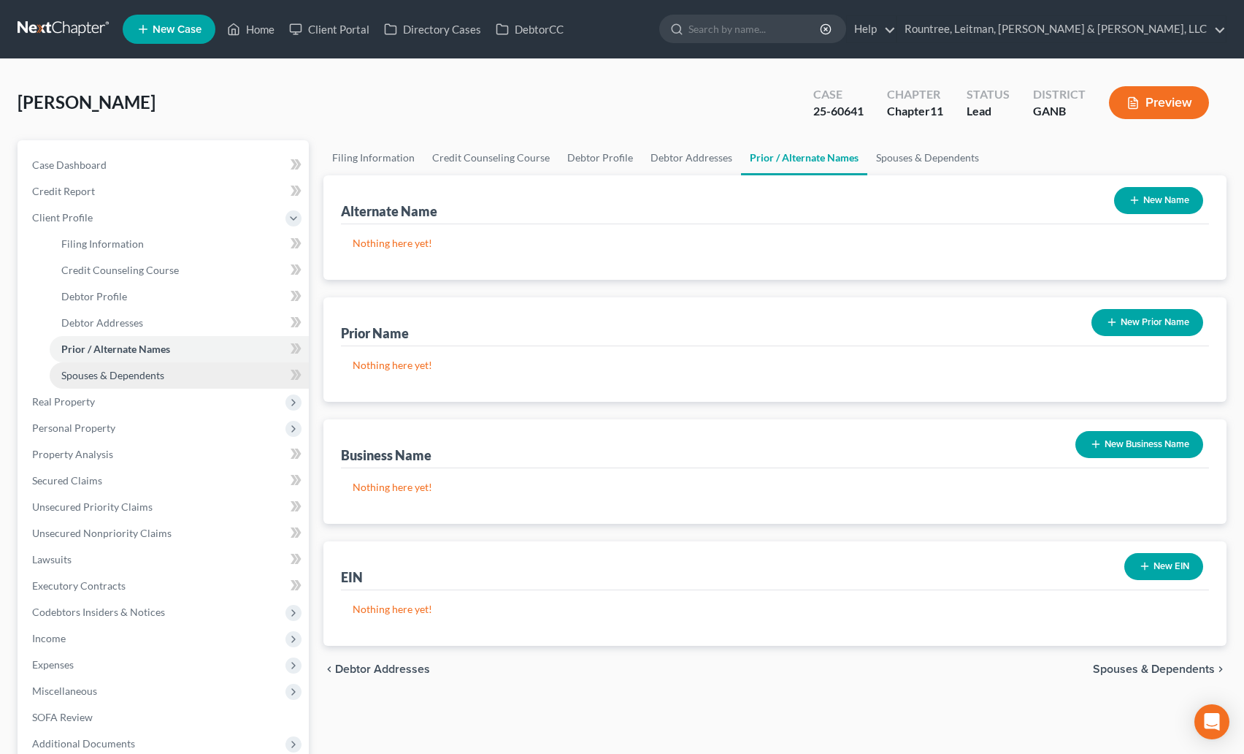
click at [98, 378] on span "Spouses & Dependents" at bounding box center [112, 375] width 103 height 12
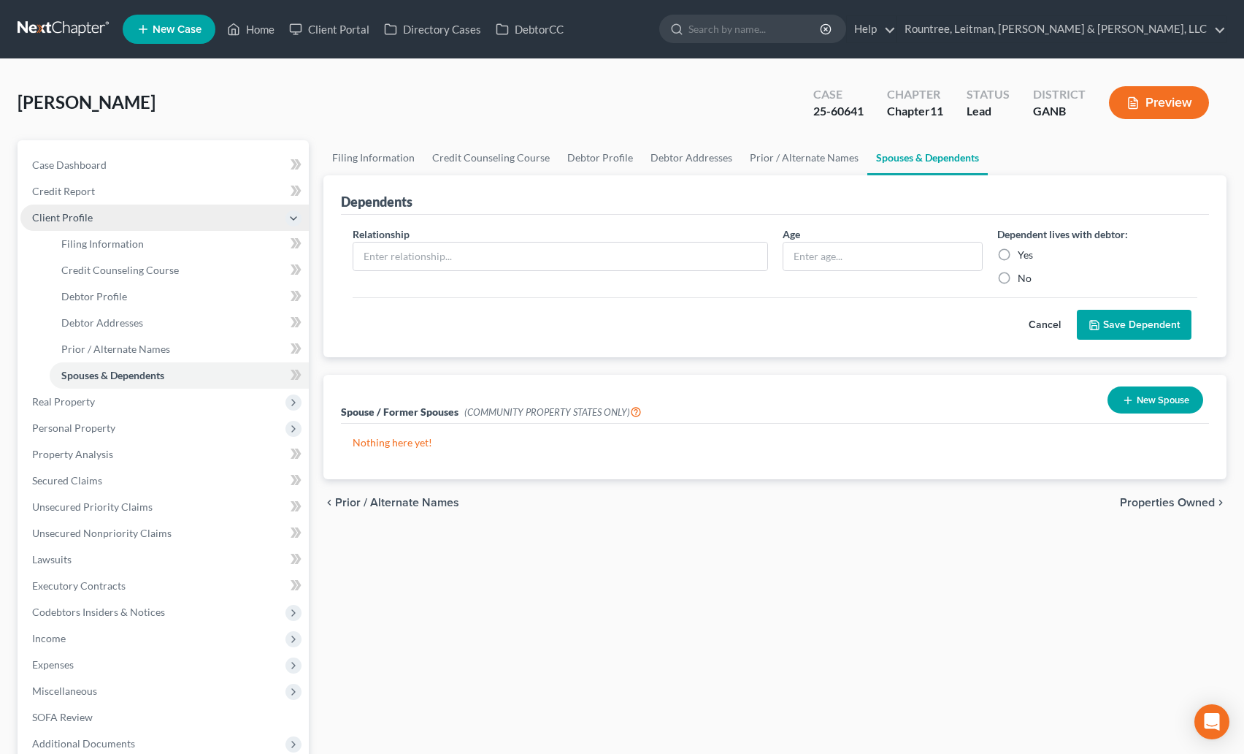
click at [68, 219] on span "Client Profile" at bounding box center [62, 217] width 61 height 12
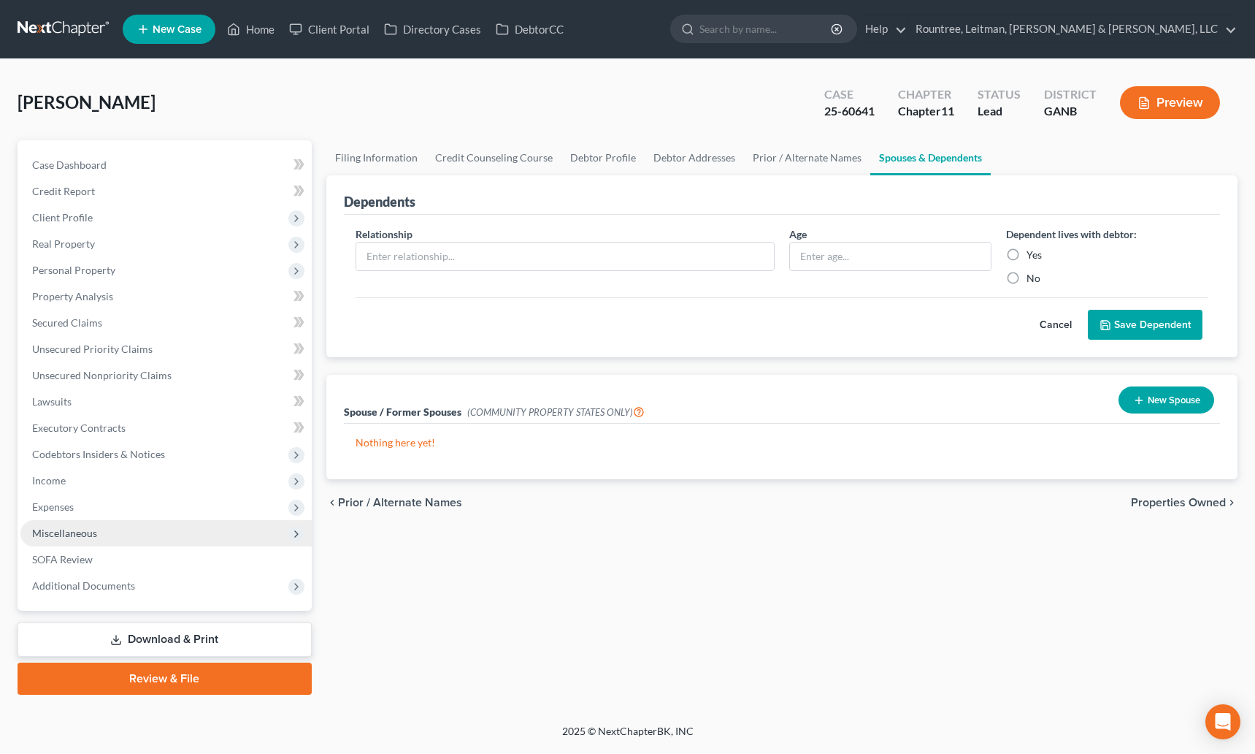
click at [85, 527] on span "Miscellaneous" at bounding box center [64, 533] width 65 height 12
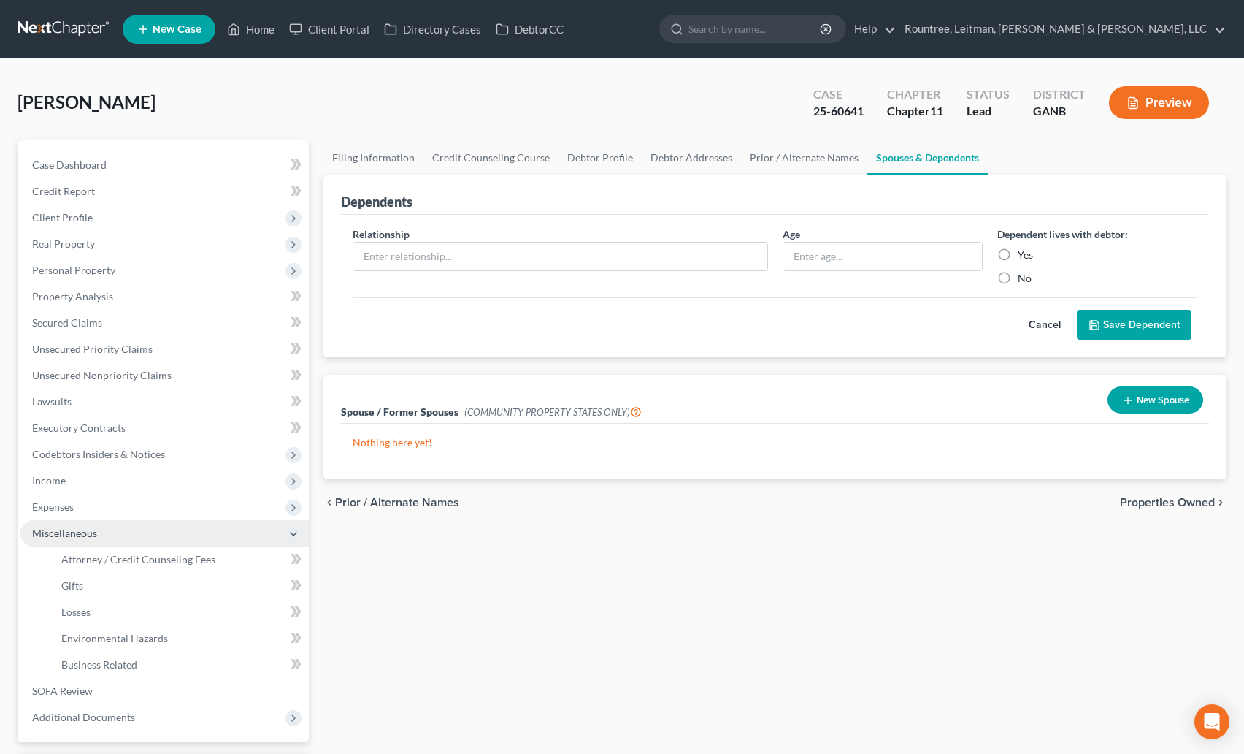
click at [110, 544] on span "Miscellaneous" at bounding box center [164, 533] width 288 height 26
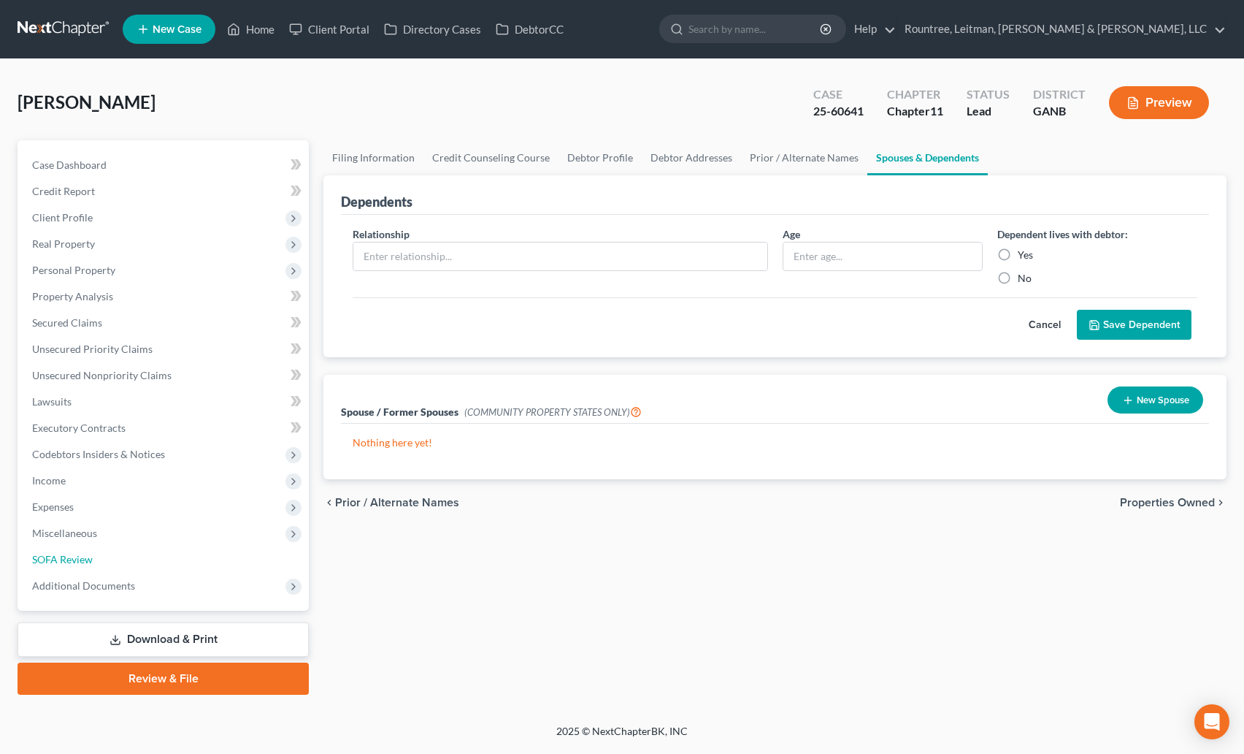
click at [121, 556] on link "SOFA Review" at bounding box center [164, 559] width 288 height 26
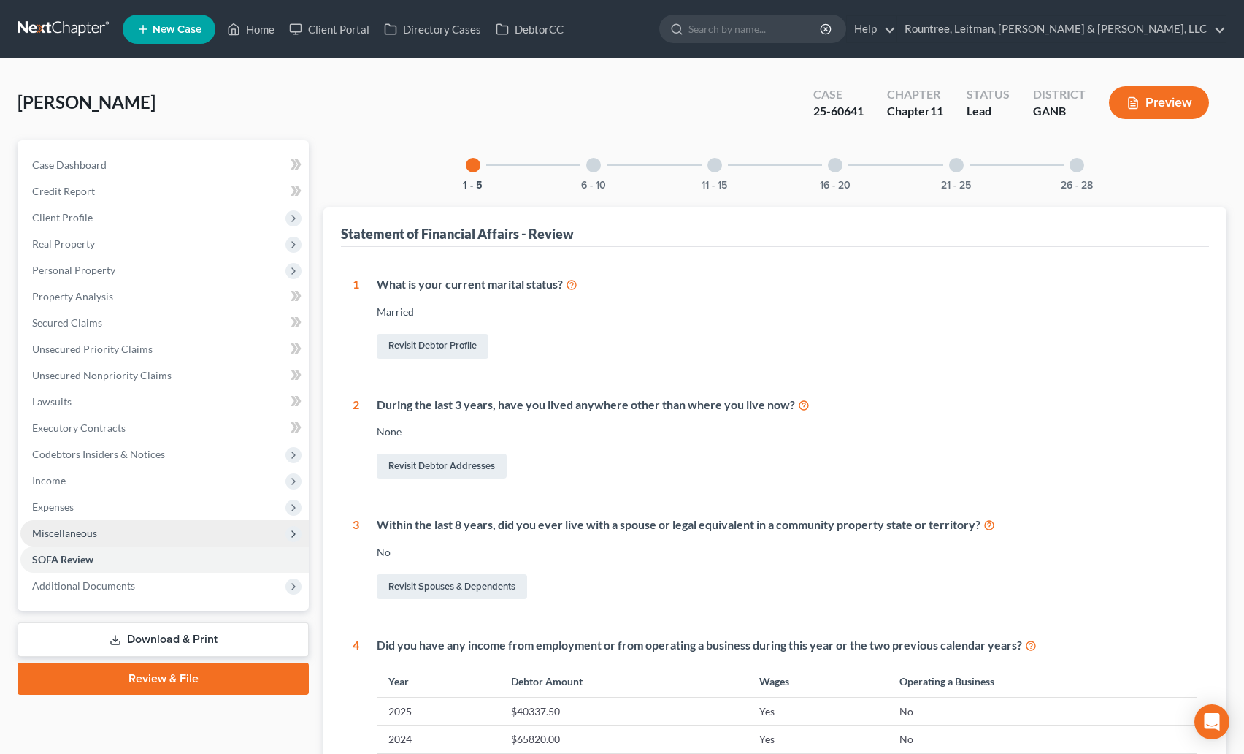
click at [77, 535] on span "Miscellaneous" at bounding box center [64, 533] width 65 height 12
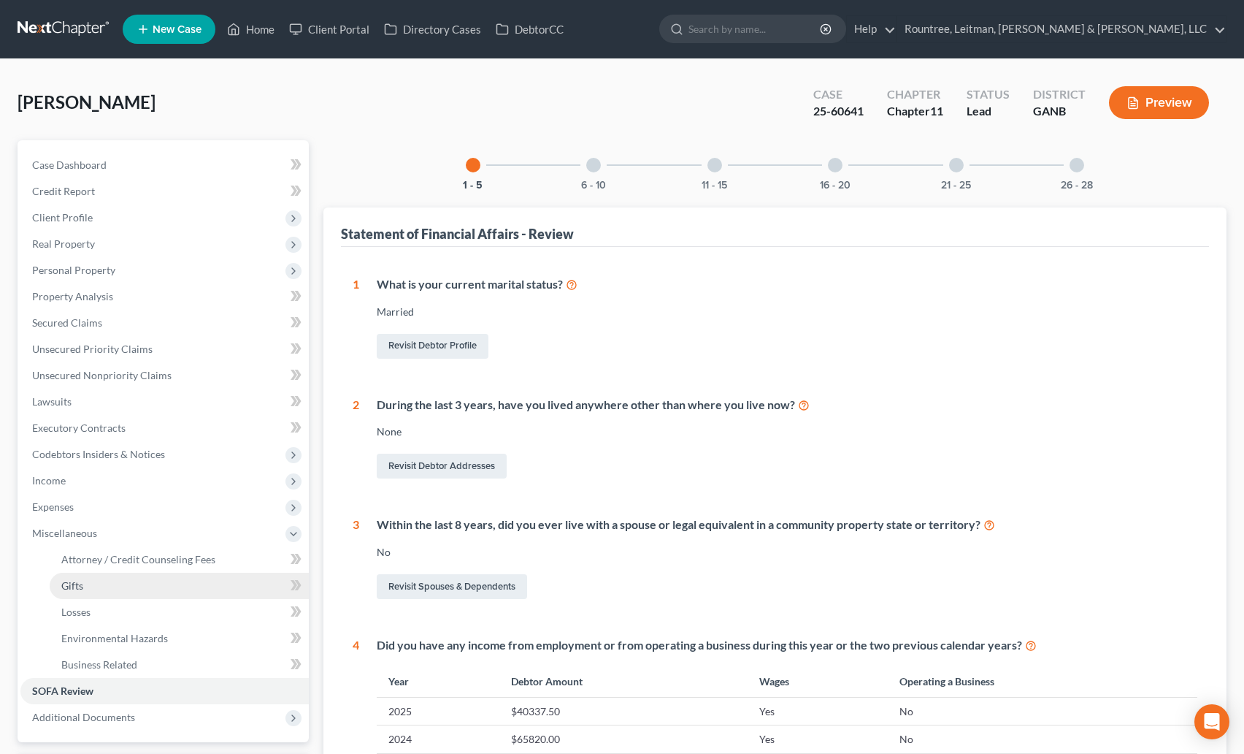
click at [85, 583] on link "Gifts" at bounding box center [179, 586] width 259 height 26
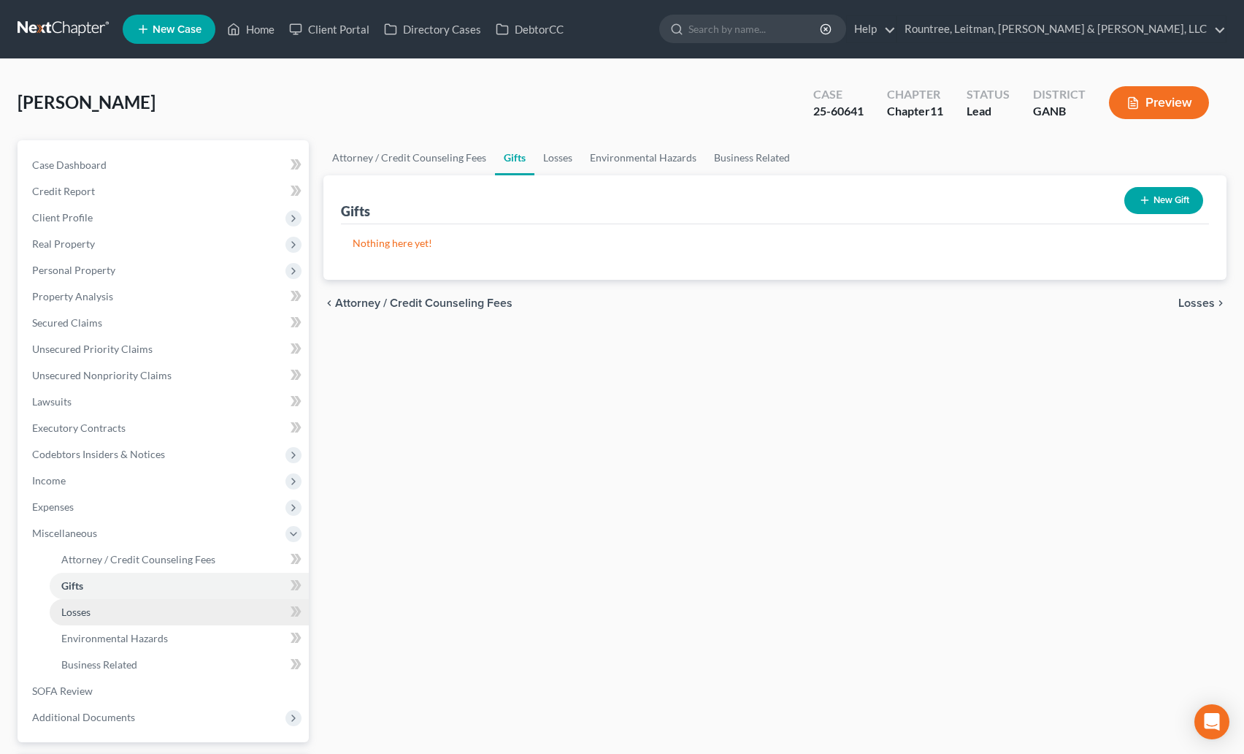
click at [79, 611] on span "Losses" at bounding box center [75, 611] width 29 height 12
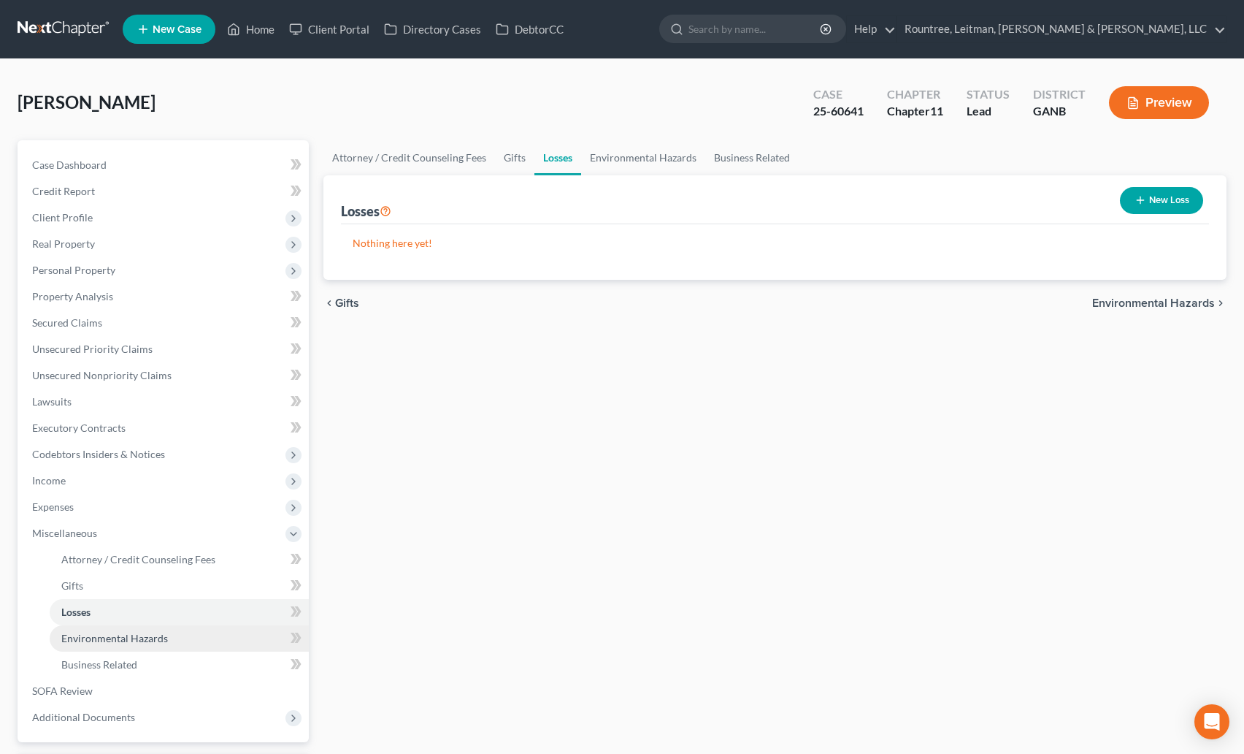
click at [93, 632] on span "Environmental Hazards" at bounding box center [114, 638] width 107 height 12
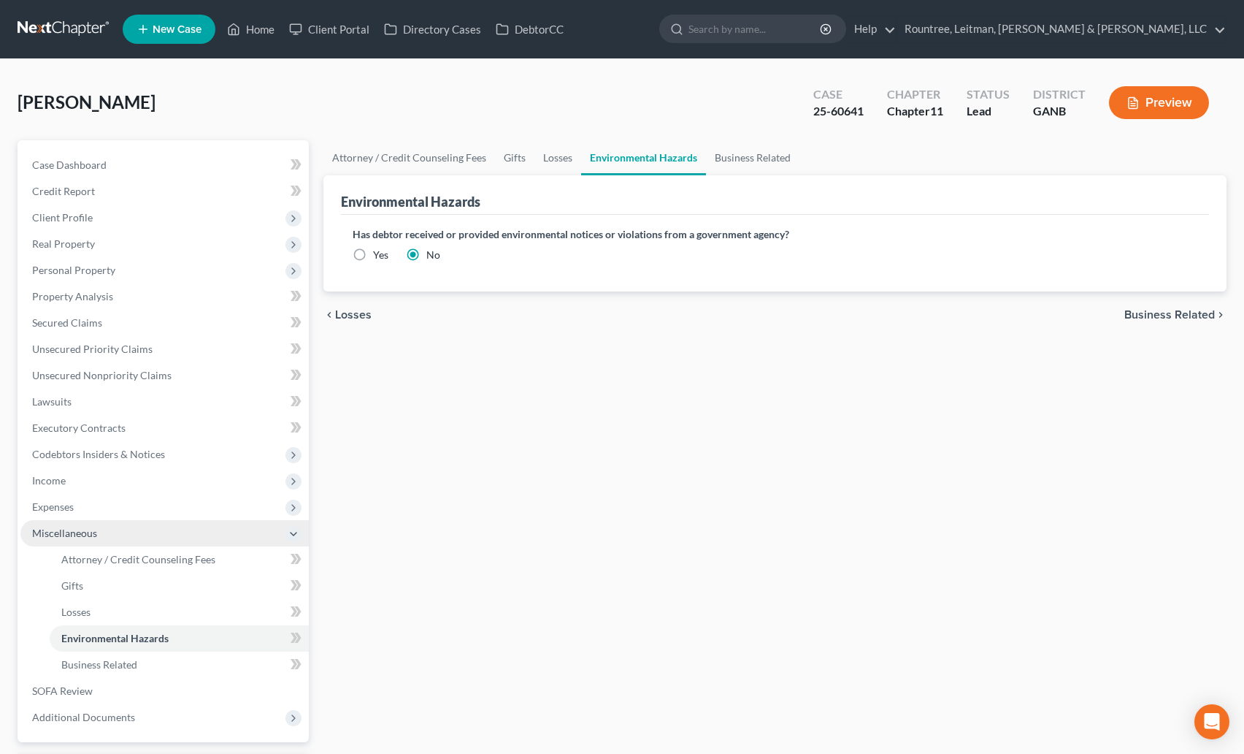
click at [97, 535] on span "Miscellaneous" at bounding box center [164, 533] width 288 height 26
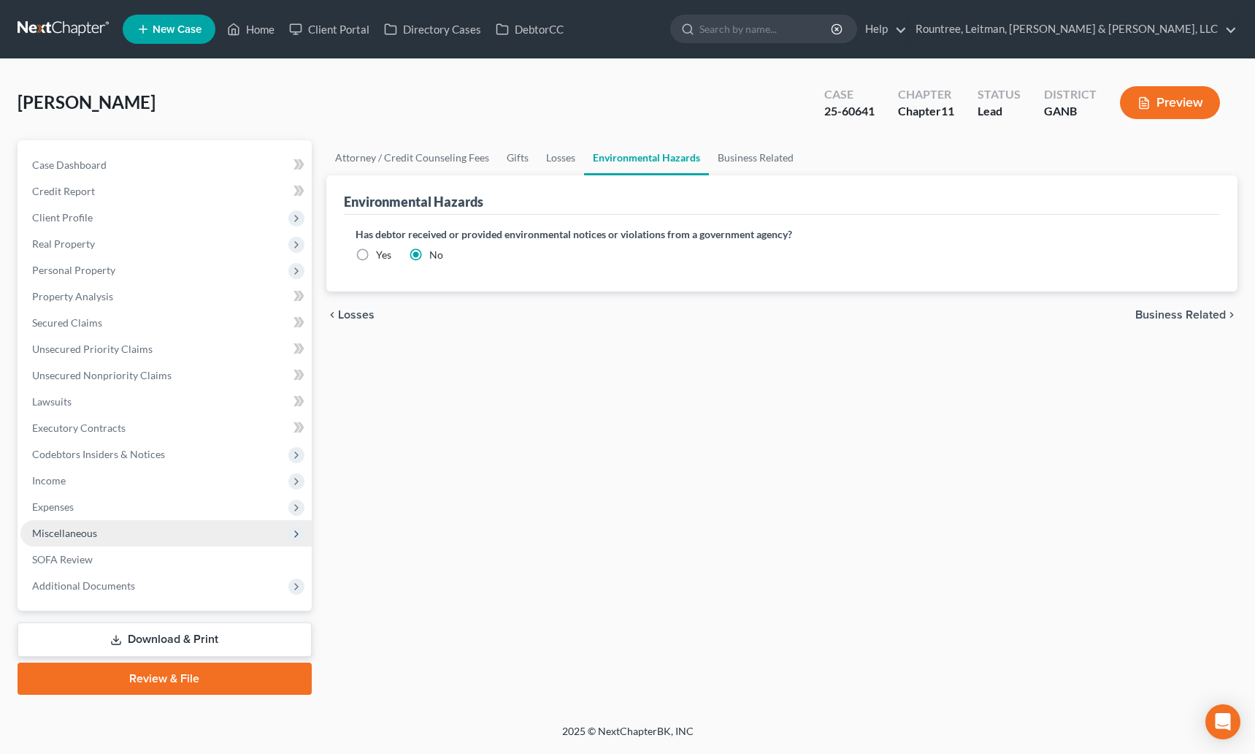
click at [74, 533] on span "Miscellaneous" at bounding box center [64, 533] width 65 height 12
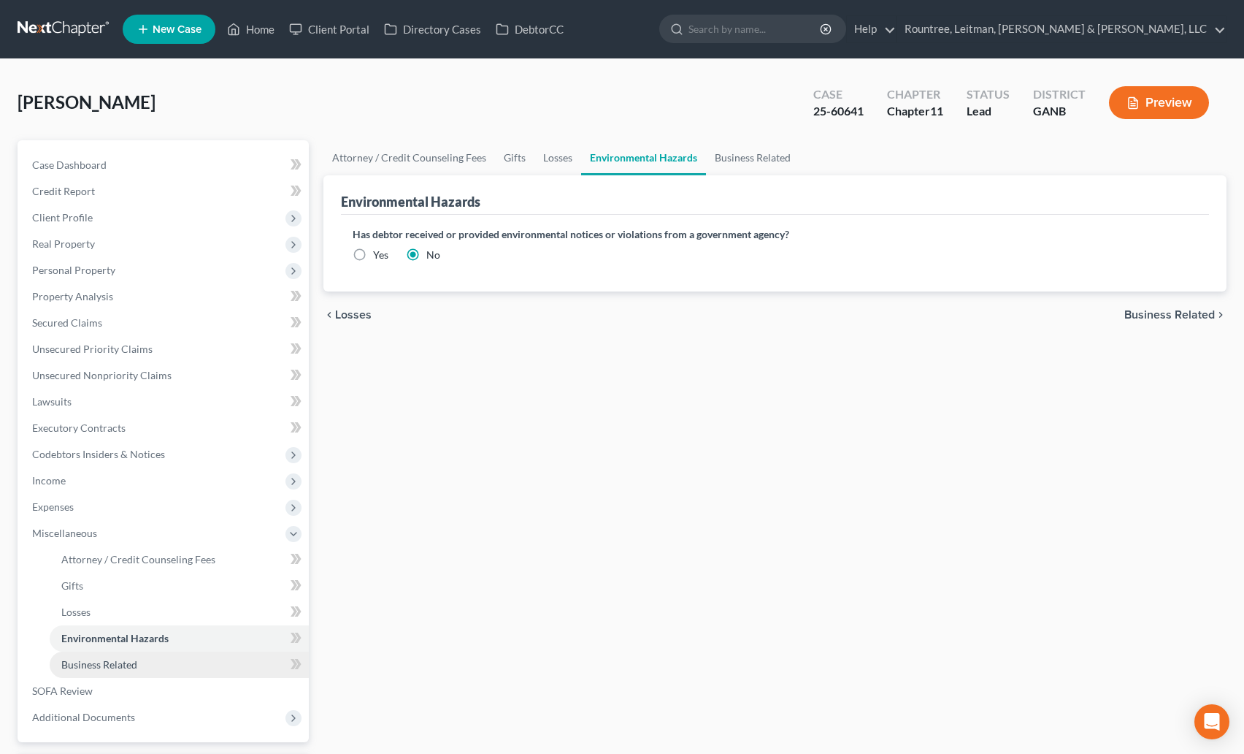
click at [96, 661] on span "Business Related" at bounding box center [99, 664] width 76 height 12
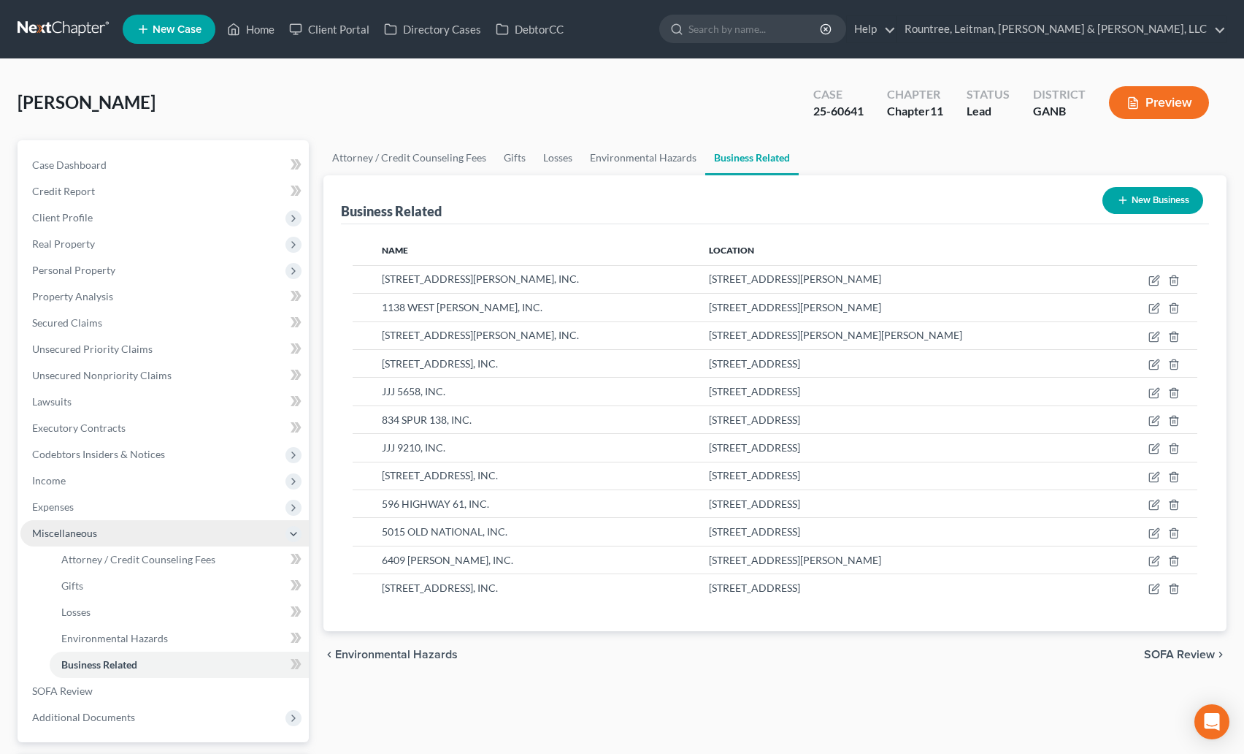
click at [73, 527] on span "Miscellaneous" at bounding box center [64, 533] width 65 height 12
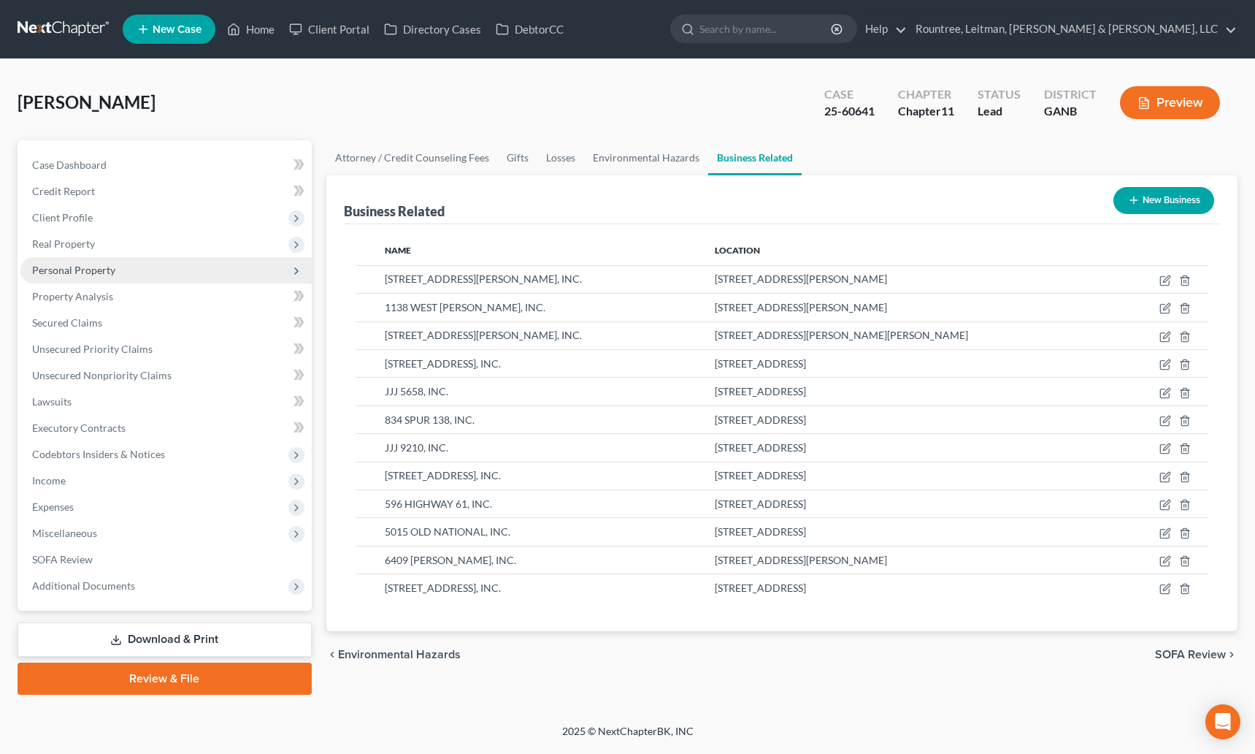
click at [87, 267] on span "Personal Property" at bounding box center [73, 270] width 83 height 12
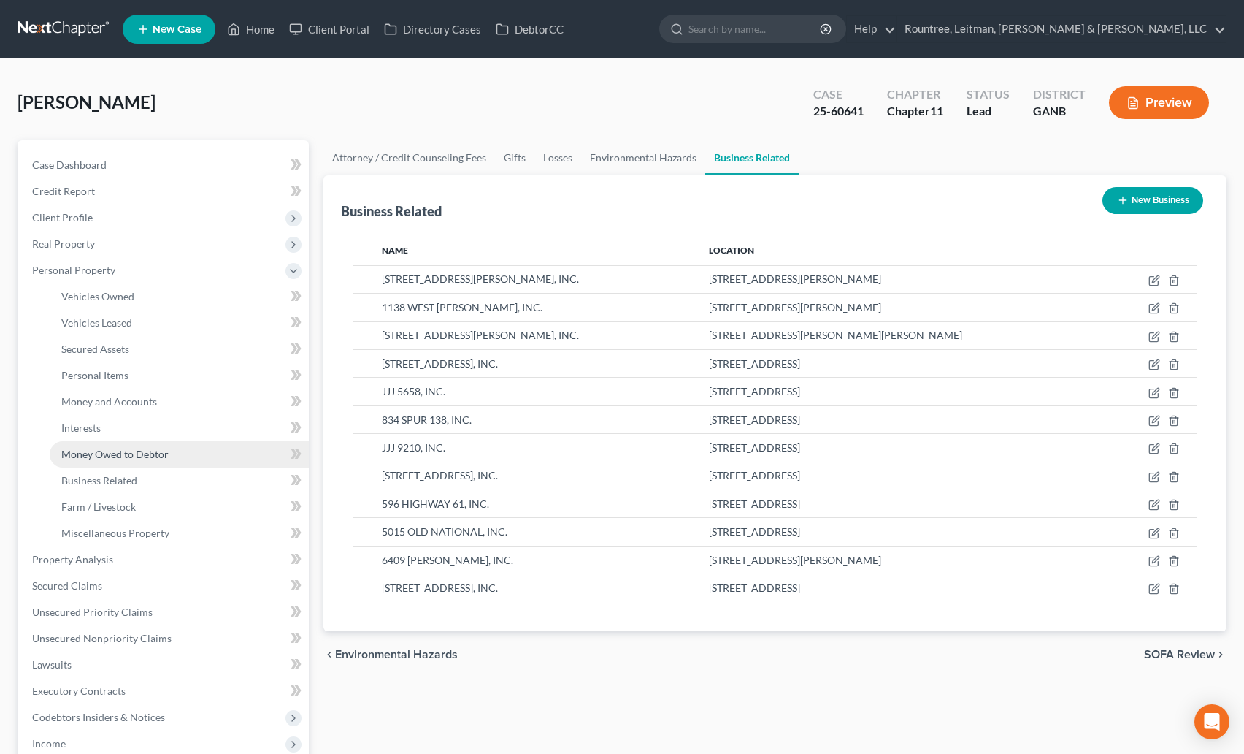
click at [119, 444] on link "Money Owed to Debtor" at bounding box center [179, 454] width 259 height 26
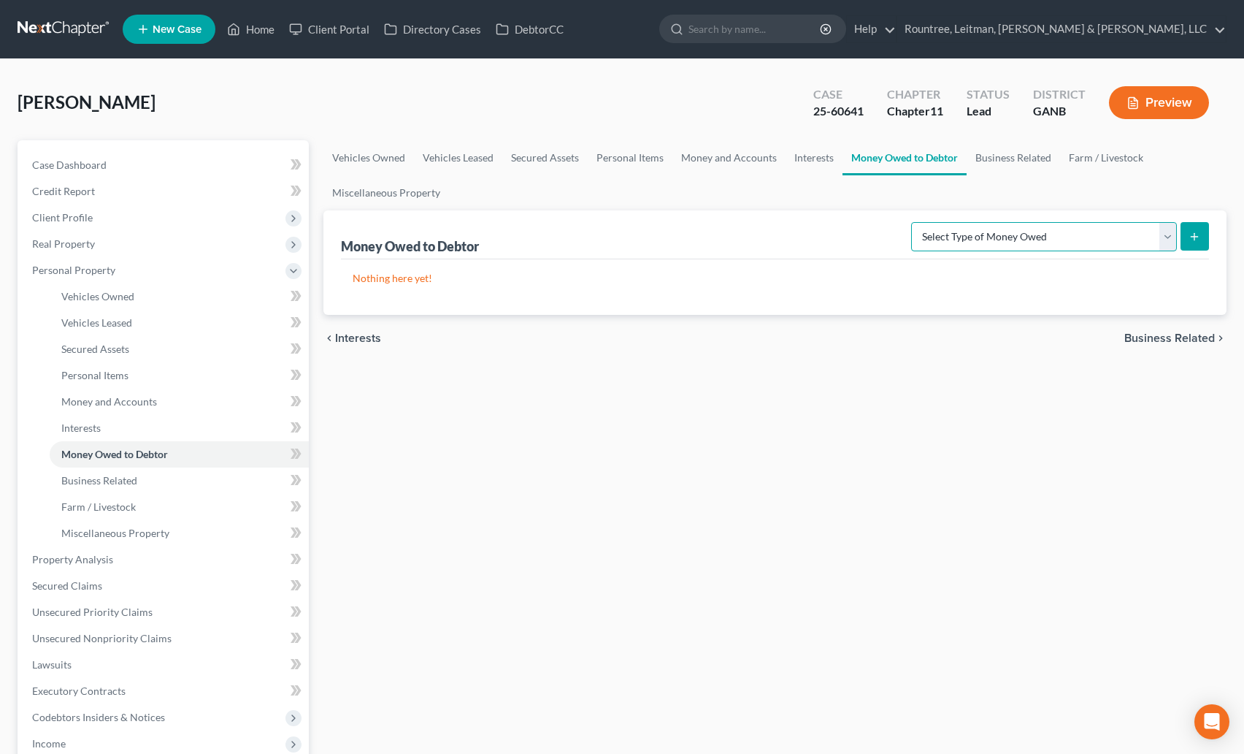
click at [1114, 237] on select "Select Type of Money Owed Accounts Receivable (A/B: 38) Alimony (A/B: 29) Child…" at bounding box center [1044, 236] width 266 height 29
click at [1030, 234] on select "Select Type of Money Owed Accounts Receivable (A/B: 38) Alimony (A/B: 29) Child…" at bounding box center [1044, 236] width 266 height 29
select select "unpaid_loans"
click at [914, 222] on select "Select Type of Money Owed Accounts Receivable (A/B: 38) Alimony (A/B: 29) Child…" at bounding box center [1044, 236] width 266 height 29
click at [1192, 239] on icon "submit" at bounding box center [1195, 237] width 12 height 12
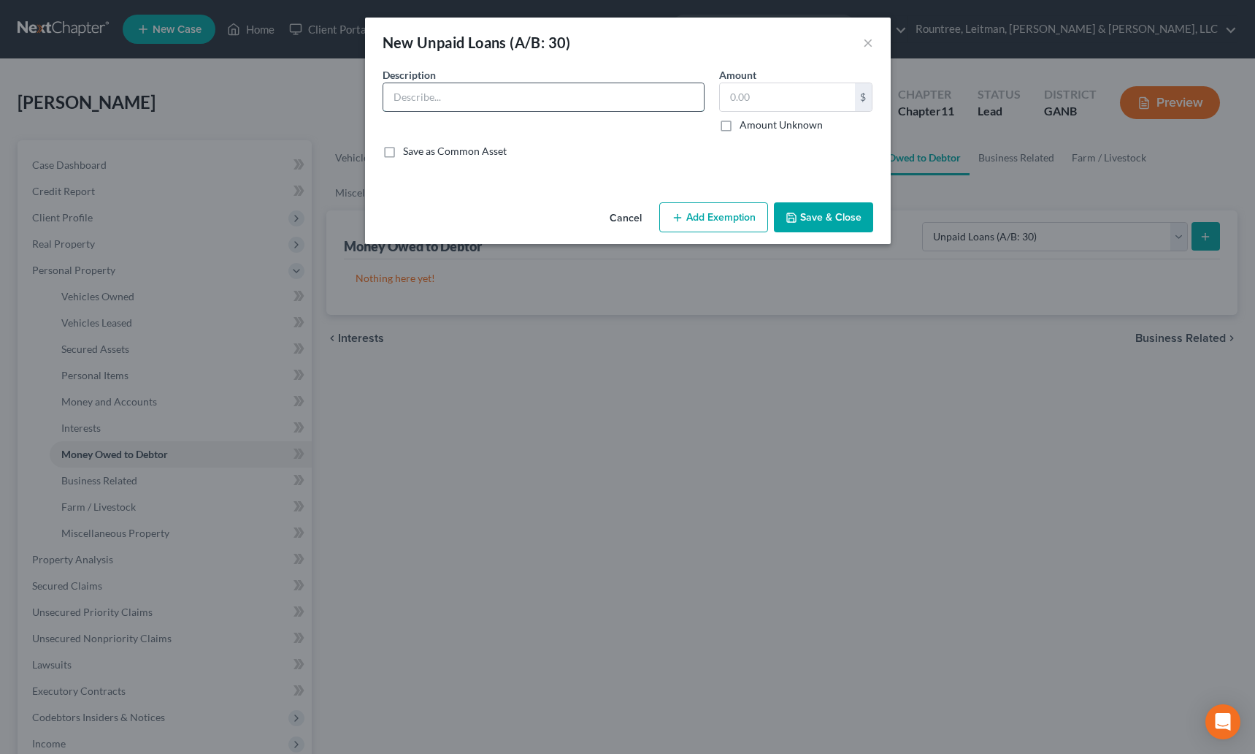
click at [457, 93] on input "text" at bounding box center [543, 97] width 321 height 28
click at [730, 102] on input "text" at bounding box center [787, 97] width 135 height 28
type input "25,000"
click at [616, 89] on input "text" at bounding box center [543, 97] width 321 height 28
type input "a"
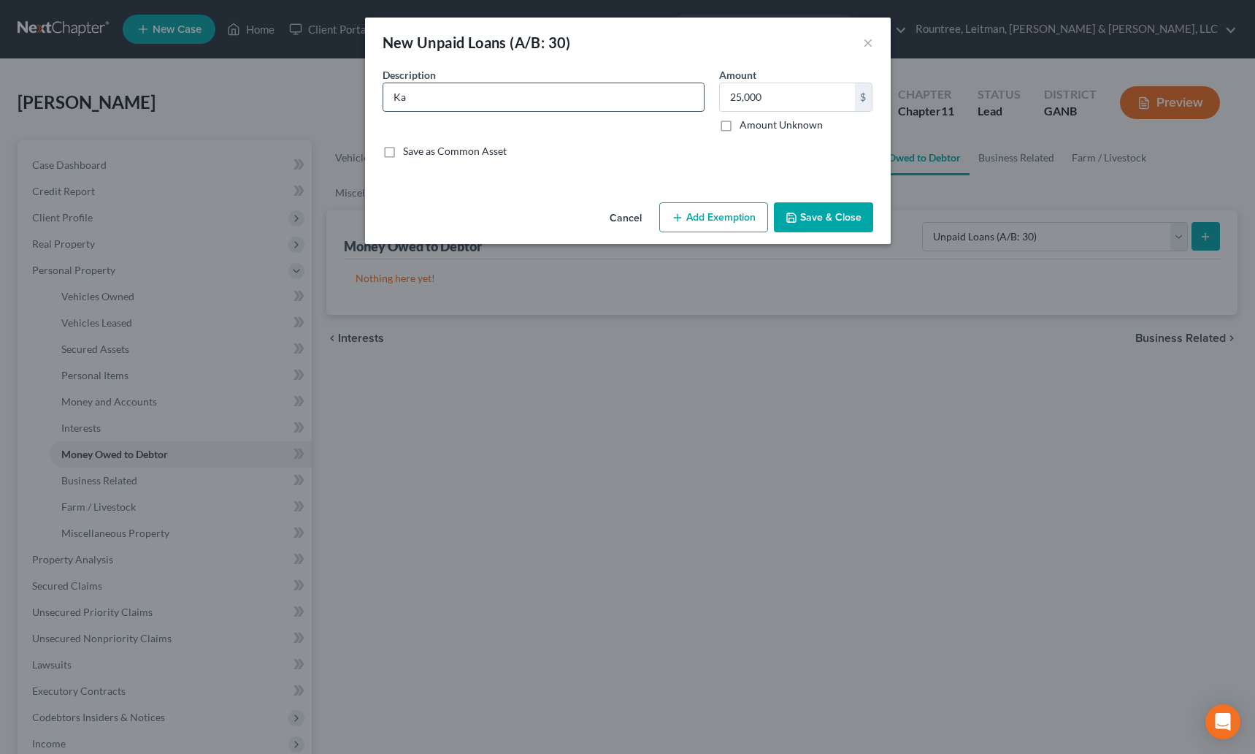
type input "K"
click at [540, 93] on input "text" at bounding box center [543, 97] width 321 height 28
type input "[PERSON_NAME]"
click at [792, 220] on icon "button" at bounding box center [792, 218] width 12 height 12
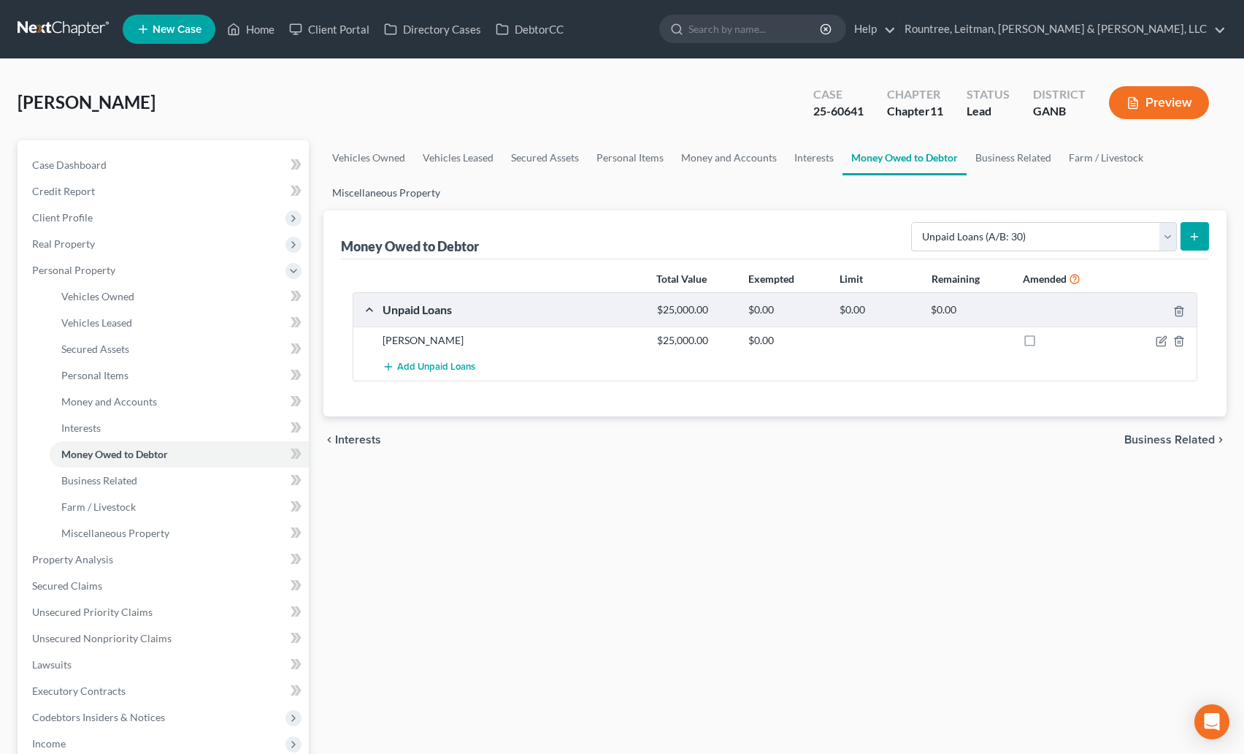
click at [393, 199] on link "Miscellaneous Property" at bounding box center [387, 192] width 126 height 35
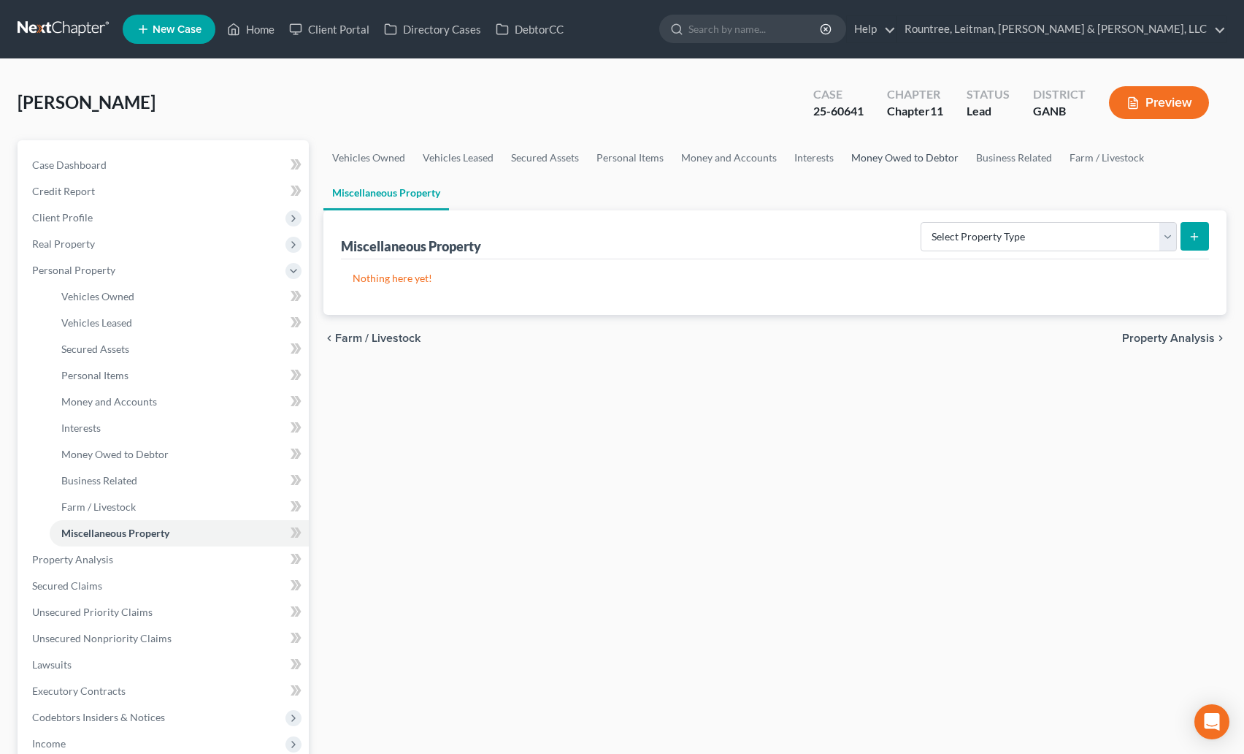
click at [896, 153] on link "Money Owed to Debtor" at bounding box center [905, 157] width 125 height 35
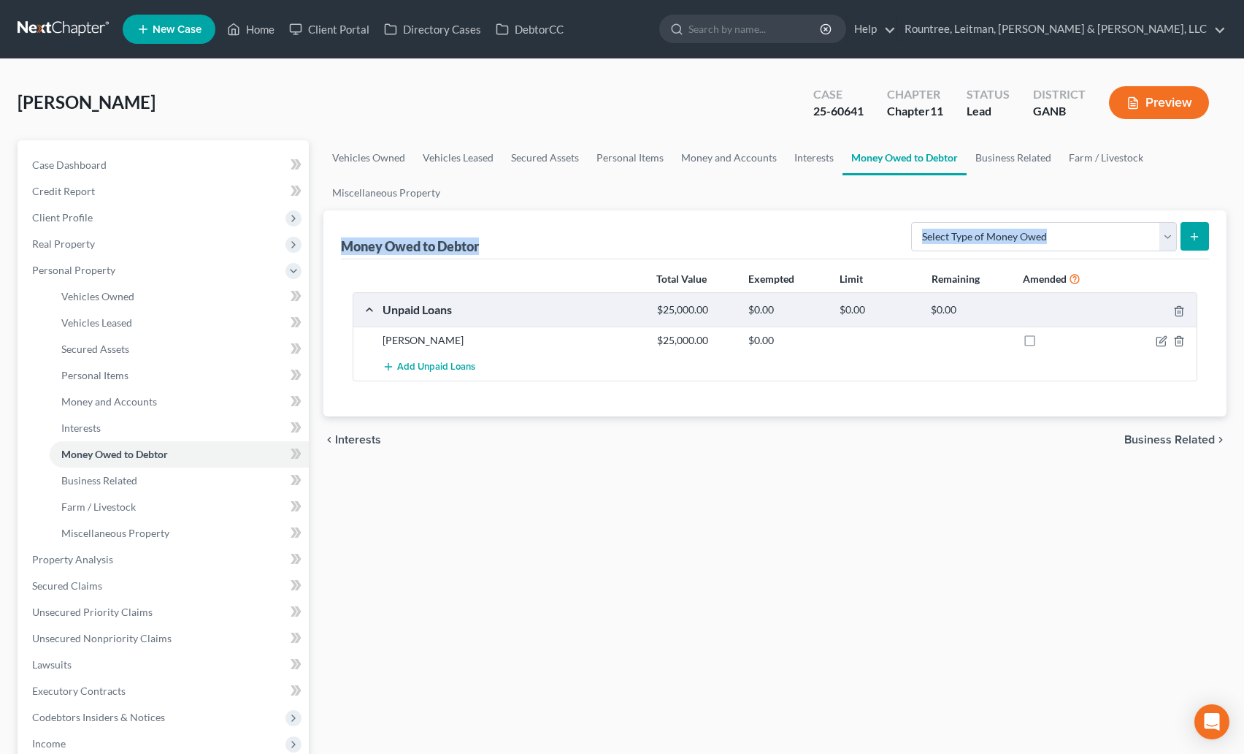
drag, startPoint x: 342, startPoint y: 246, endPoint x: 499, endPoint y: 261, distance: 157.7
click at [499, 261] on div "Money Owed to Debtor Select Type of Money Owed Accounts Receivable (A/B: 38) Al…" at bounding box center [775, 313] width 903 height 206
click at [465, 234] on div "Money Owed to Debtor Select Type of Money Owed Accounts Receivable (A/B: 38) Al…" at bounding box center [775, 234] width 868 height 49
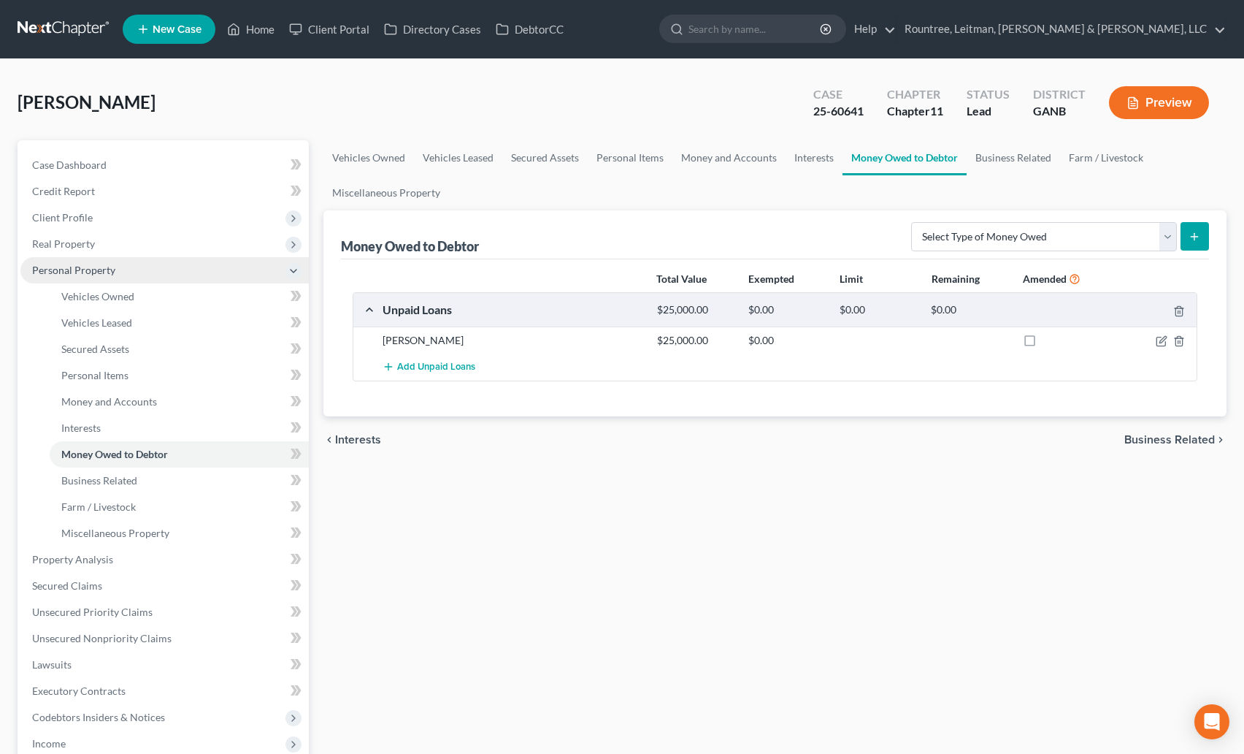
click at [292, 268] on icon at bounding box center [294, 271] width 12 height 12
